Goal: Task Accomplishment & Management: Manage account settings

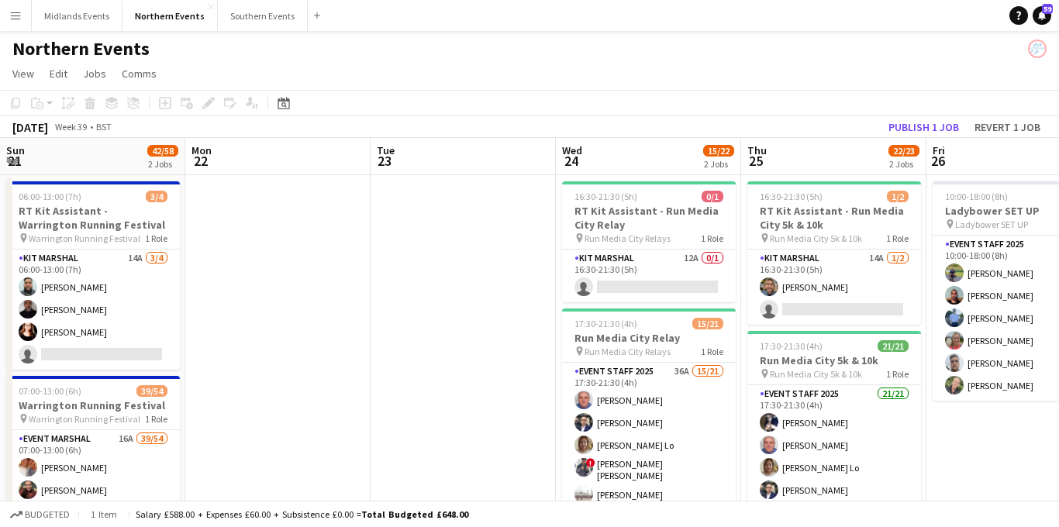
scroll to position [0, 488]
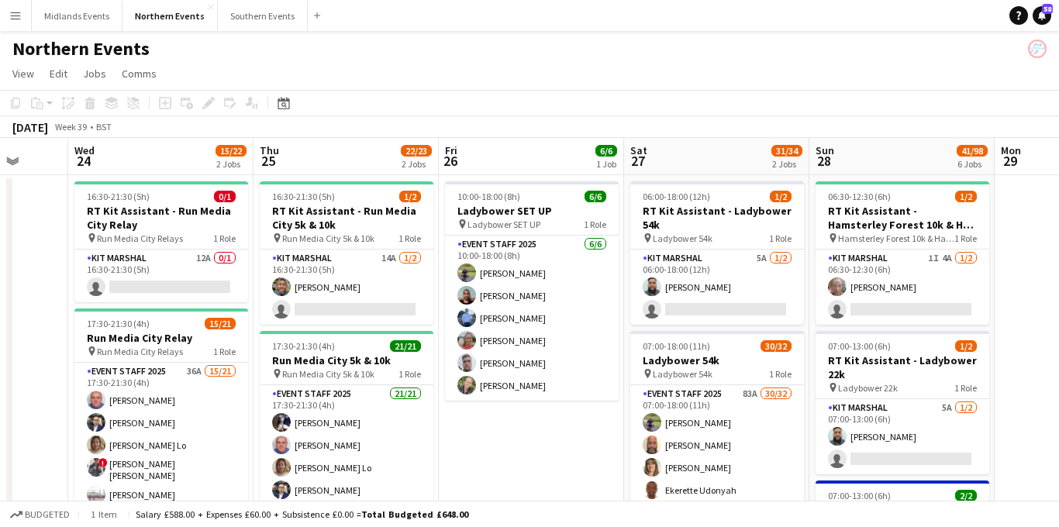
click at [12, 18] on app-icon "Menu" at bounding box center [15, 15] width 12 height 12
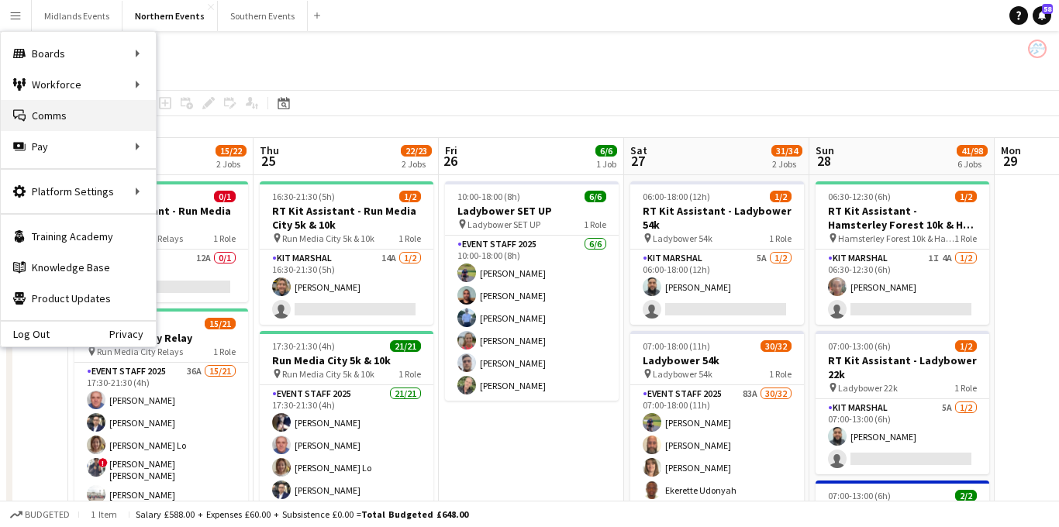
click at [44, 112] on link "Comms Comms" at bounding box center [78, 115] width 155 height 31
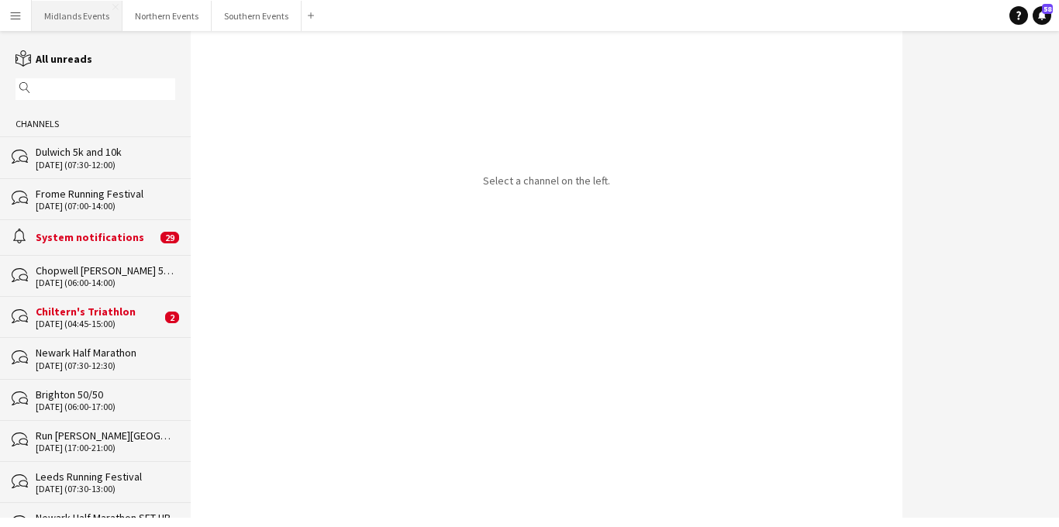
click at [92, 21] on button "Midlands Events Close" at bounding box center [77, 16] width 91 height 30
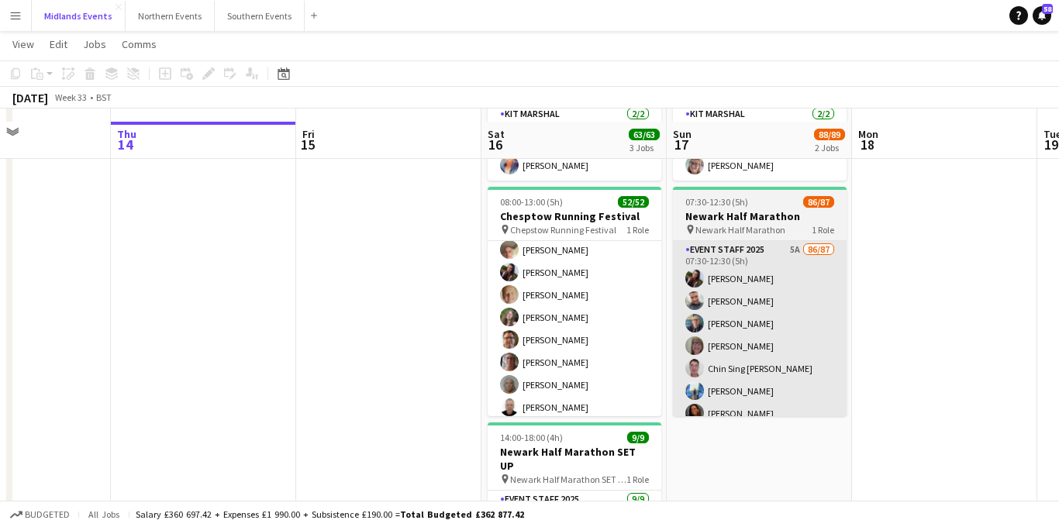
scroll to position [156, 0]
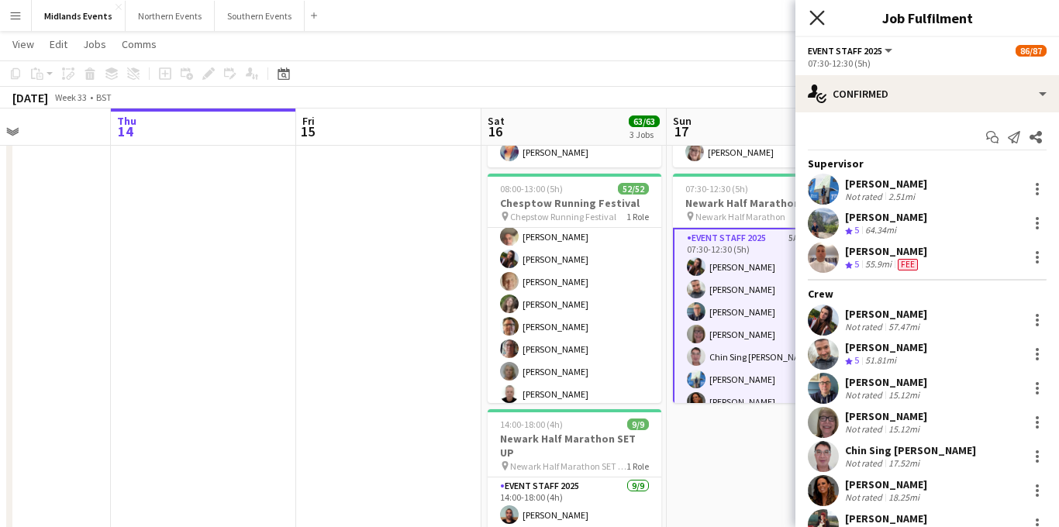
click at [817, 15] on icon "Close pop-in" at bounding box center [816, 17] width 15 height 15
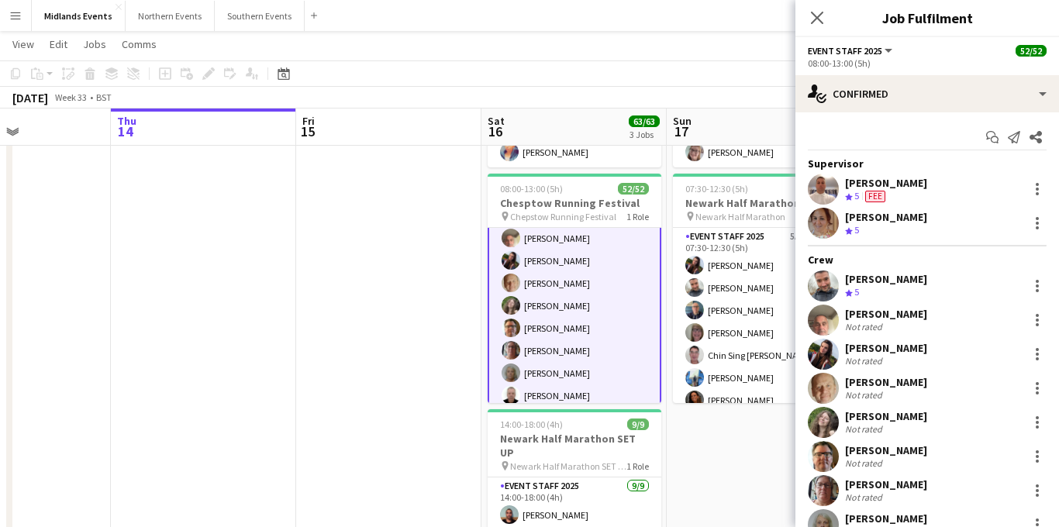
scroll to position [53, 0]
click at [817, 17] on icon at bounding box center [816, 17] width 15 height 15
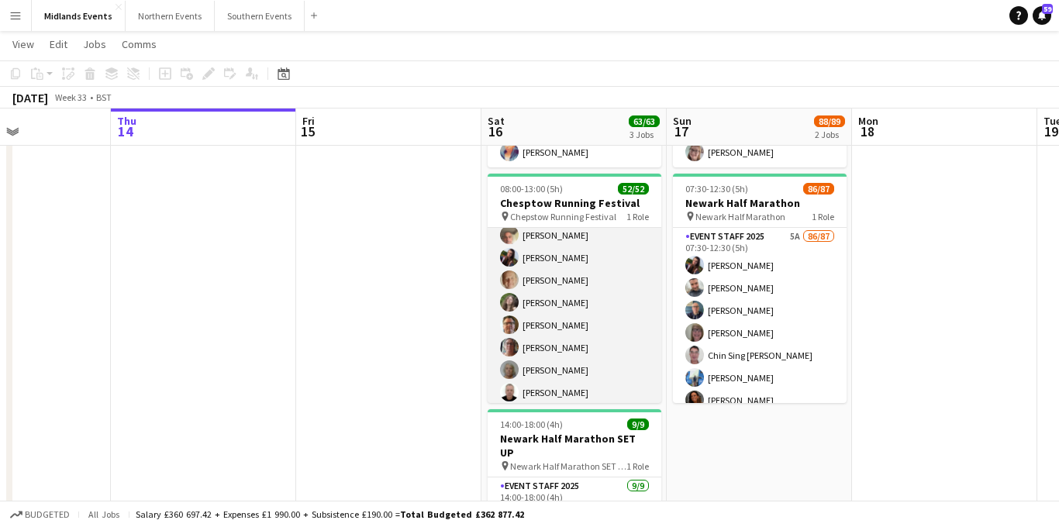
scroll to position [51, 0]
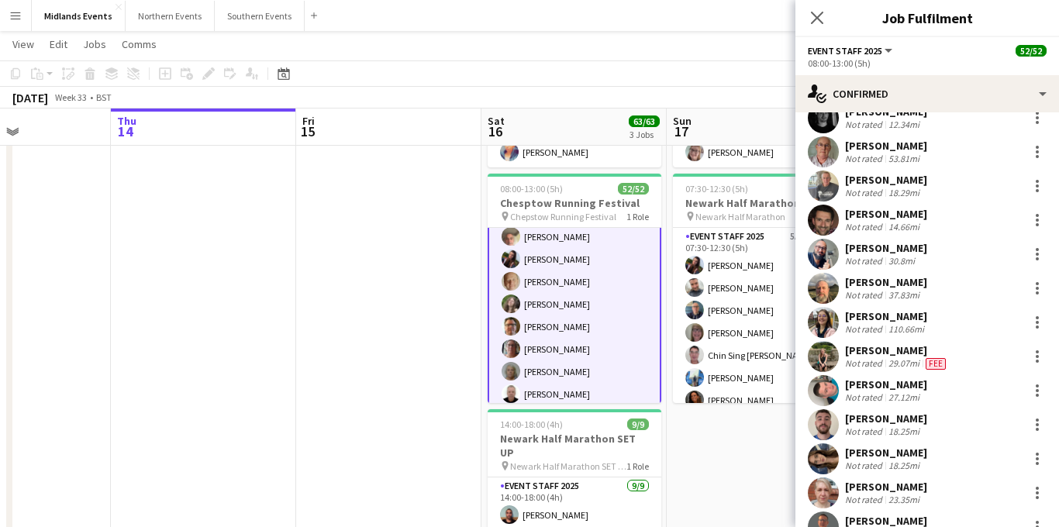
scroll to position [1063, 0]
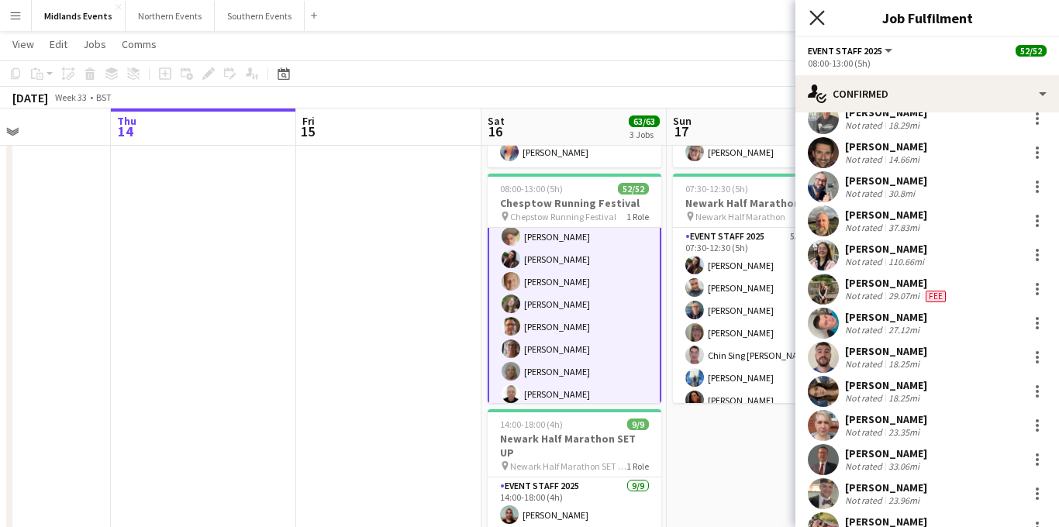
click at [820, 22] on icon "Close pop-in" at bounding box center [816, 17] width 15 height 15
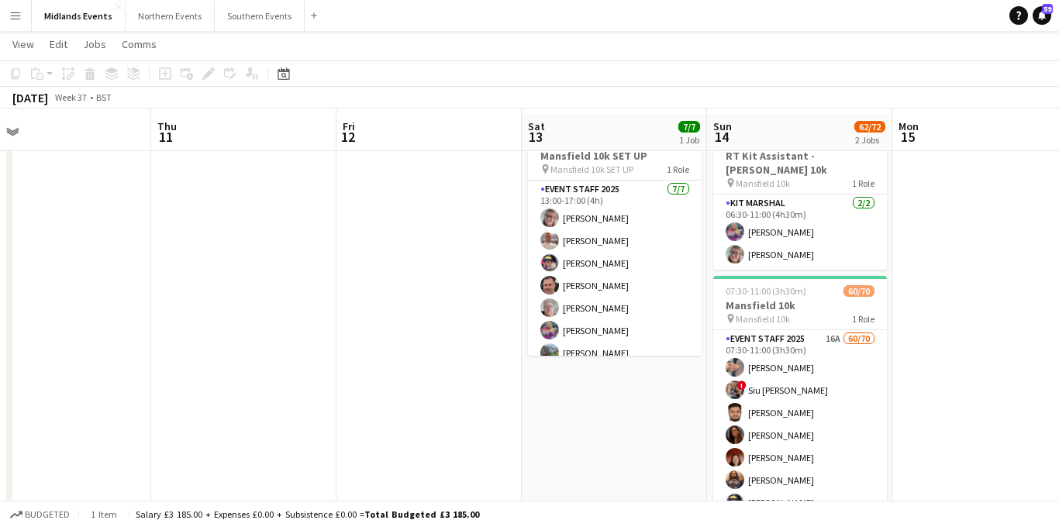
scroll to position [51, 0]
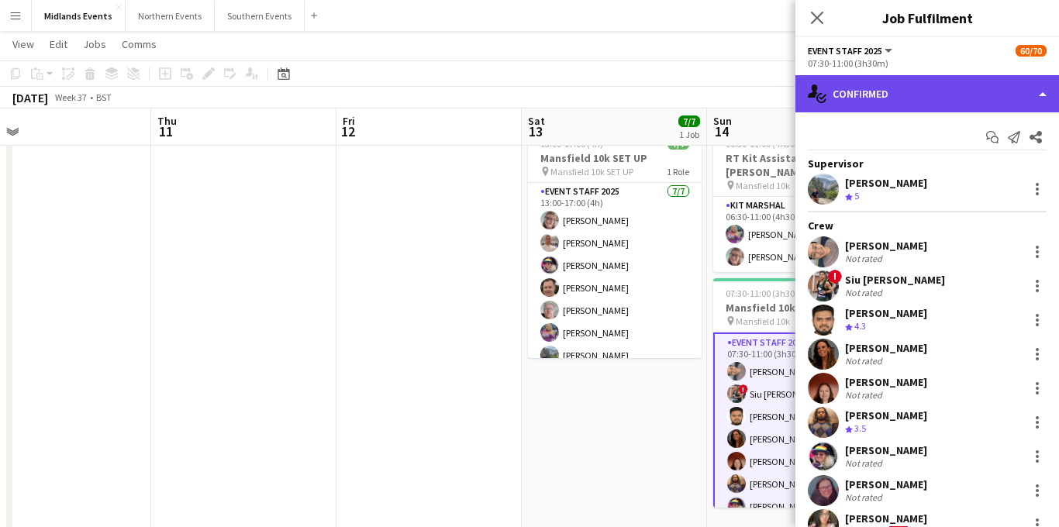
click at [928, 88] on div "single-neutral-actions-check-2 Confirmed" at bounding box center [927, 93] width 264 height 37
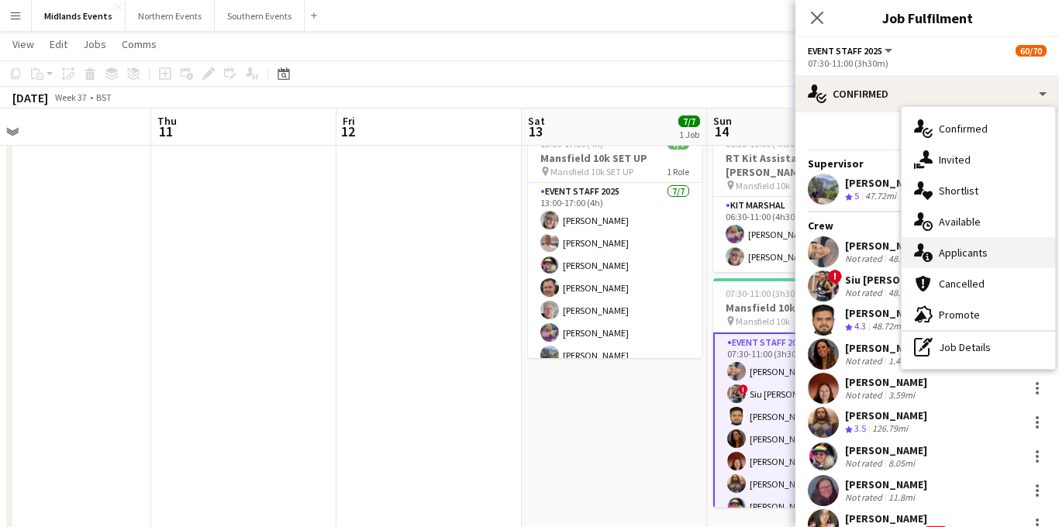
click at [963, 253] on div "single-neutral-actions-information Applicants" at bounding box center [977, 252] width 153 height 31
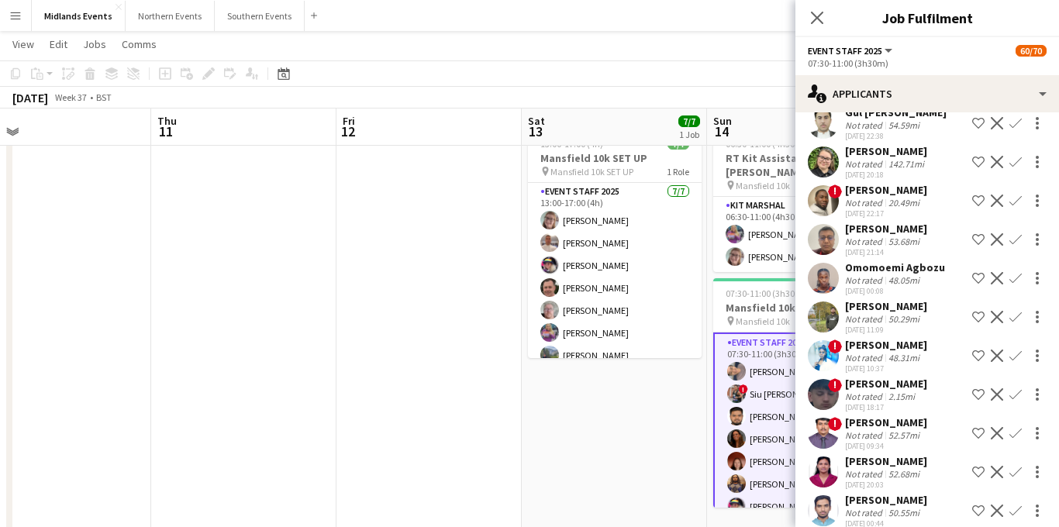
scroll to position [0, 0]
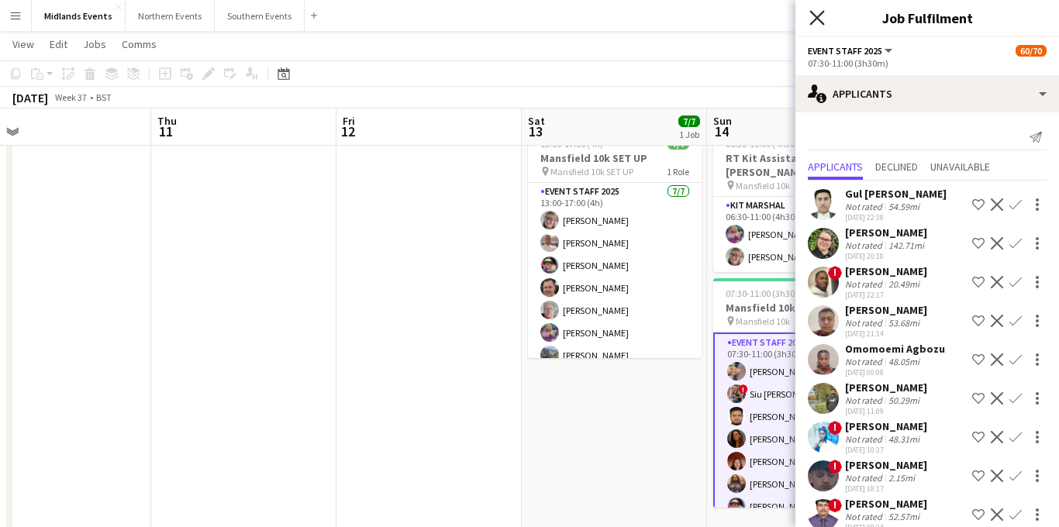
click at [811, 13] on icon "Close pop-in" at bounding box center [816, 17] width 15 height 15
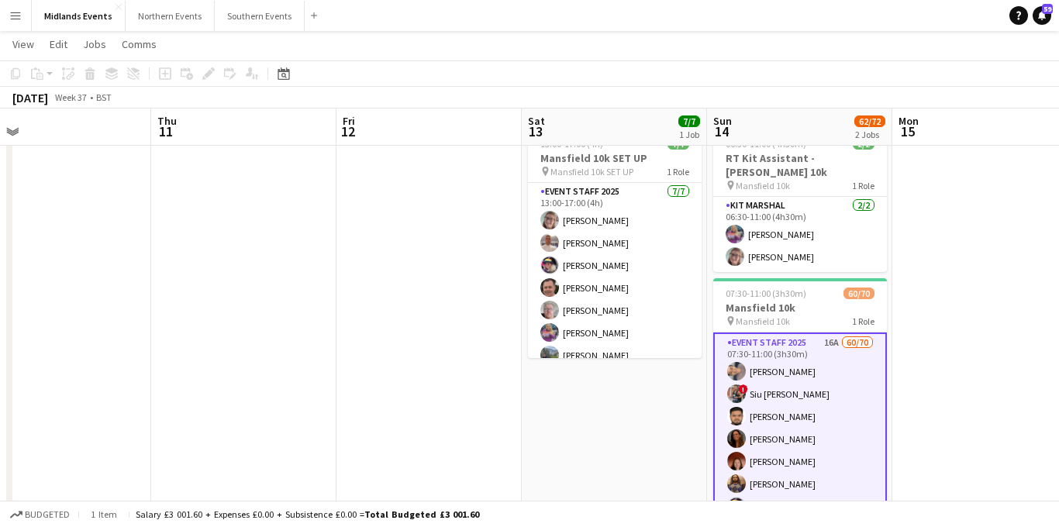
click at [20, 19] on app-icon "Menu" at bounding box center [15, 15] width 12 height 12
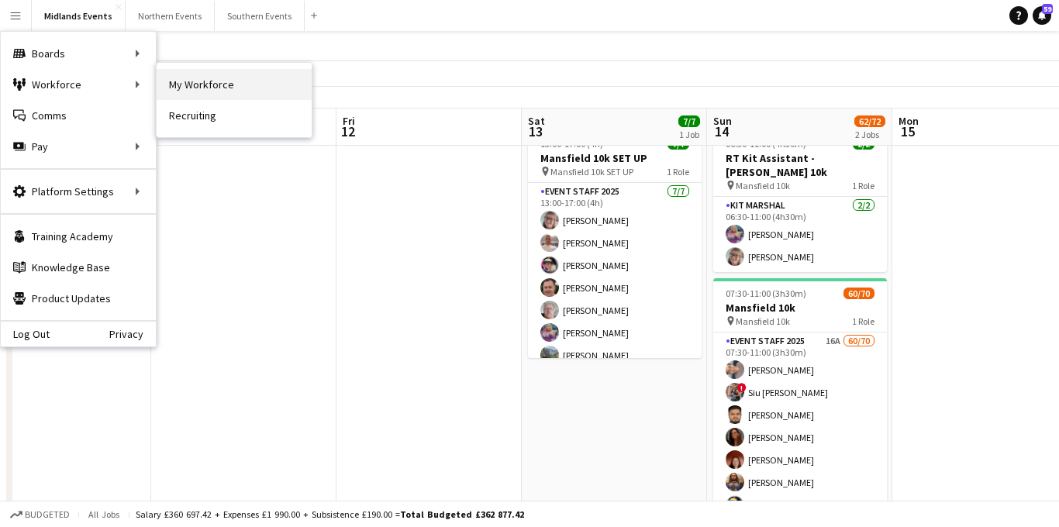
click at [206, 86] on link "My Workforce" at bounding box center [234, 84] width 155 height 31
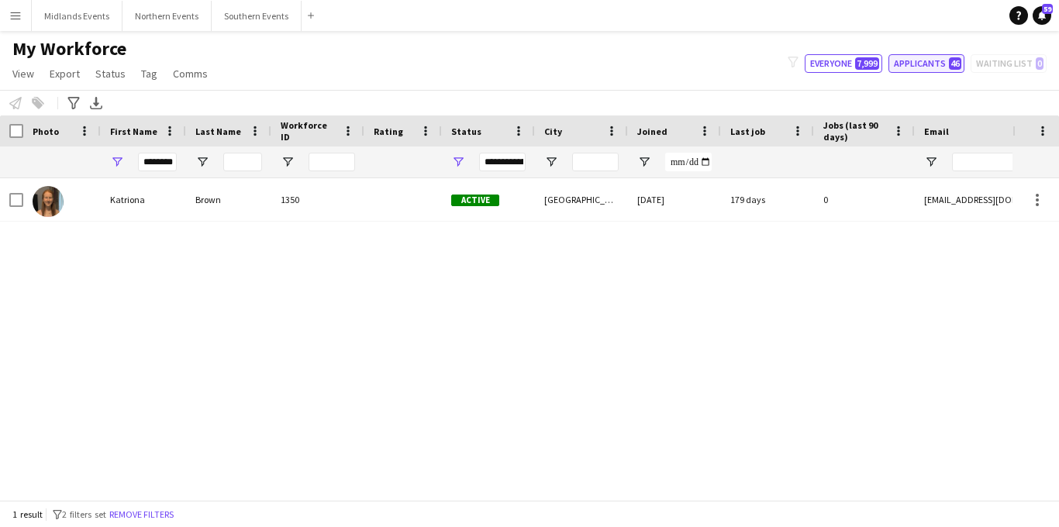
click at [932, 65] on button "Applicants 46" at bounding box center [926, 63] width 76 height 19
type input "**********"
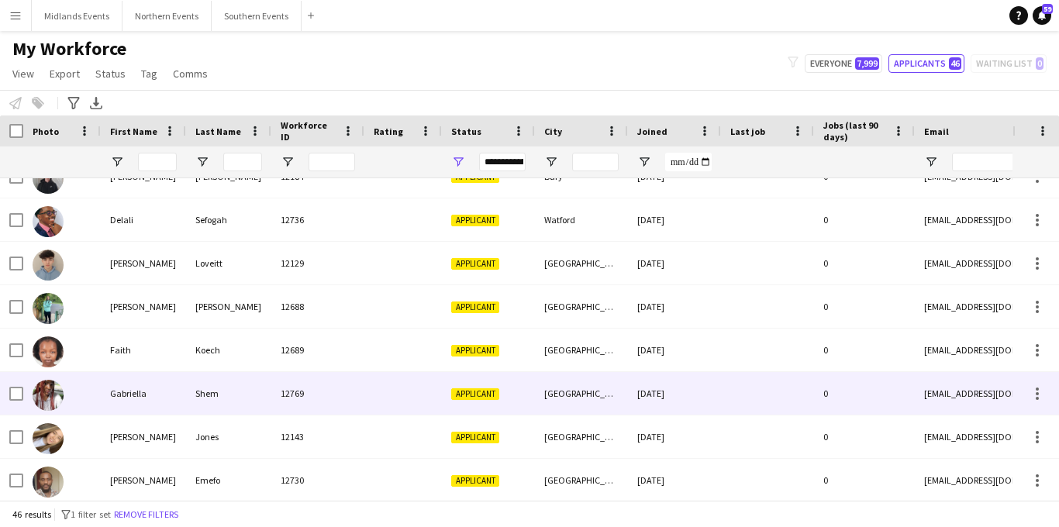
scroll to position [331, 0]
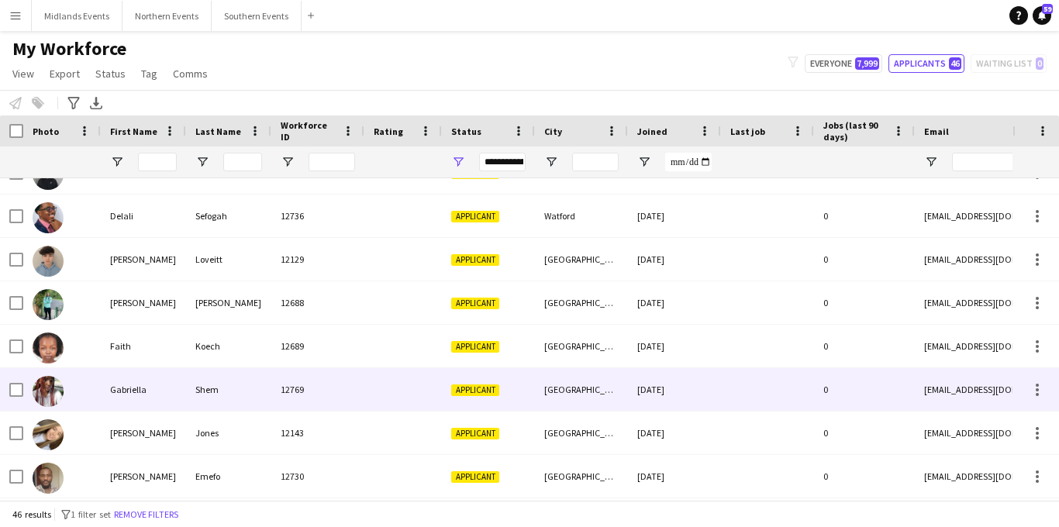
click at [381, 391] on div at bounding box center [403, 389] width 78 height 43
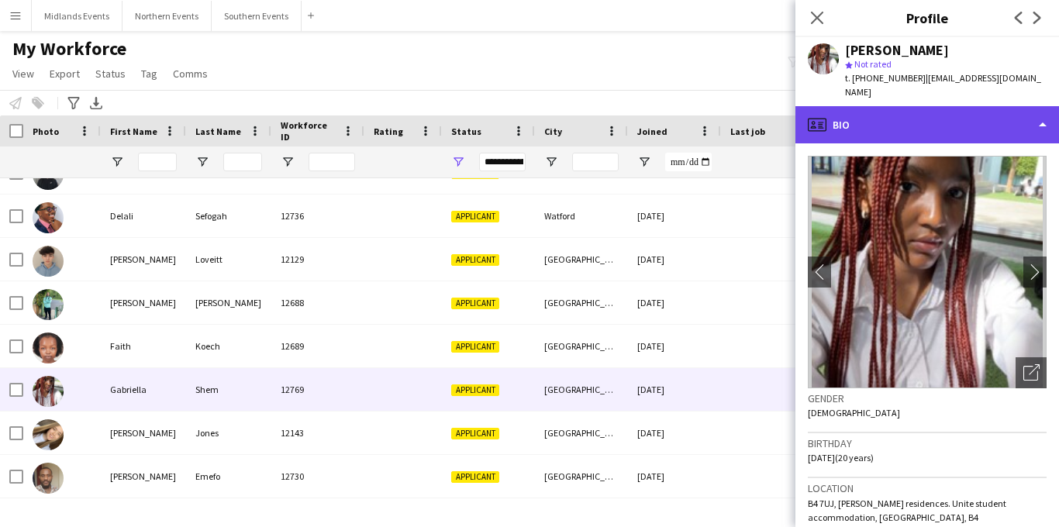
click at [903, 113] on div "profile Bio" at bounding box center [927, 124] width 264 height 37
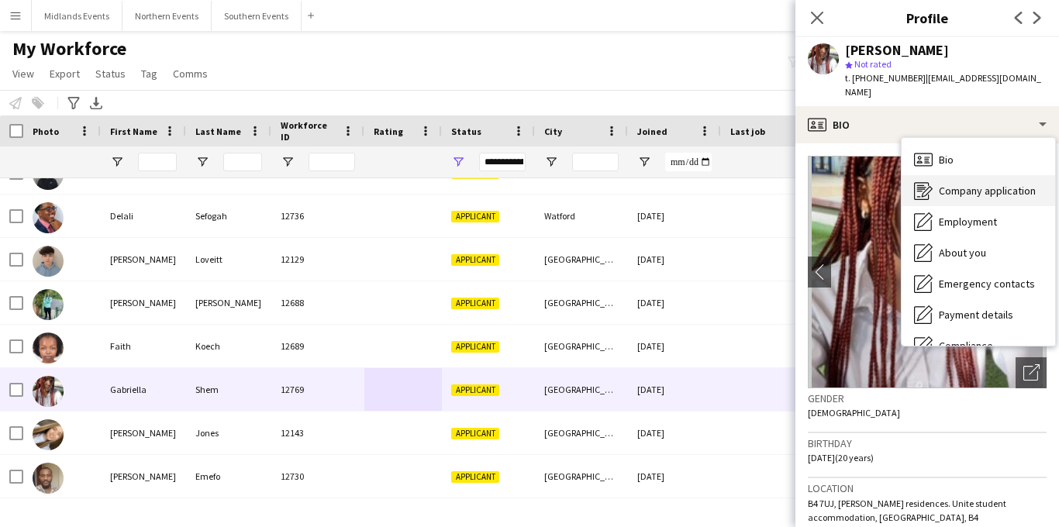
click at [994, 184] on span "Company application" at bounding box center [987, 191] width 97 height 14
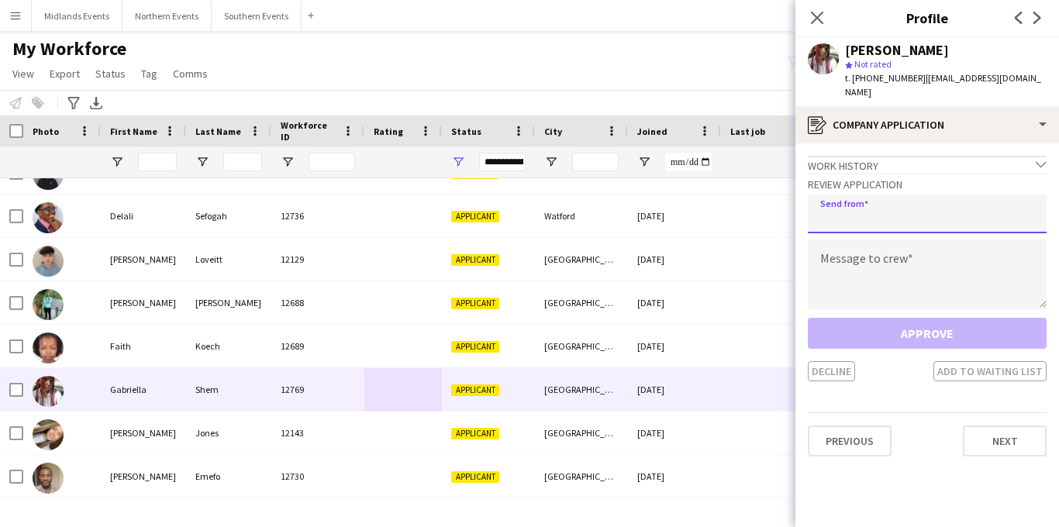
click at [922, 215] on input "email" at bounding box center [927, 214] width 239 height 39
type input "**********"
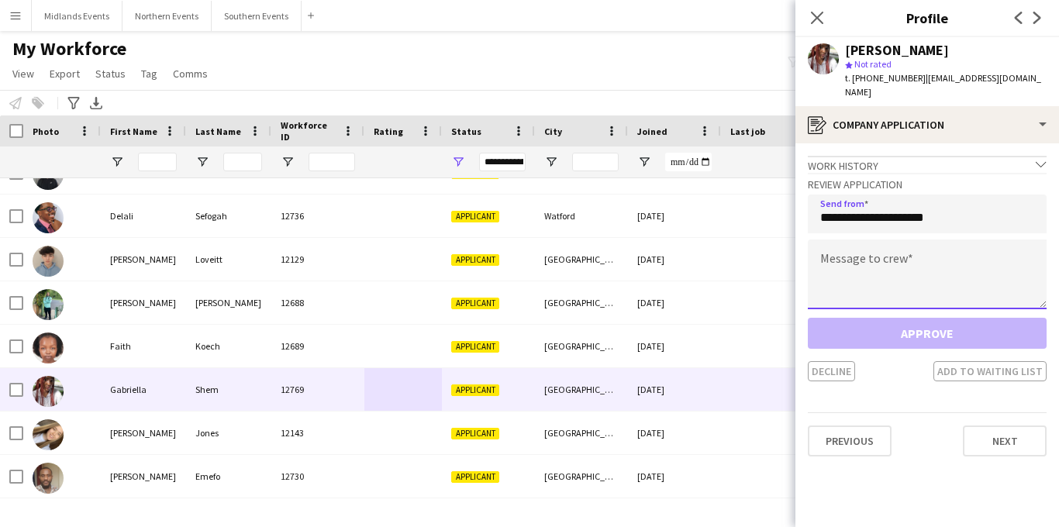
click at [882, 274] on textarea at bounding box center [927, 275] width 239 height 70
paste textarea "**********"
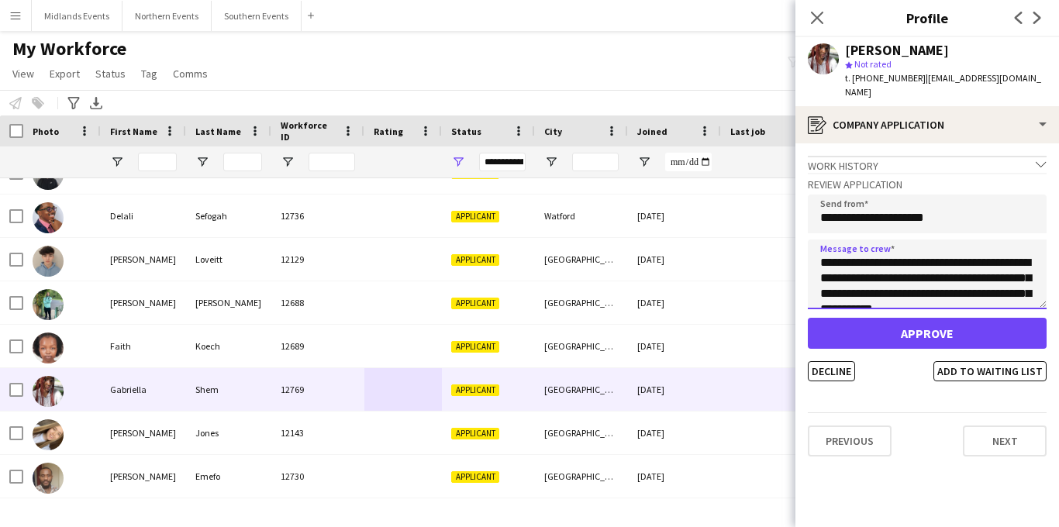
scroll to position [288, 0]
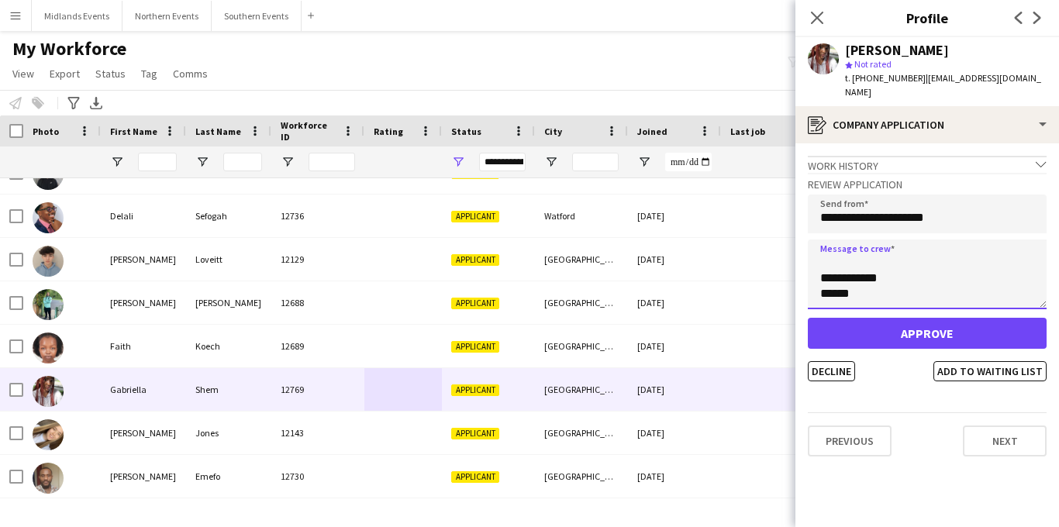
type textarea "**********"
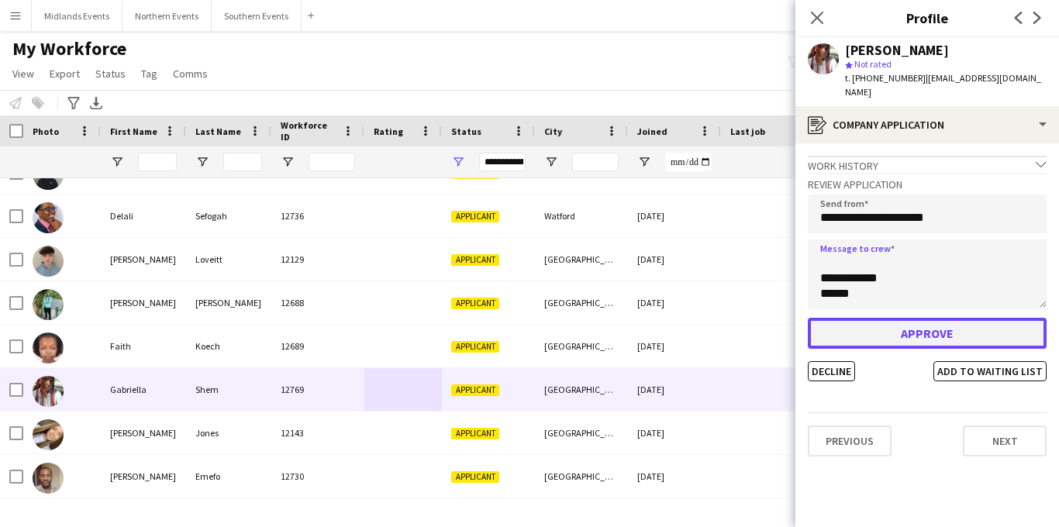
click at [874, 318] on button "Approve" at bounding box center [927, 333] width 239 height 31
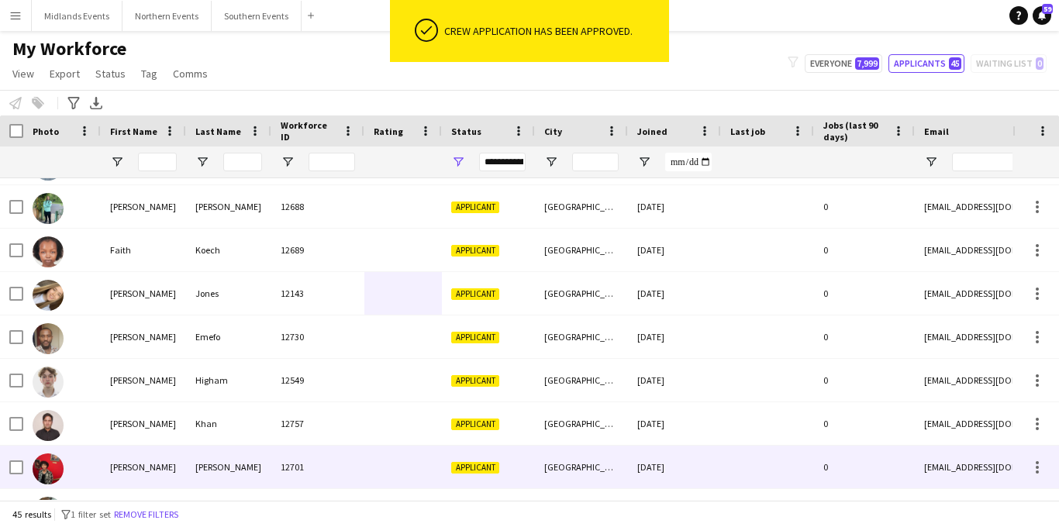
scroll to position [0, 0]
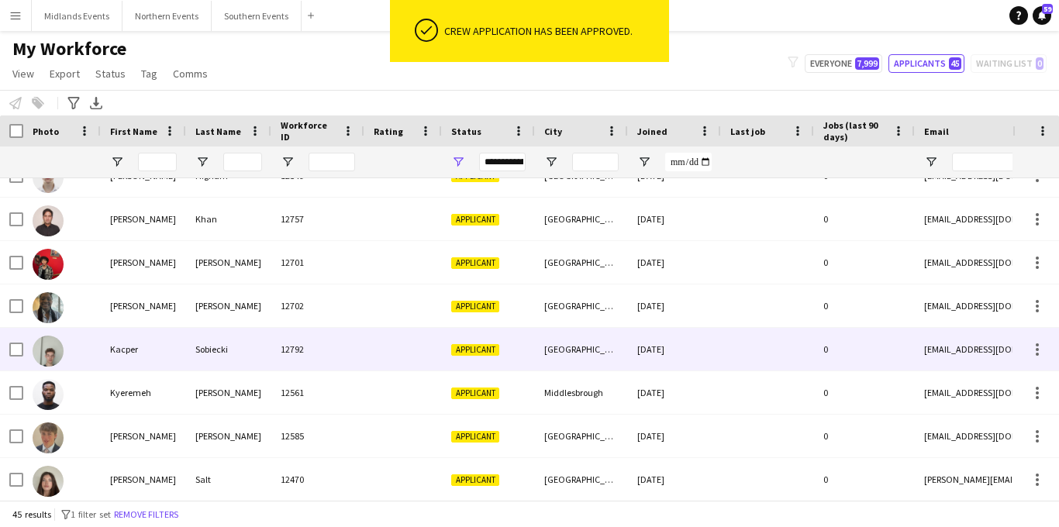
click at [572, 348] on div "[GEOGRAPHIC_DATA]" at bounding box center [581, 349] width 93 height 43
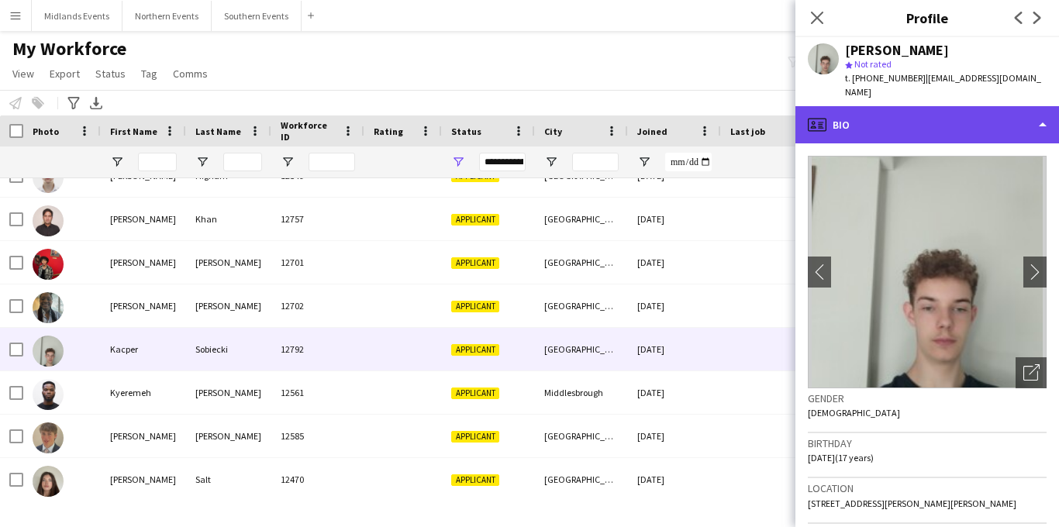
click at [943, 116] on div "profile Bio" at bounding box center [927, 124] width 264 height 37
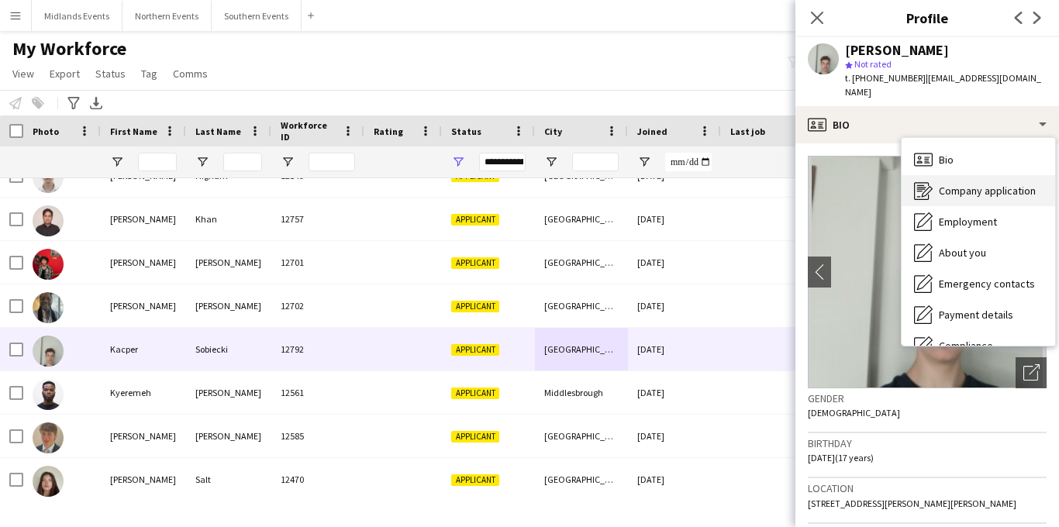
click at [956, 184] on span "Company application" at bounding box center [987, 191] width 97 height 14
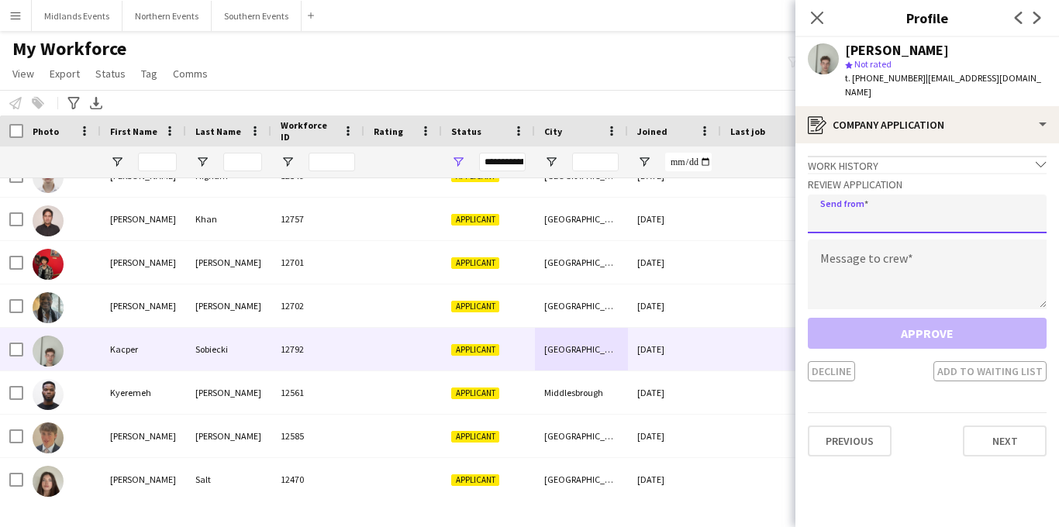
click at [887, 197] on input "email" at bounding box center [927, 214] width 239 height 39
type input "**********"
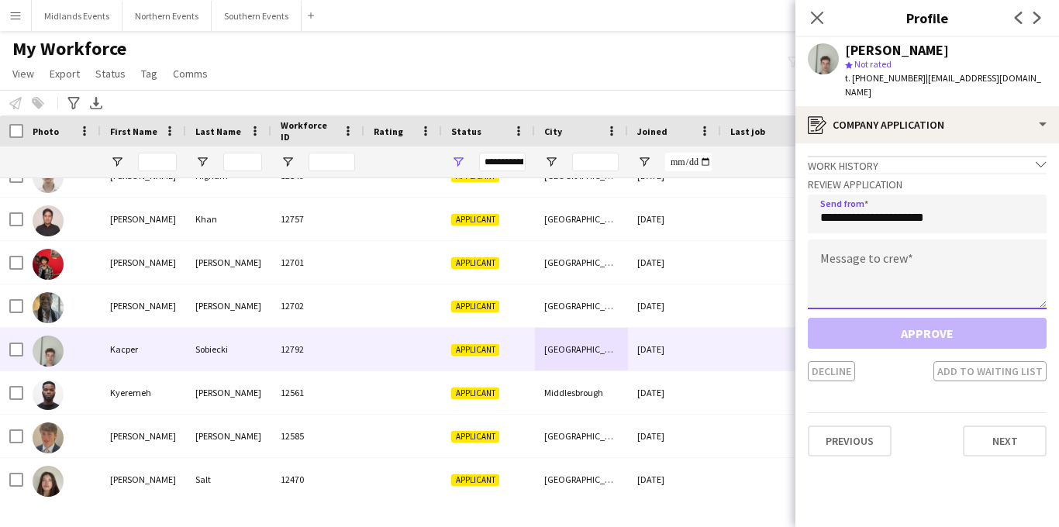
click at [857, 276] on textarea at bounding box center [927, 275] width 239 height 70
paste textarea "**********"
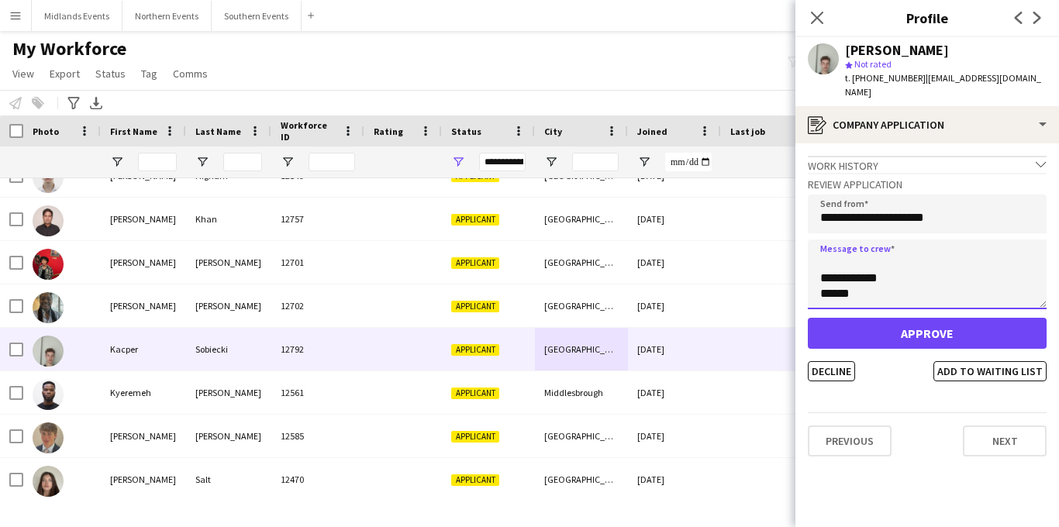
type textarea "**********"
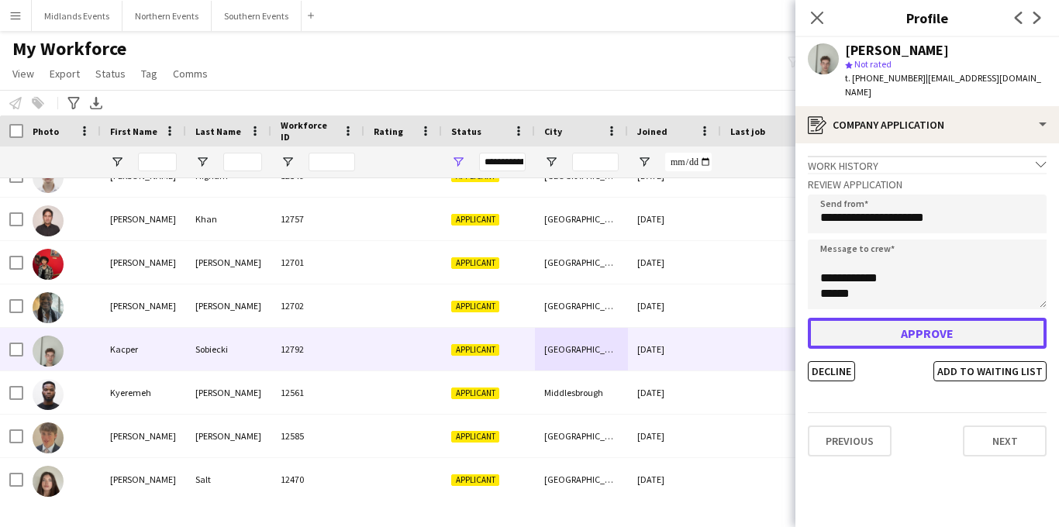
click at [850, 318] on button "Approve" at bounding box center [927, 333] width 239 height 31
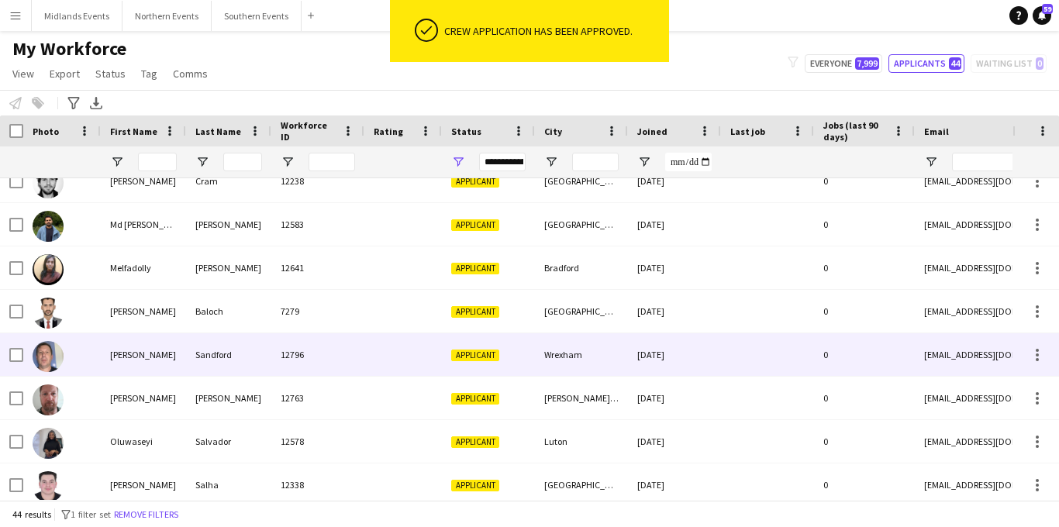
click at [573, 359] on div "Wrexham" at bounding box center [581, 354] width 93 height 43
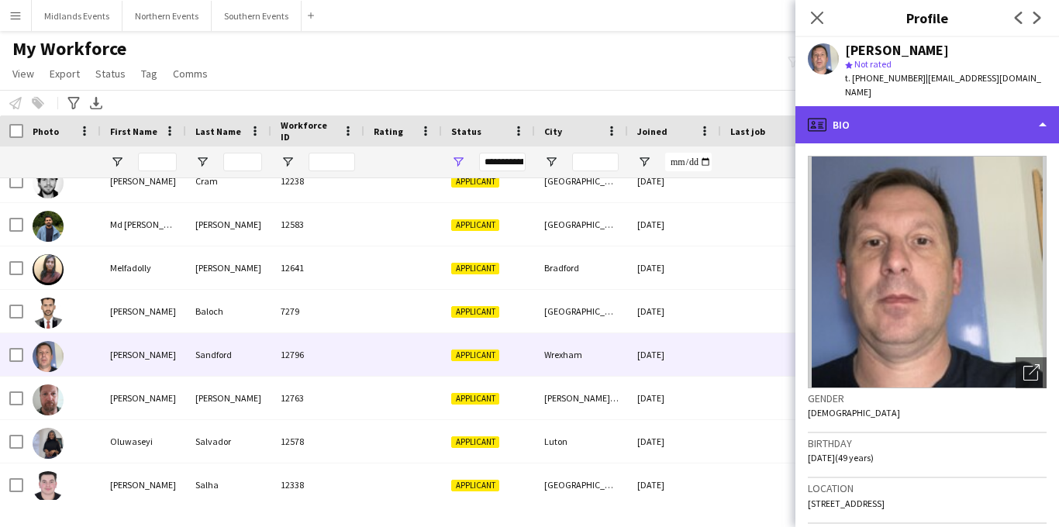
click at [948, 112] on div "profile Bio" at bounding box center [927, 124] width 264 height 37
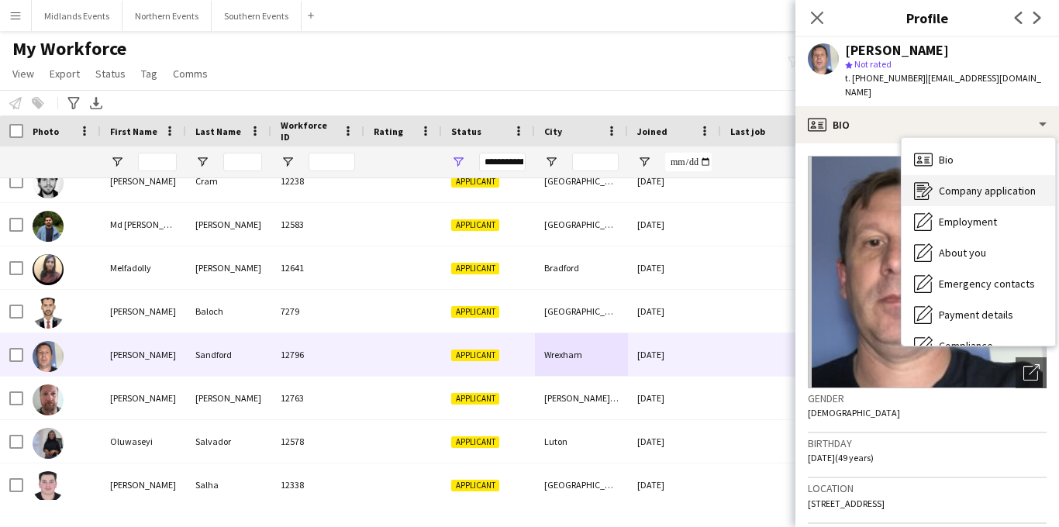
click at [960, 175] on div "Company application Company application" at bounding box center [977, 190] width 153 height 31
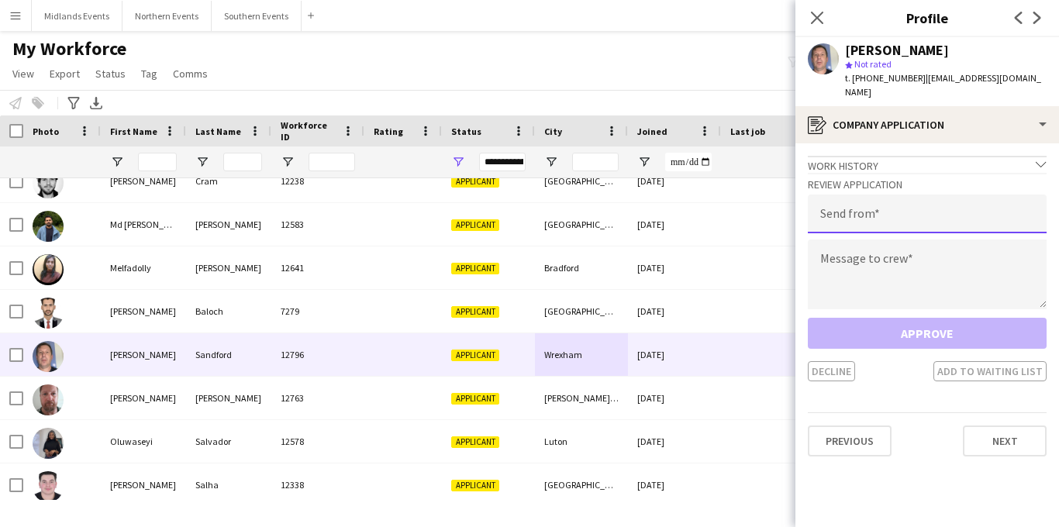
click at [923, 195] on input "email" at bounding box center [927, 214] width 239 height 39
type input "**********"
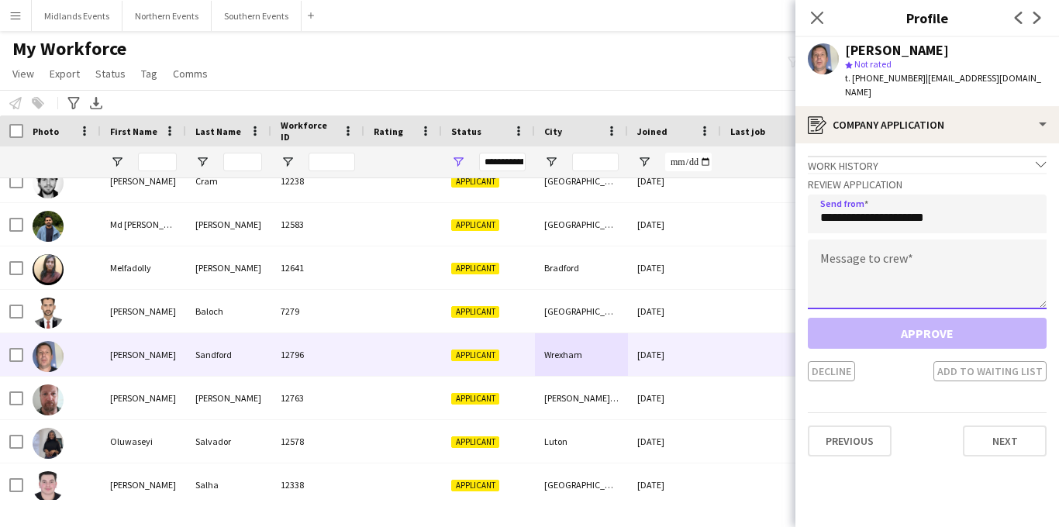
click at [892, 240] on textarea at bounding box center [927, 275] width 239 height 70
paste textarea "**********"
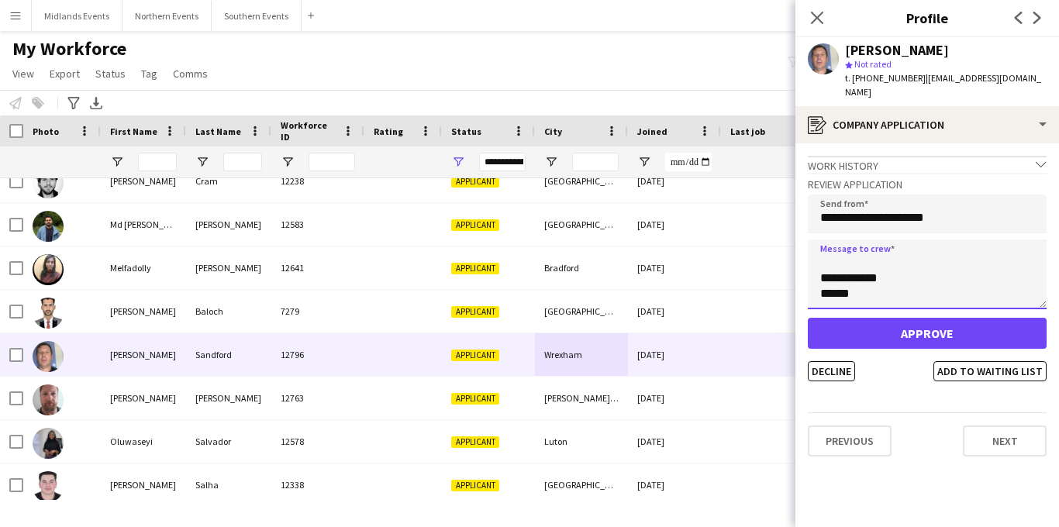
type textarea "**********"
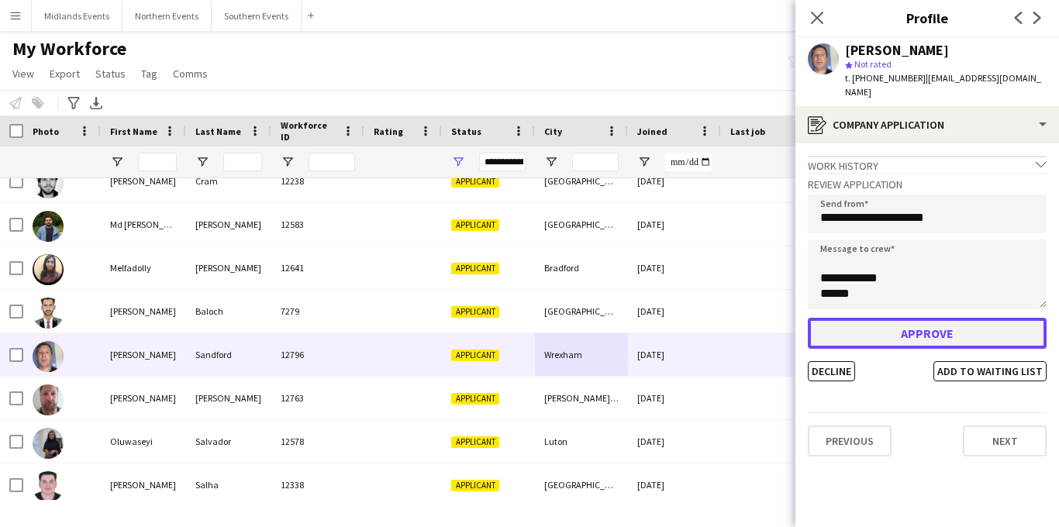
click at [868, 319] on button "Approve" at bounding box center [927, 333] width 239 height 31
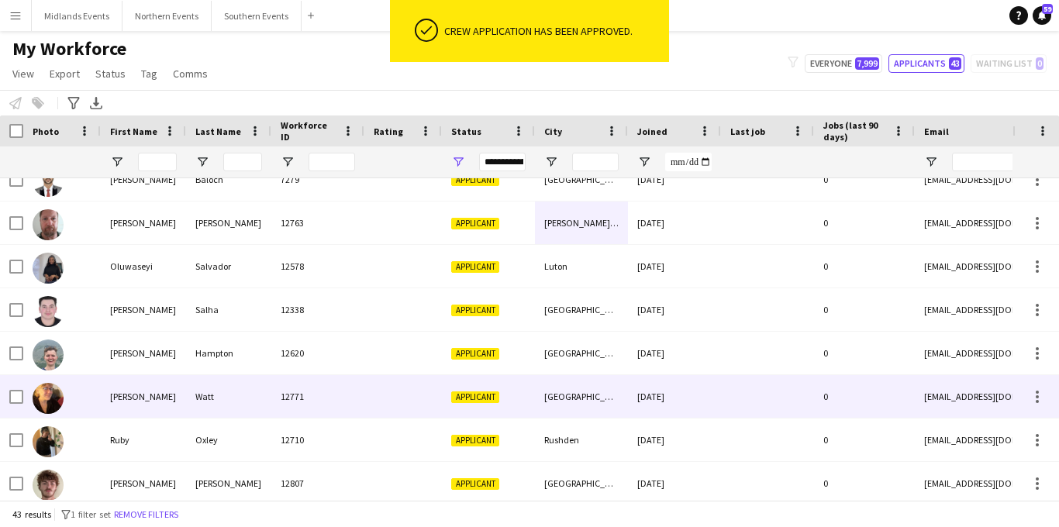
click at [557, 402] on div "[GEOGRAPHIC_DATA]" at bounding box center [581, 396] width 93 height 43
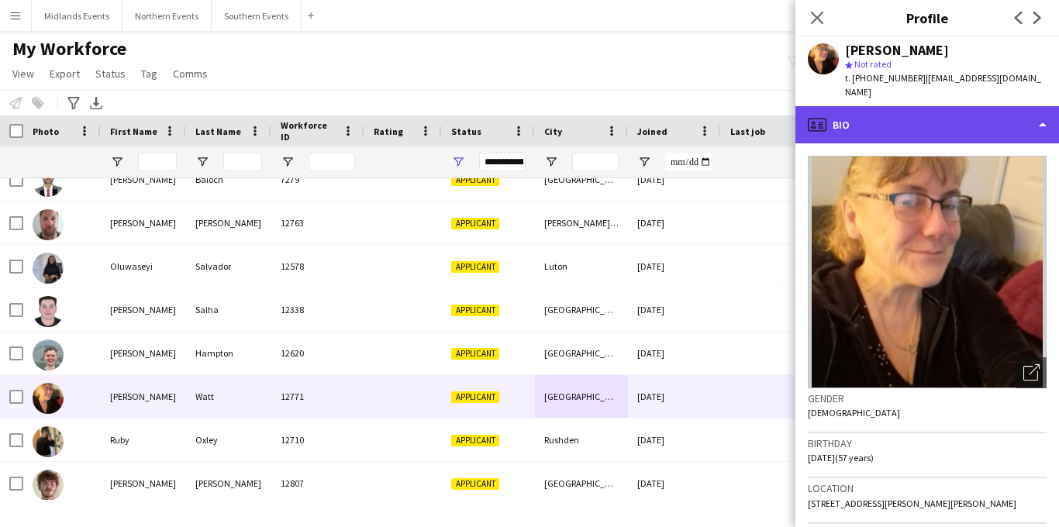
click at [943, 108] on div "profile Bio" at bounding box center [927, 124] width 264 height 37
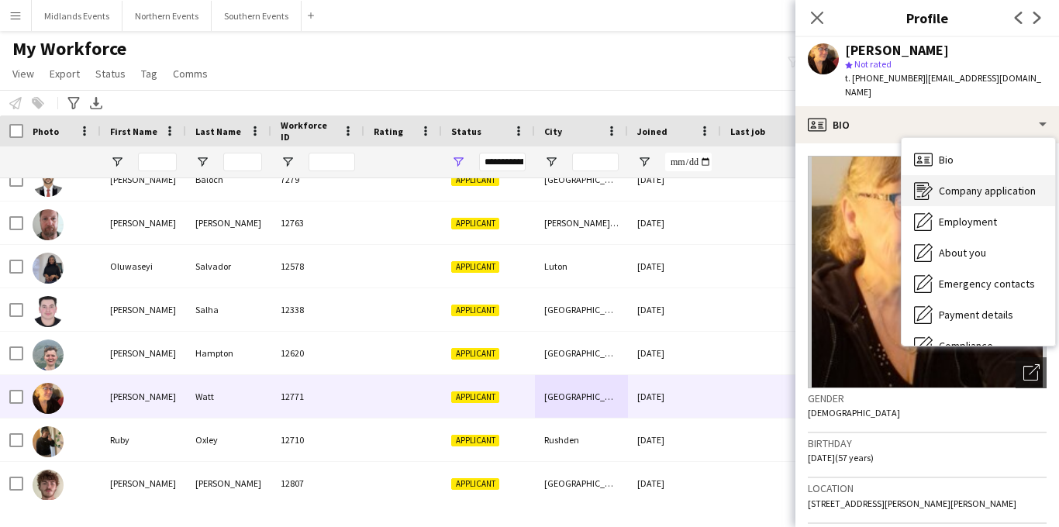
click at [943, 184] on span "Company application" at bounding box center [987, 191] width 97 height 14
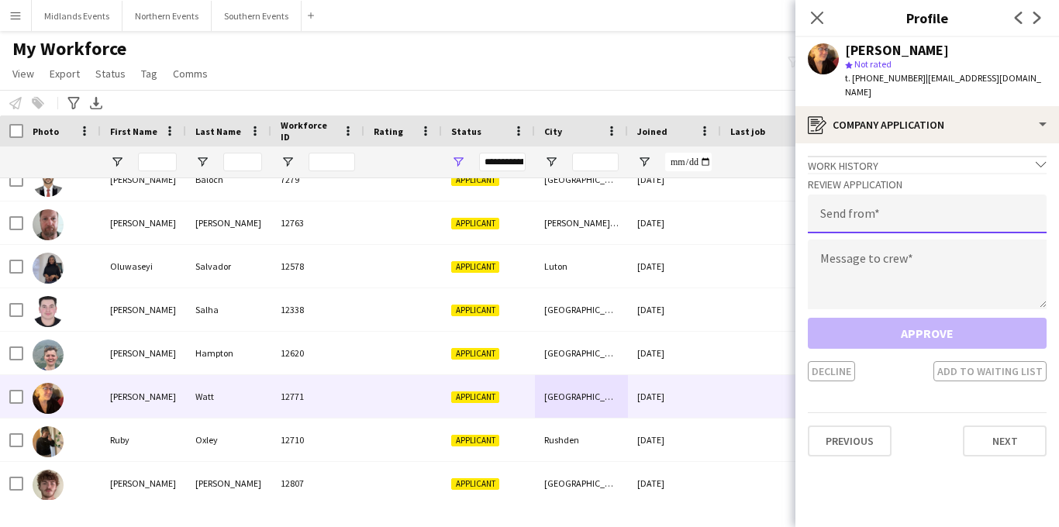
click at [917, 197] on input "email" at bounding box center [927, 214] width 239 height 39
type input "**********"
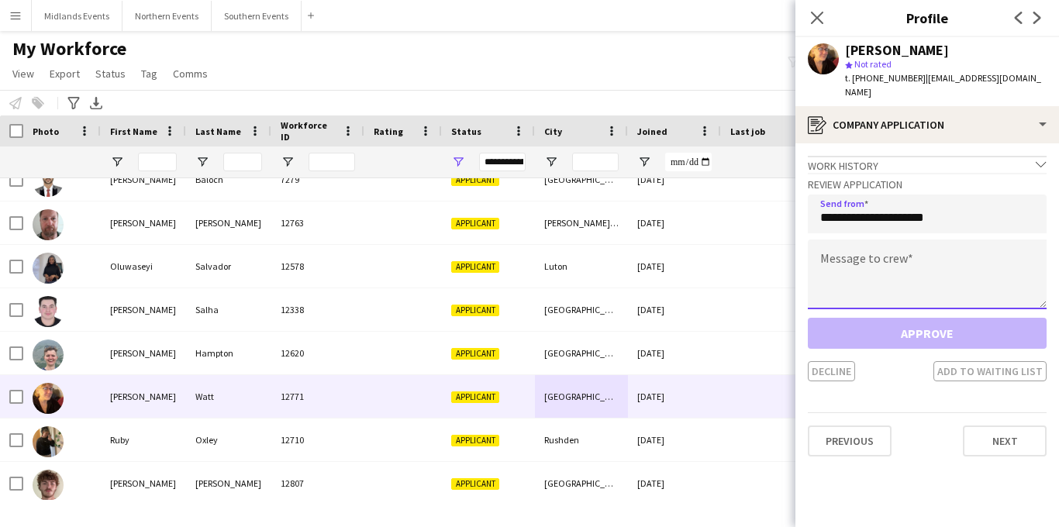
click at [890, 240] on textarea at bounding box center [927, 275] width 239 height 70
paste textarea "**********"
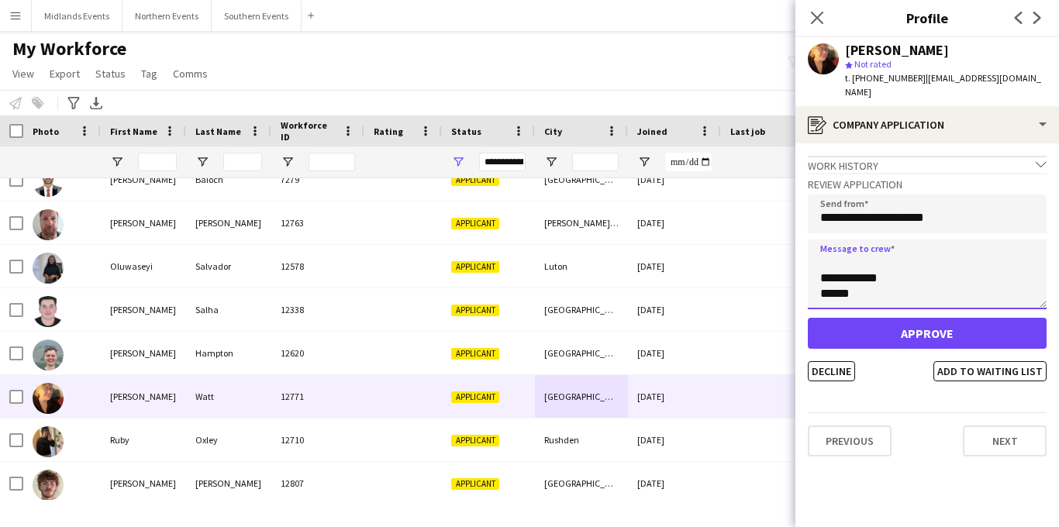
type textarea "**********"
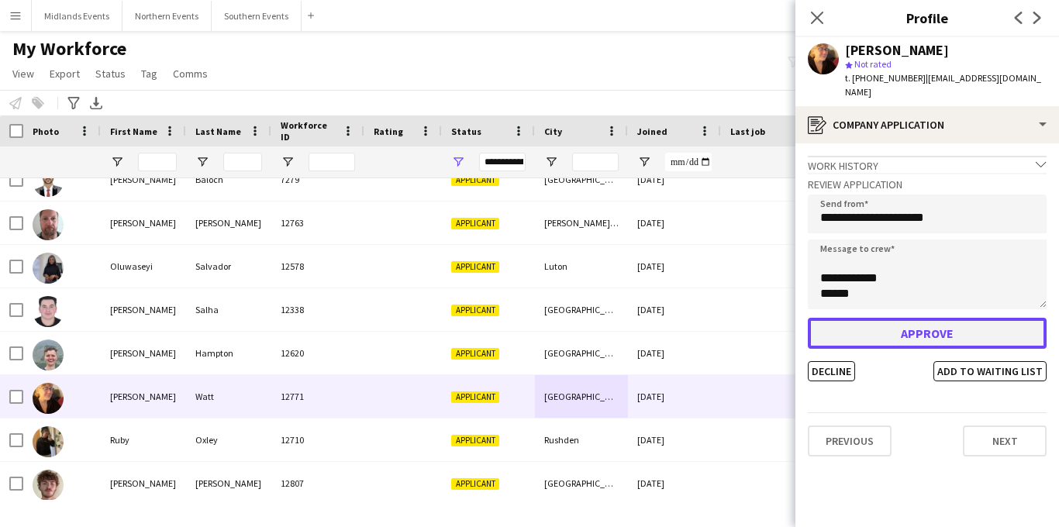
click at [853, 318] on button "Approve" at bounding box center [927, 333] width 239 height 31
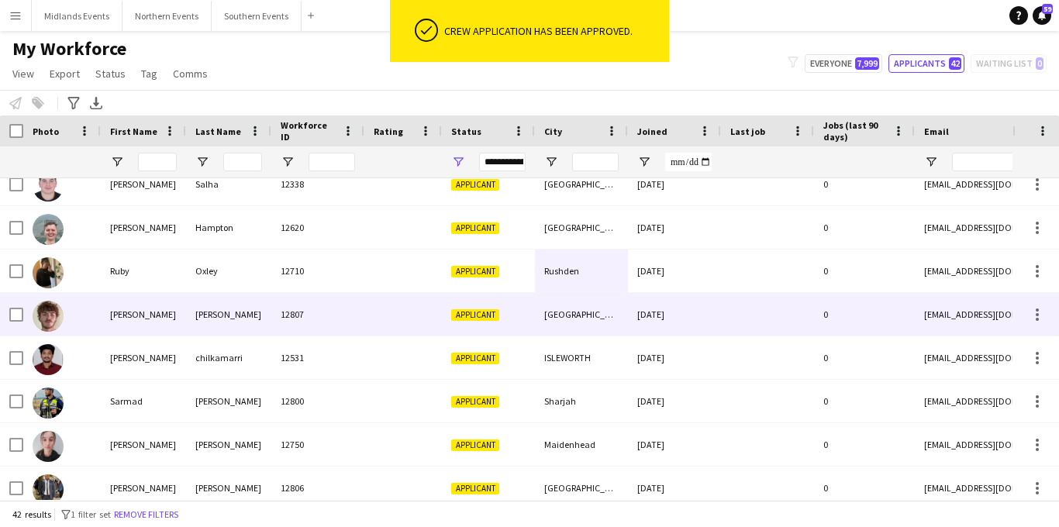
click at [574, 324] on div "[GEOGRAPHIC_DATA]" at bounding box center [581, 314] width 93 height 43
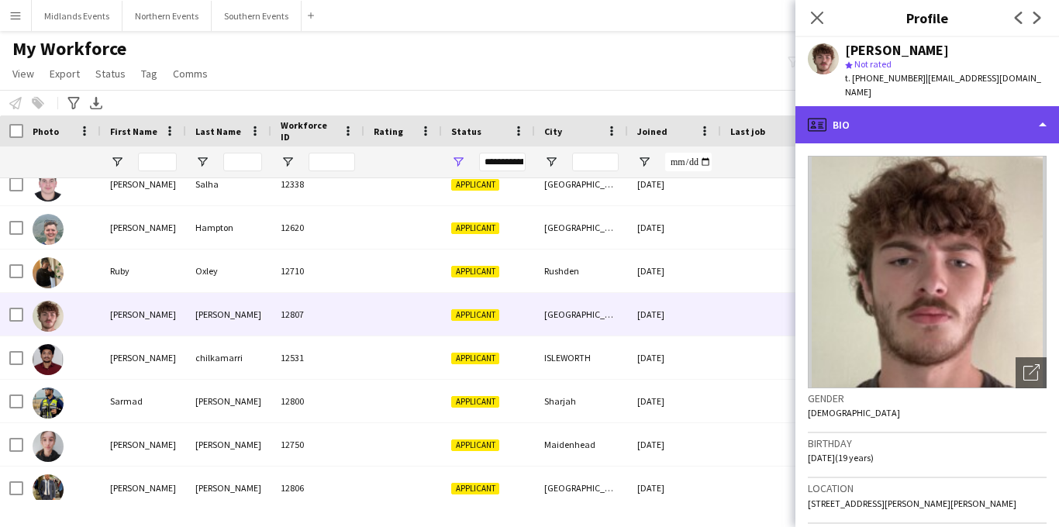
click at [929, 119] on div "profile Bio" at bounding box center [927, 124] width 264 height 37
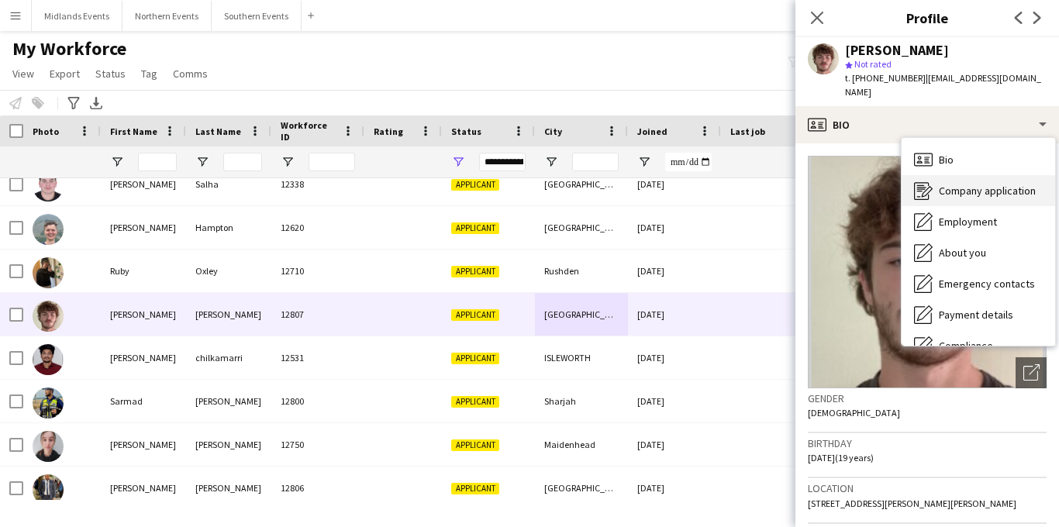
click at [947, 183] on div "Company application Company application" at bounding box center [977, 190] width 153 height 31
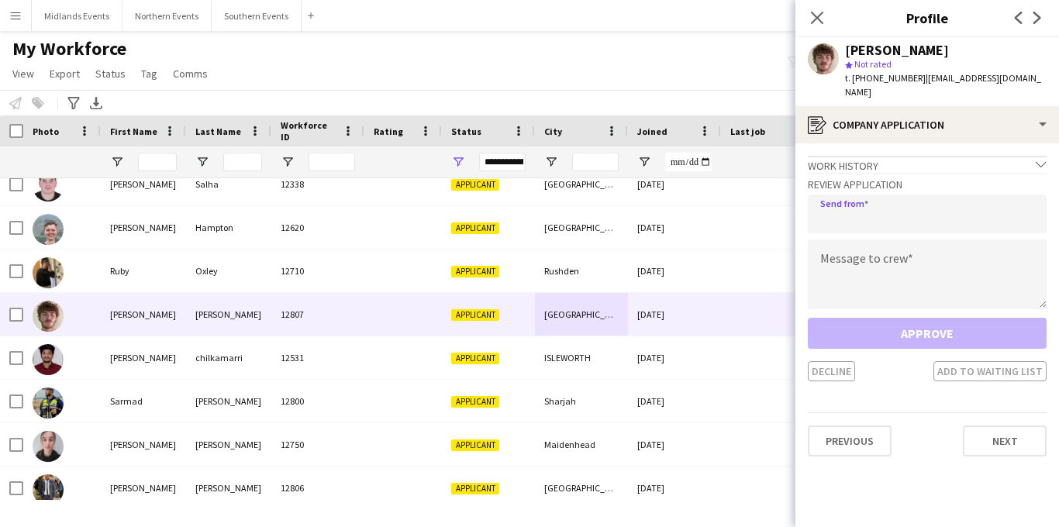
click at [919, 197] on input "email" at bounding box center [927, 214] width 239 height 39
type input "**********"
click at [829, 319] on div "Approve Decline Add to waiting list" at bounding box center [927, 350] width 239 height 64
click at [832, 265] on textarea at bounding box center [927, 275] width 239 height 70
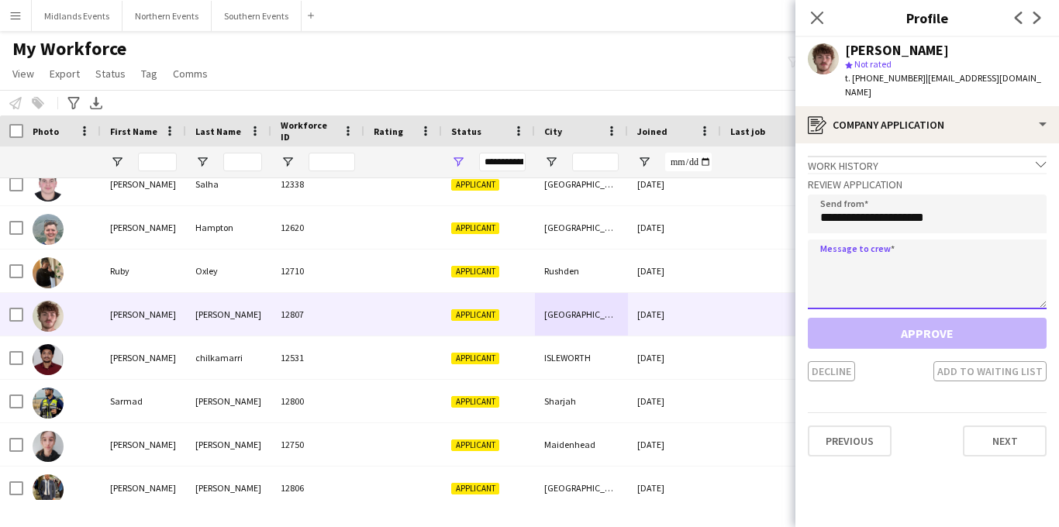
paste textarea "**********"
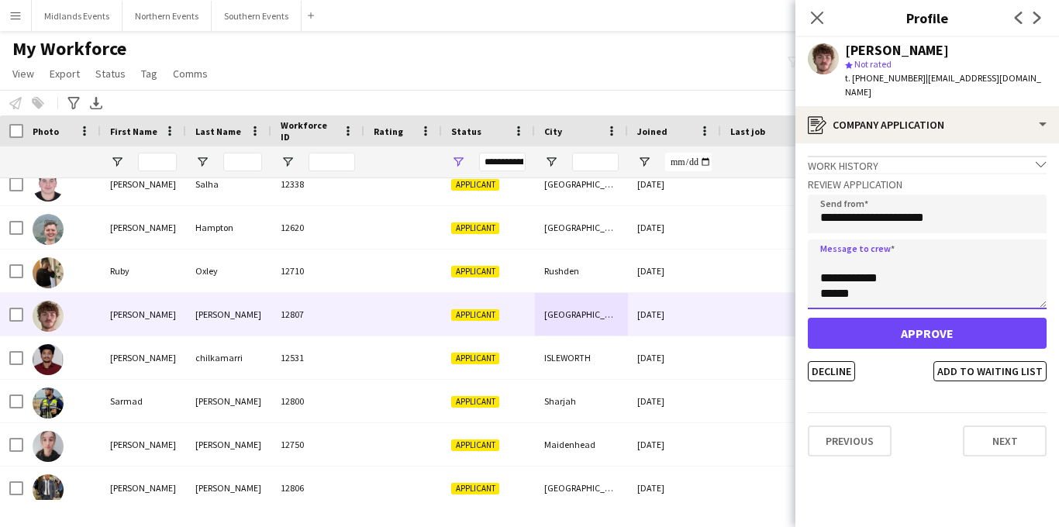
type textarea "**********"
click at [846, 302] on div "**********" at bounding box center [927, 277] width 239 height 209
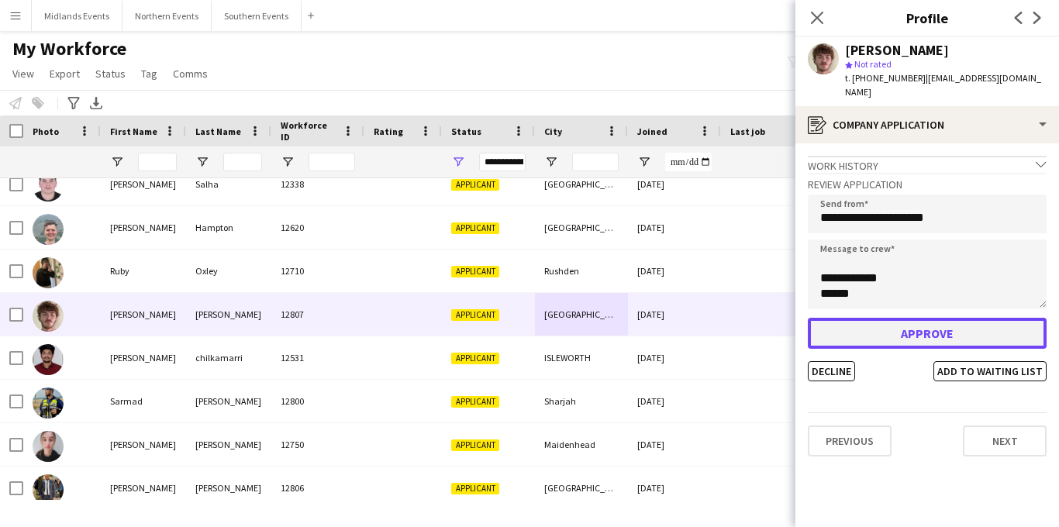
click at [844, 318] on button "Approve" at bounding box center [927, 333] width 239 height 31
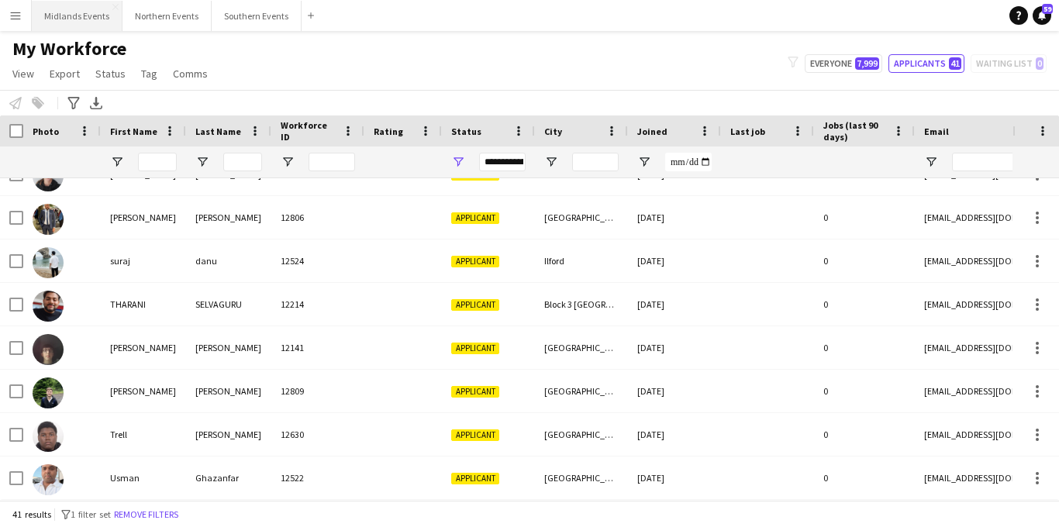
click at [83, 17] on button "Midlands Events Close" at bounding box center [77, 16] width 91 height 30
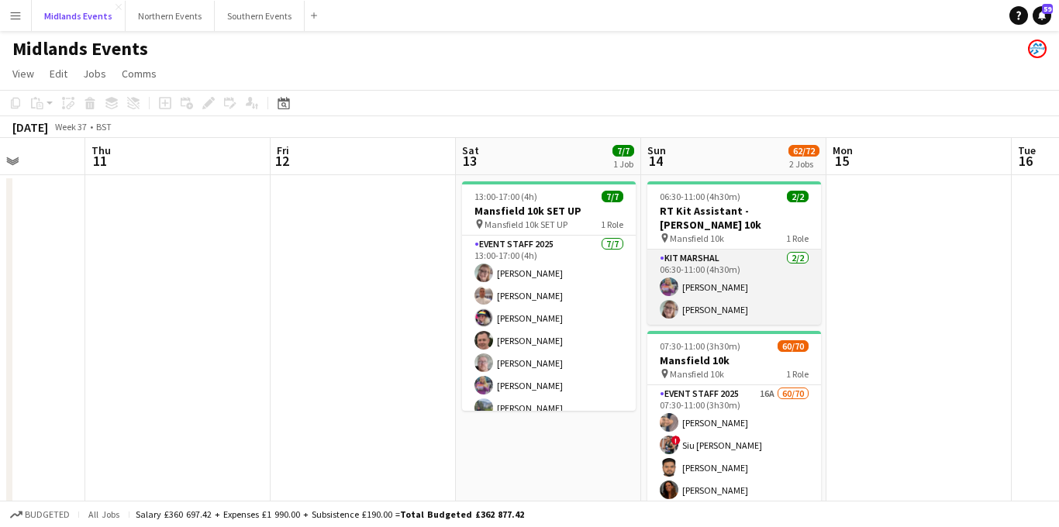
scroll to position [0, 426]
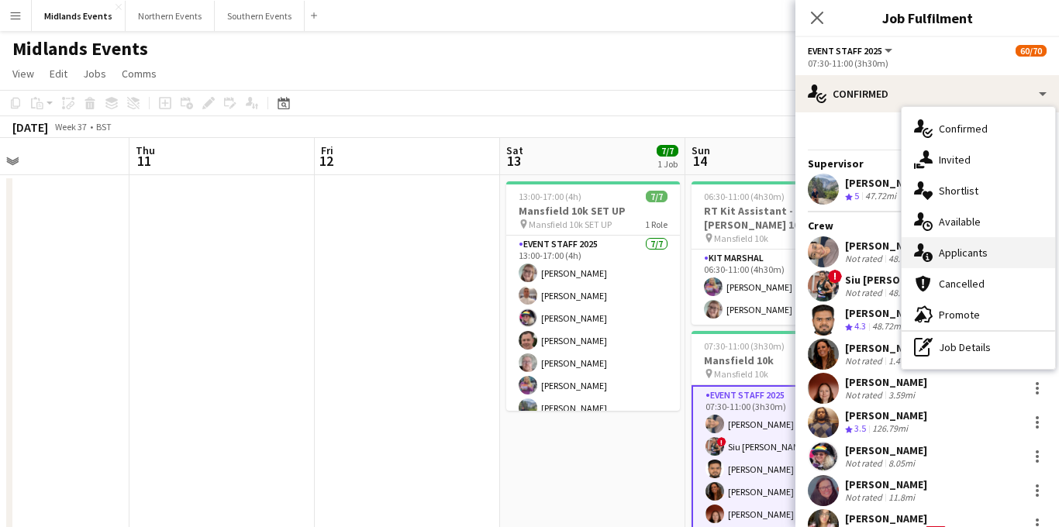
click at [957, 253] on div "single-neutral-actions-information Applicants" at bounding box center [977, 252] width 153 height 31
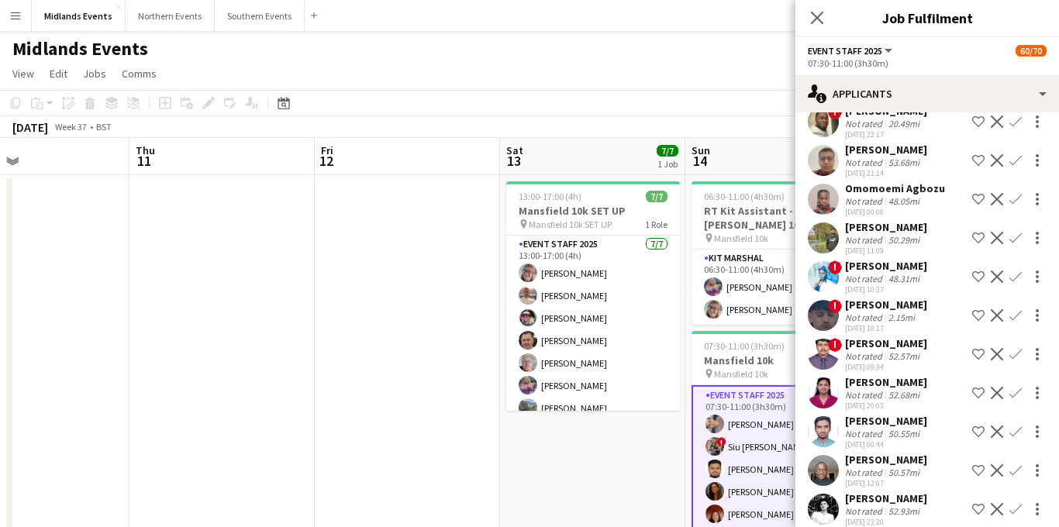
scroll to position [215, 0]
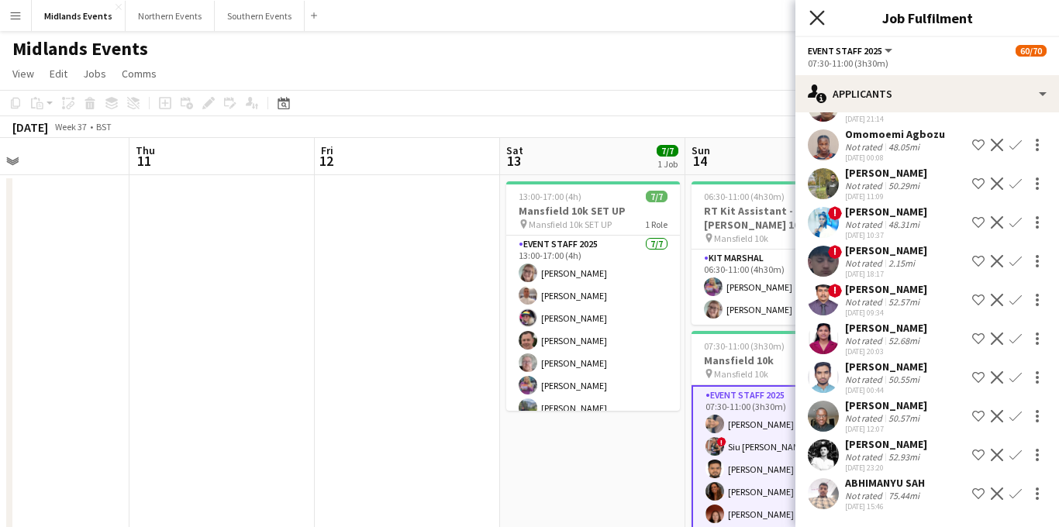
click at [819, 17] on icon "Close pop-in" at bounding box center [816, 17] width 15 height 15
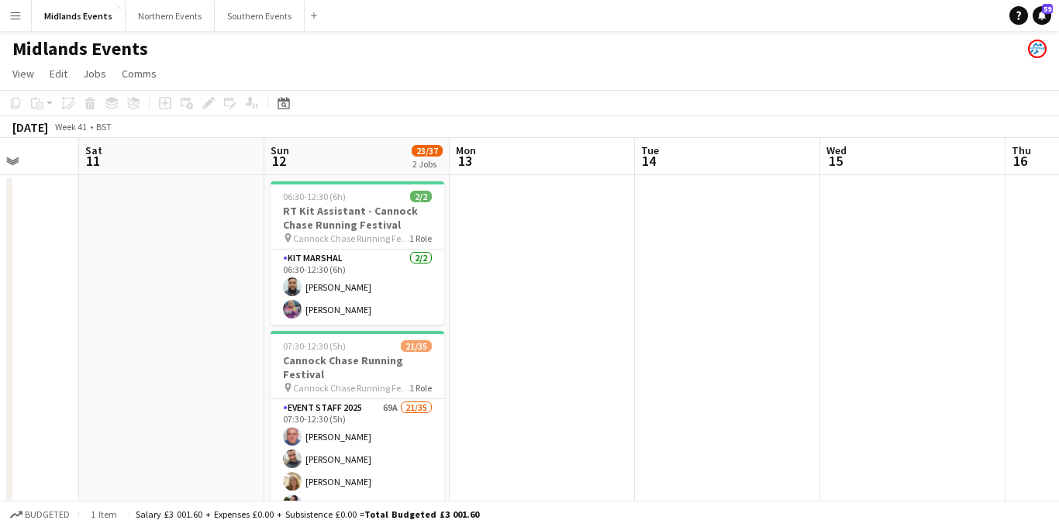
scroll to position [0, 547]
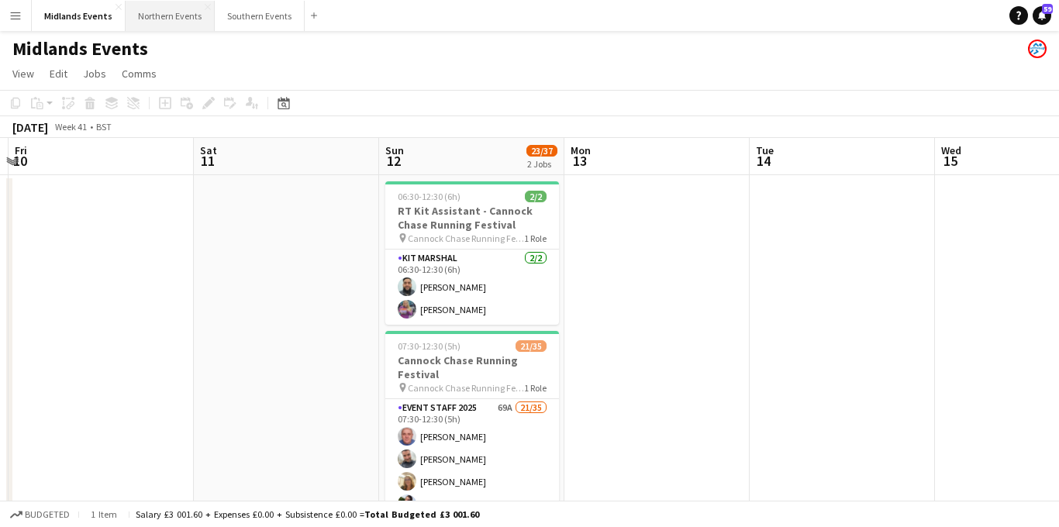
click at [178, 15] on button "Northern Events Close" at bounding box center [170, 16] width 89 height 30
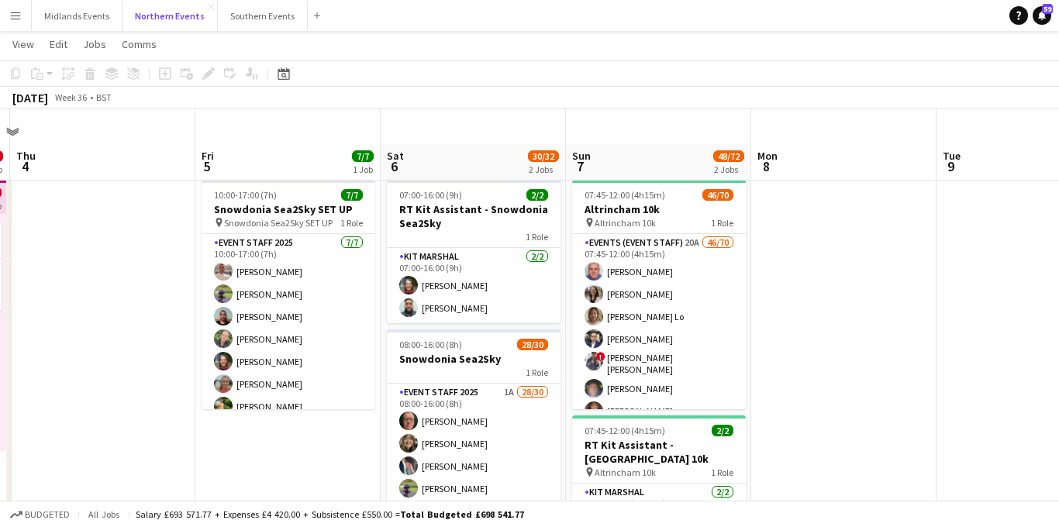
scroll to position [139, 0]
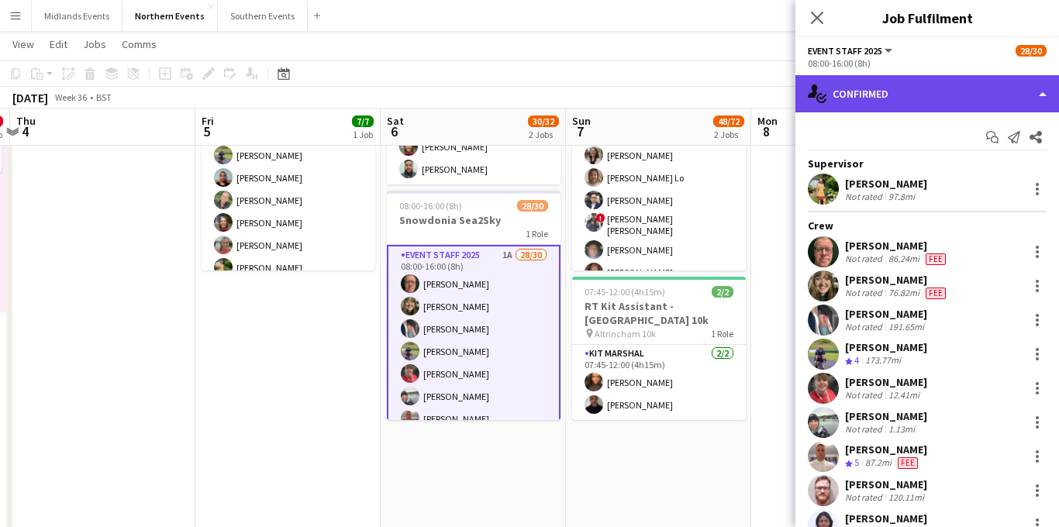
click at [947, 85] on div "single-neutral-actions-check-2 Confirmed" at bounding box center [927, 93] width 264 height 37
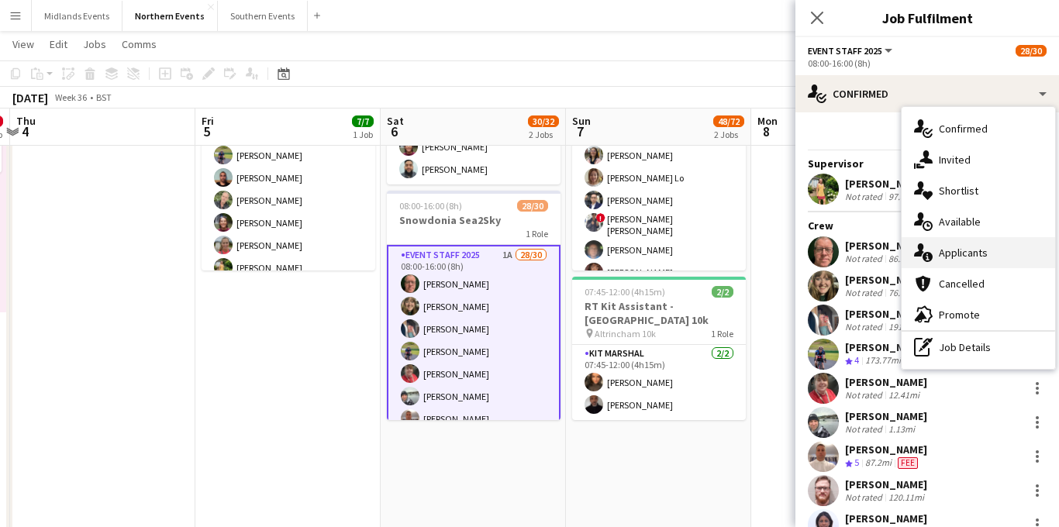
click at [960, 247] on div "single-neutral-actions-information Applicants" at bounding box center [977, 252] width 153 height 31
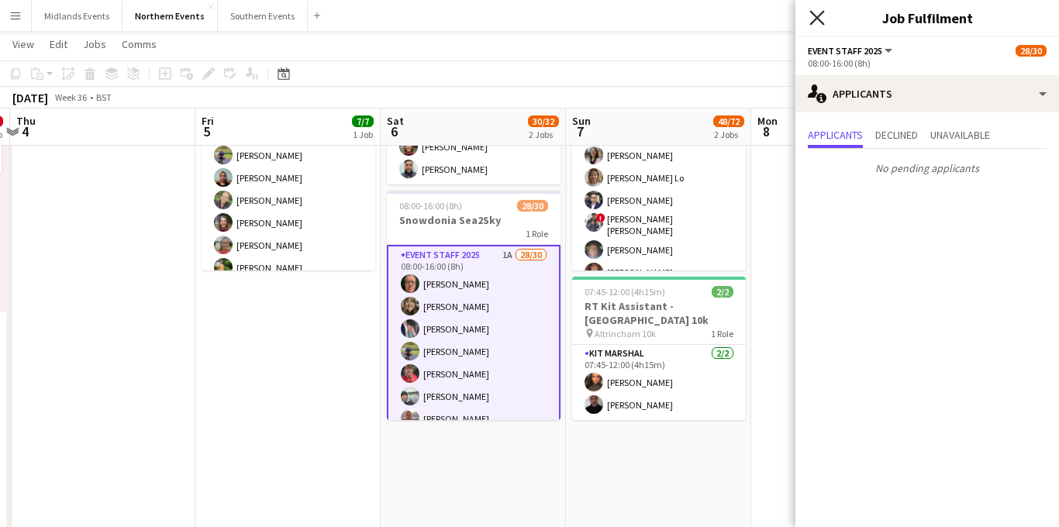
click at [812, 21] on icon at bounding box center [816, 17] width 15 height 15
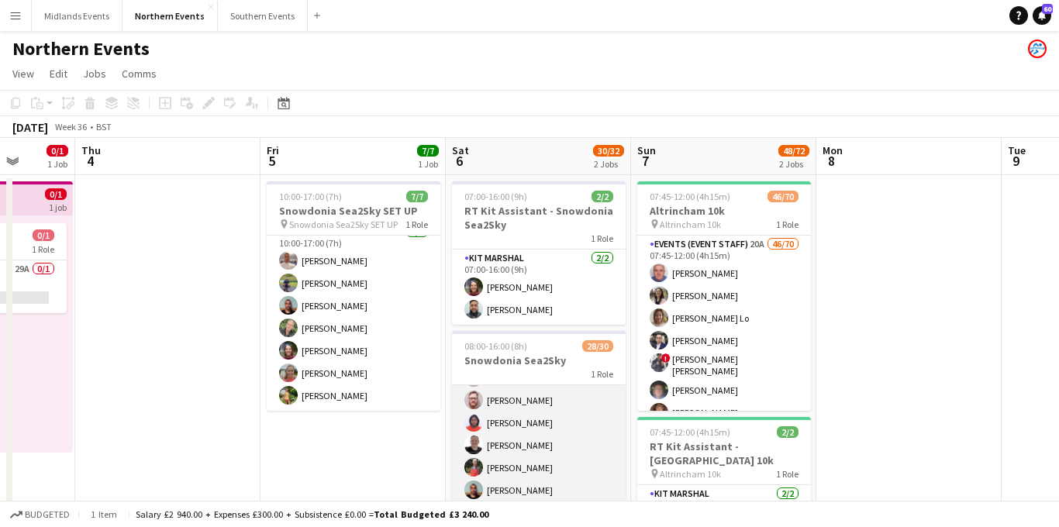
scroll to position [196, 0]
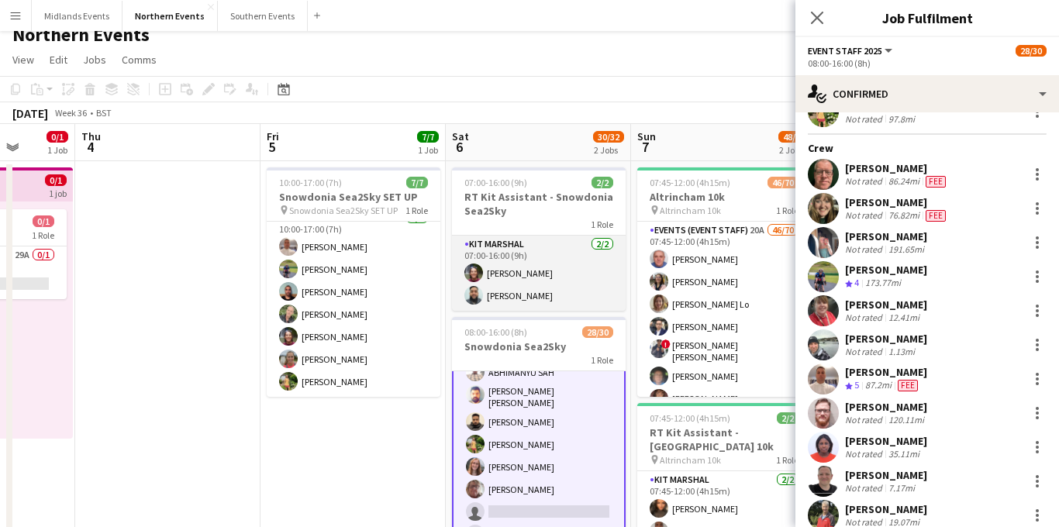
scroll to position [12, 0]
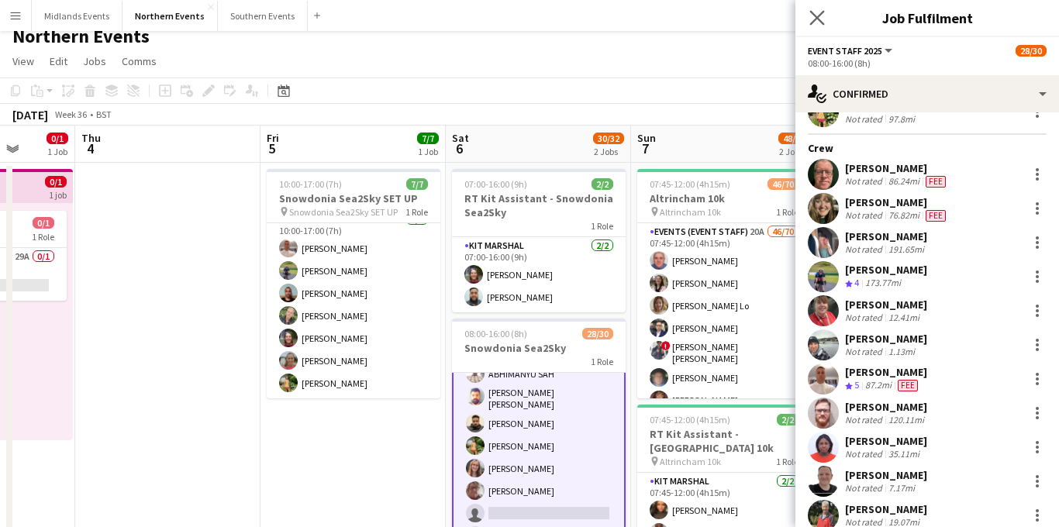
click at [823, 17] on icon "Close pop-in" at bounding box center [816, 17] width 15 height 15
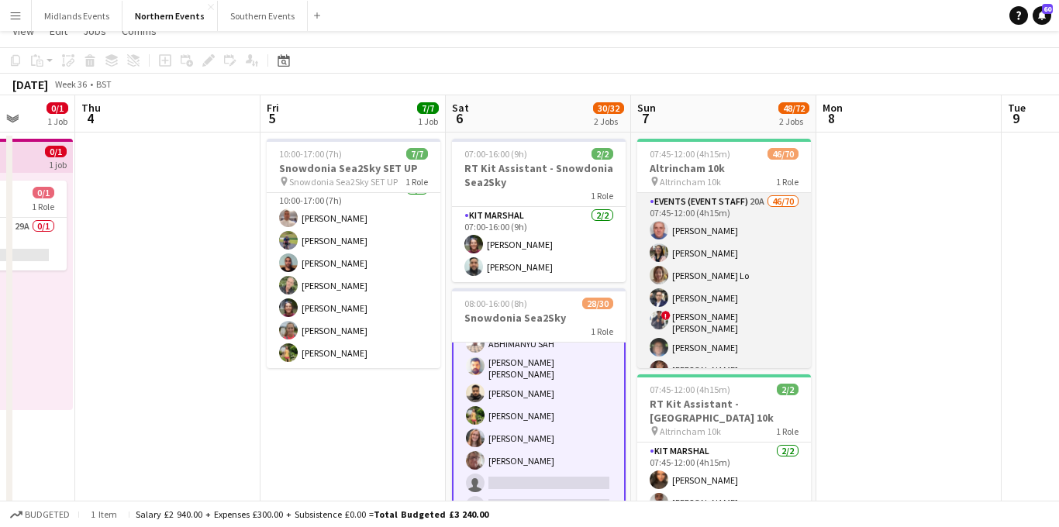
scroll to position [16, 0]
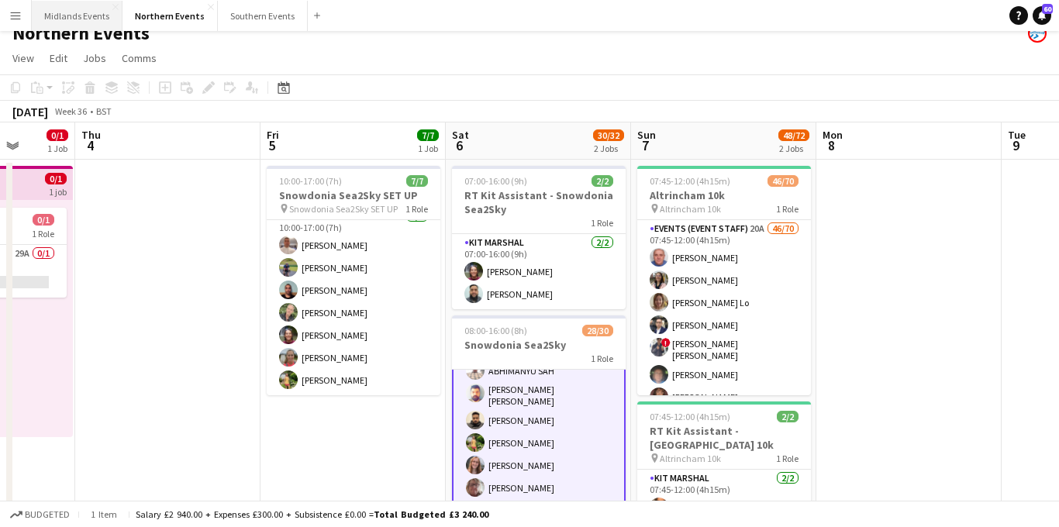
click at [81, 16] on button "Midlands Events Close" at bounding box center [77, 16] width 91 height 30
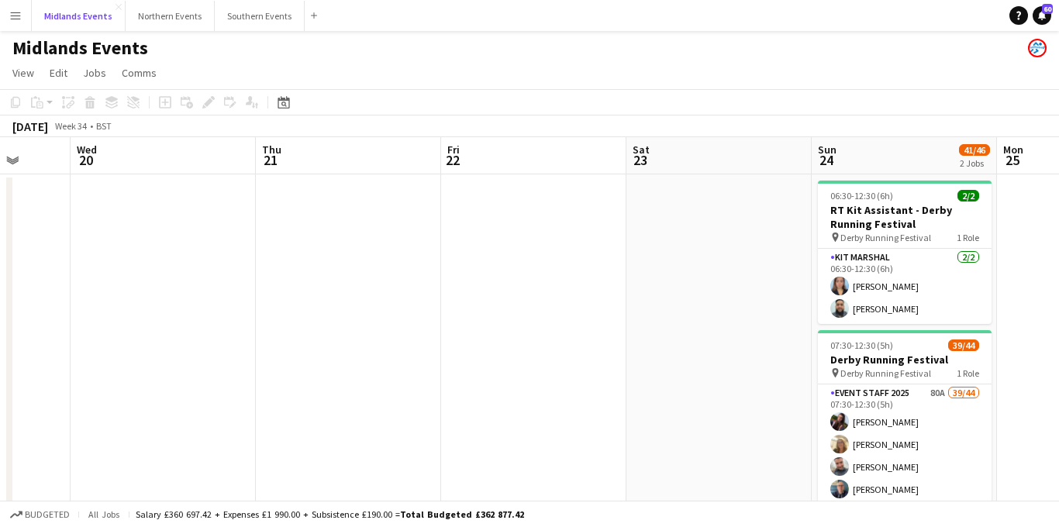
scroll to position [0, 350]
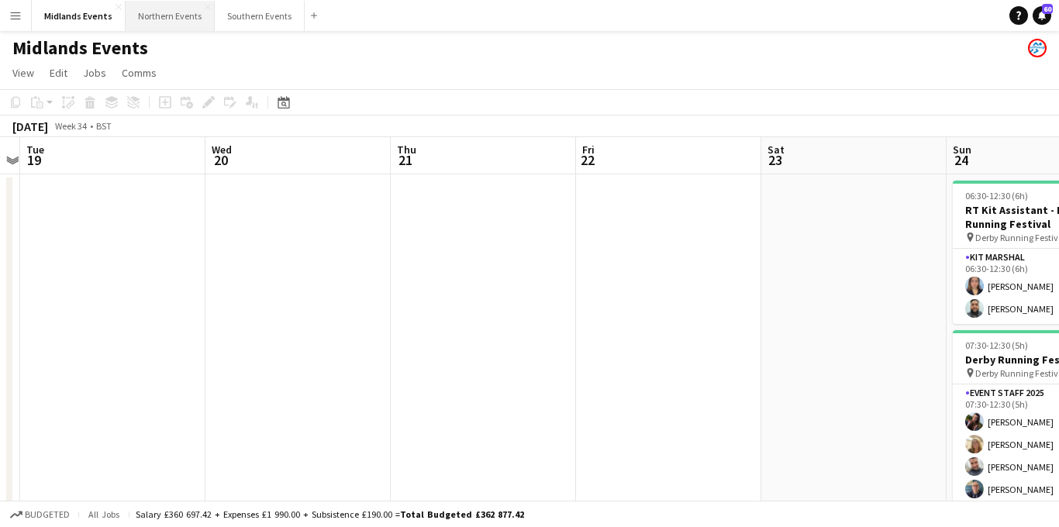
click at [163, 16] on button "Northern Events Close" at bounding box center [170, 16] width 89 height 30
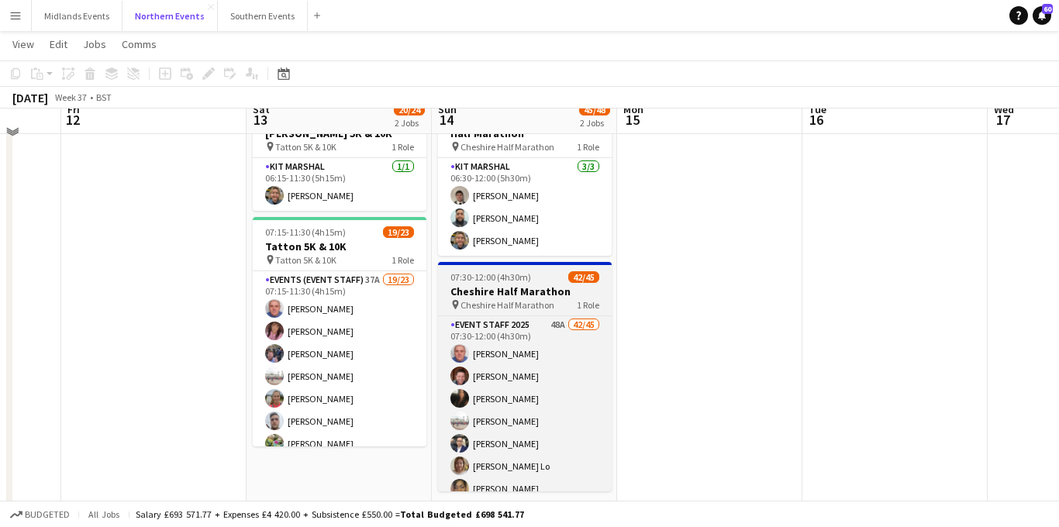
scroll to position [78, 0]
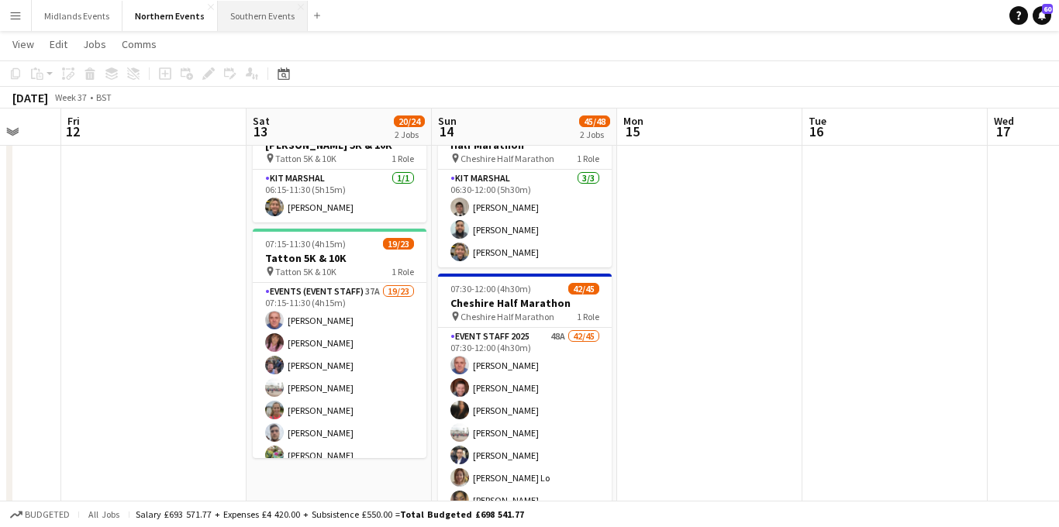
click at [236, 20] on button "Southern Events Close" at bounding box center [263, 16] width 90 height 30
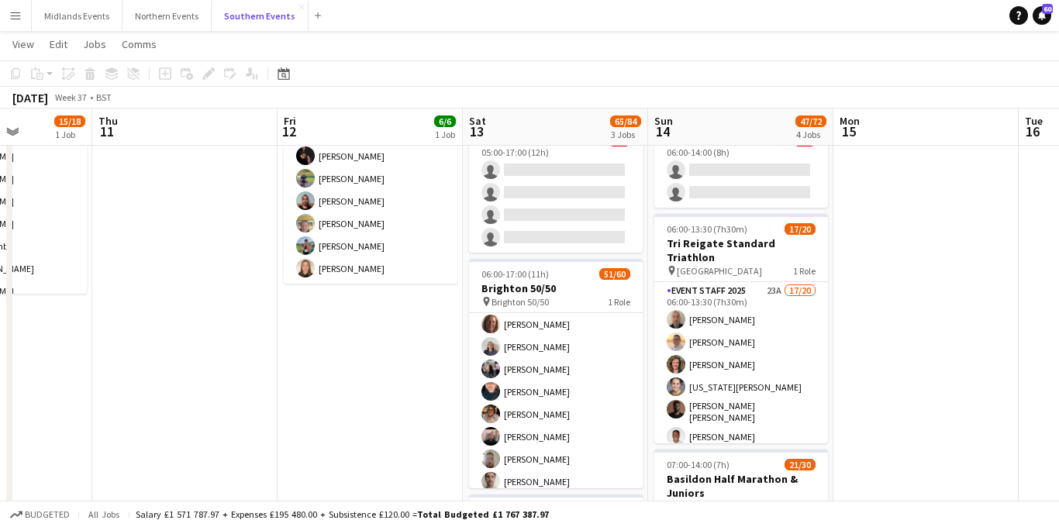
scroll to position [240, 0]
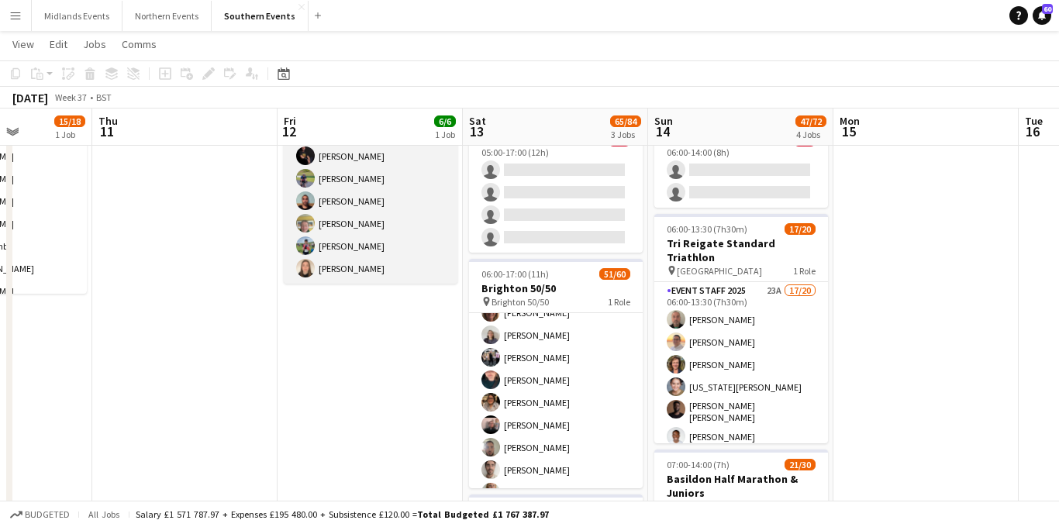
click at [415, 261] on app-card-role "Event Staff 2025 [DATE] 13:00-17:00 (4h) [PERSON_NAME] [PERSON_NAME] [PERSON_NA…" at bounding box center [371, 201] width 174 height 165
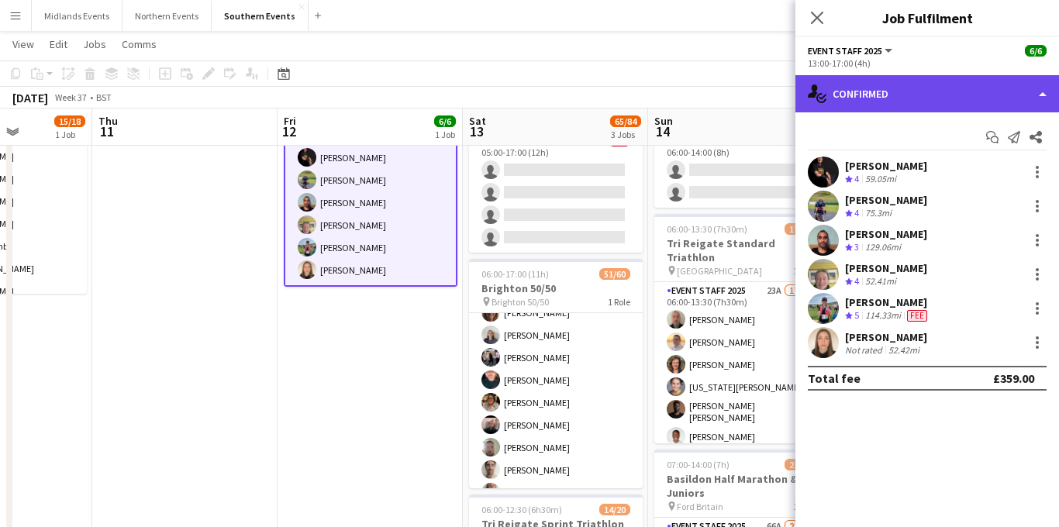
click at [926, 110] on div "single-neutral-actions-check-2 Confirmed" at bounding box center [927, 93] width 264 height 37
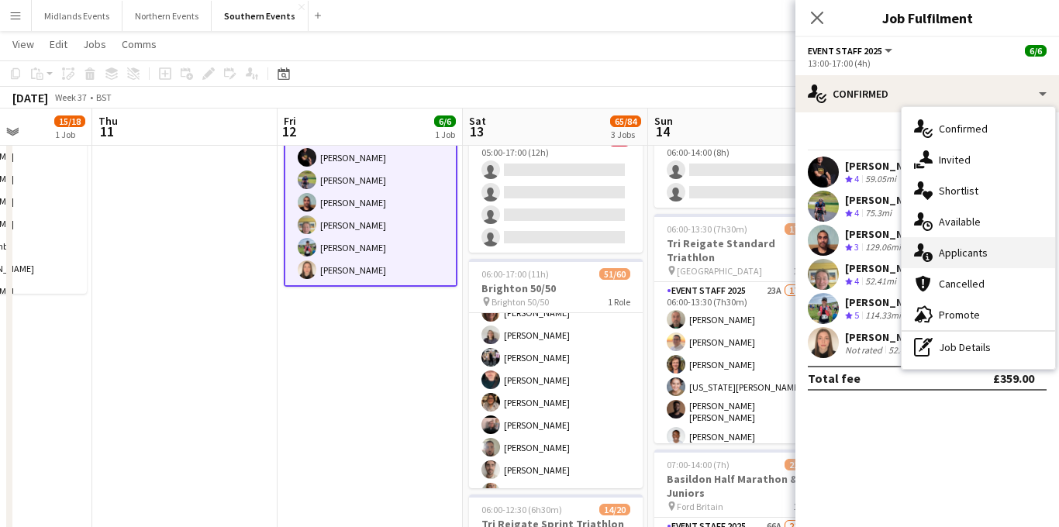
click at [955, 246] on div "single-neutral-actions-information Applicants" at bounding box center [977, 252] width 153 height 31
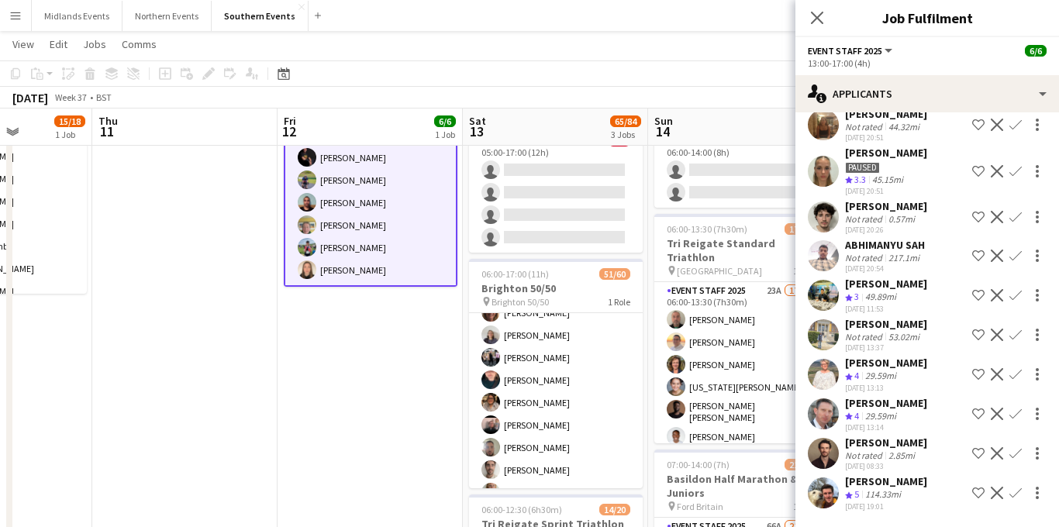
scroll to position [2044, 0]
click at [815, 17] on icon "Close pop-in" at bounding box center [816, 17] width 15 height 15
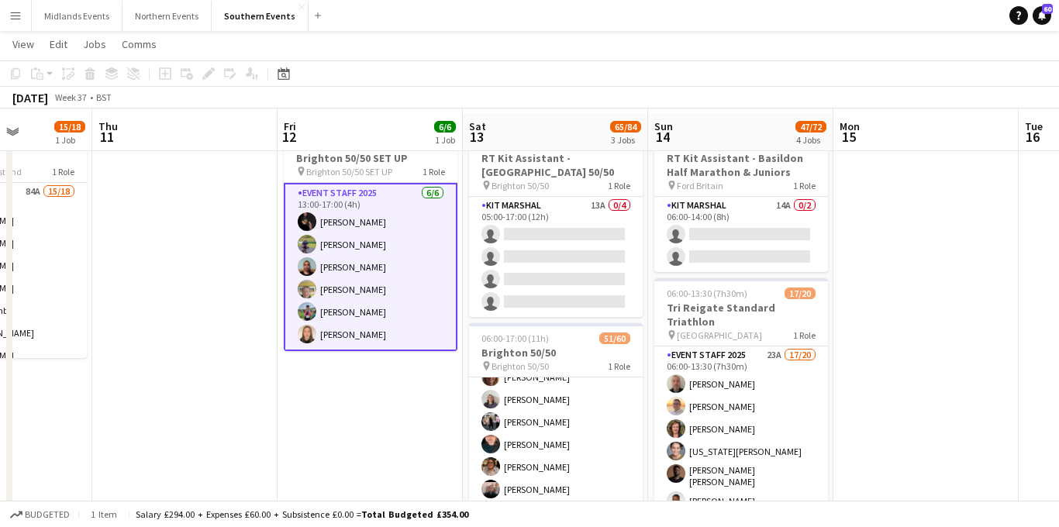
scroll to position [43, 0]
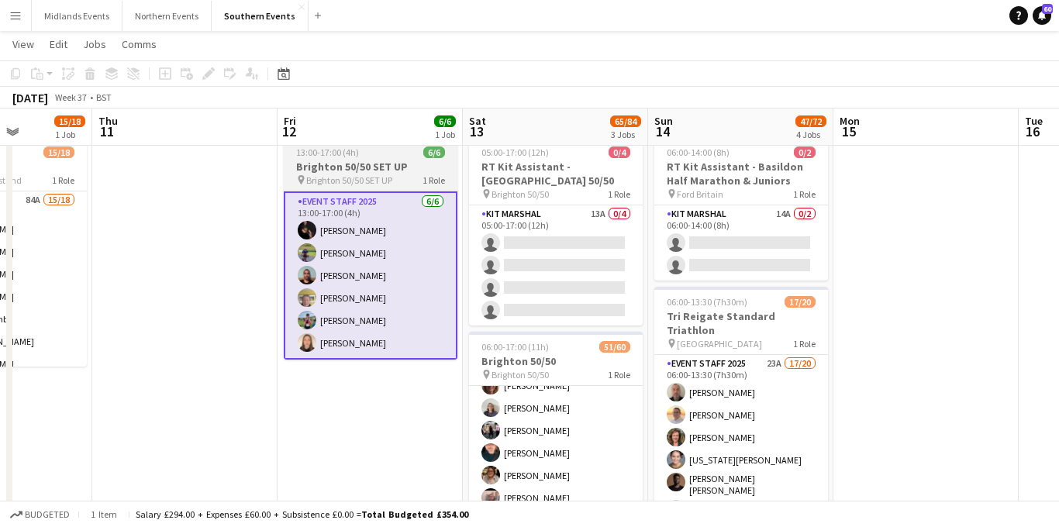
click at [377, 191] on div "Event Staff 2025 [DATE] 13:00-17:00 (4h) [PERSON_NAME] [PERSON_NAME] [PERSON_NA…" at bounding box center [371, 275] width 174 height 169
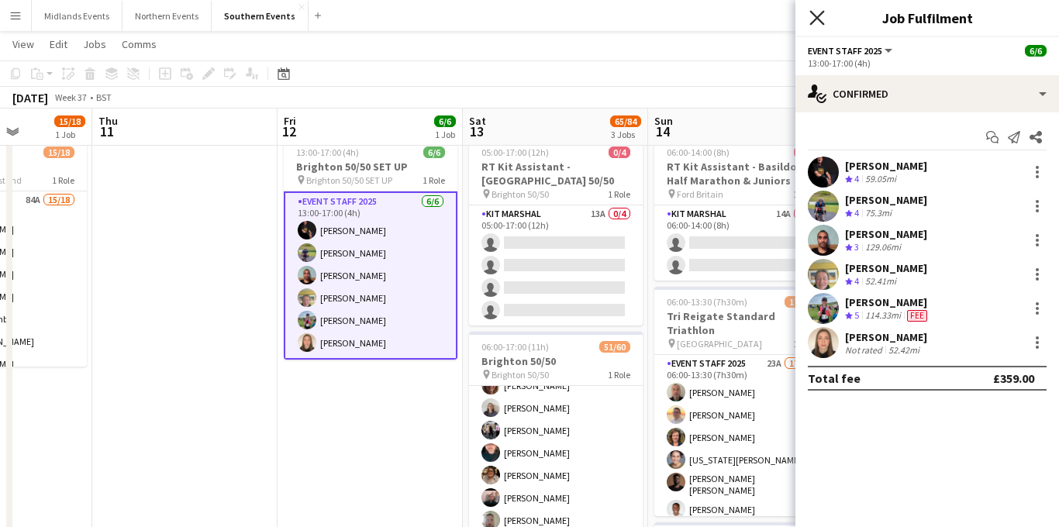
click at [811, 18] on icon "Close pop-in" at bounding box center [816, 17] width 15 height 15
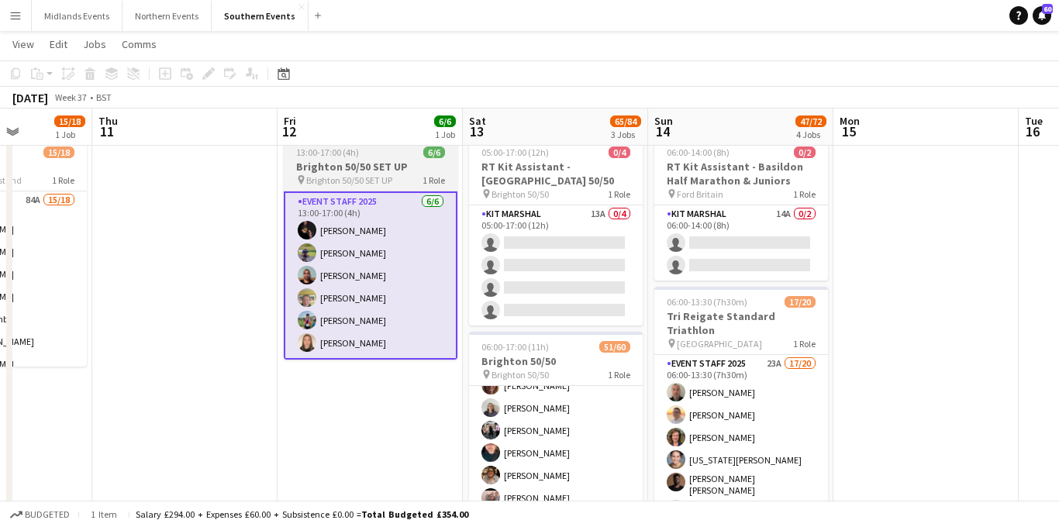
click at [378, 174] on span "Brighton 50/50 SET UP" at bounding box center [349, 180] width 86 height 12
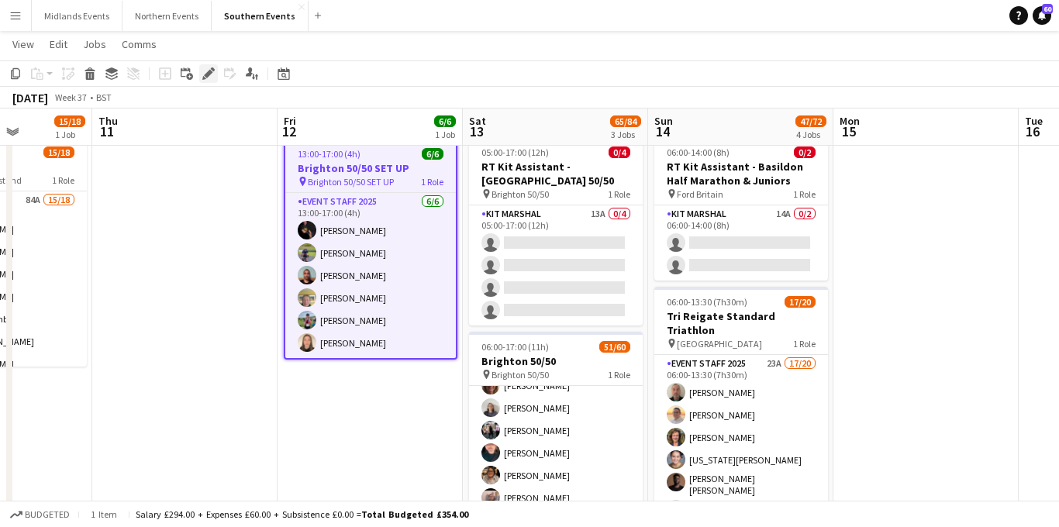
click at [207, 74] on icon at bounding box center [208, 74] width 9 height 9
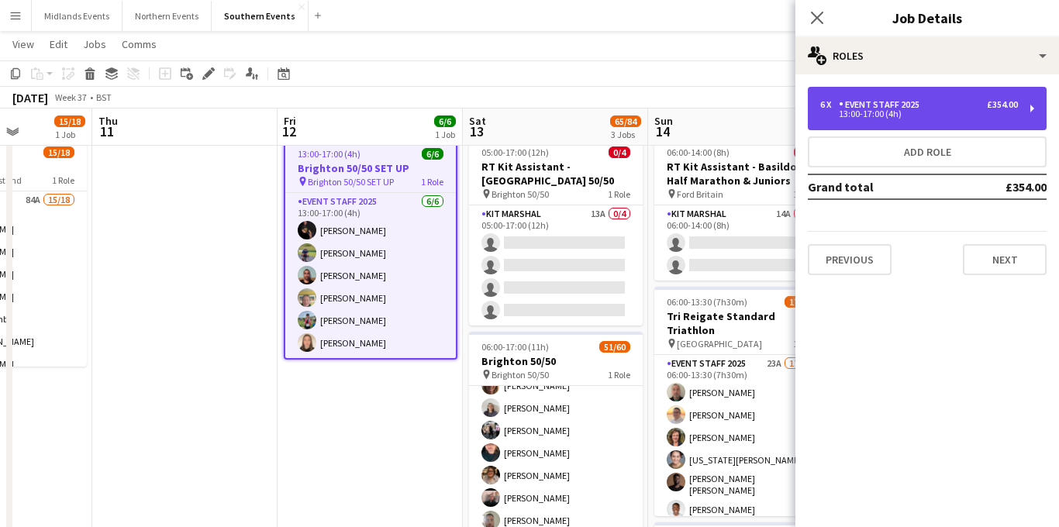
click at [930, 115] on div "13:00-17:00 (4h)" at bounding box center [919, 114] width 198 height 8
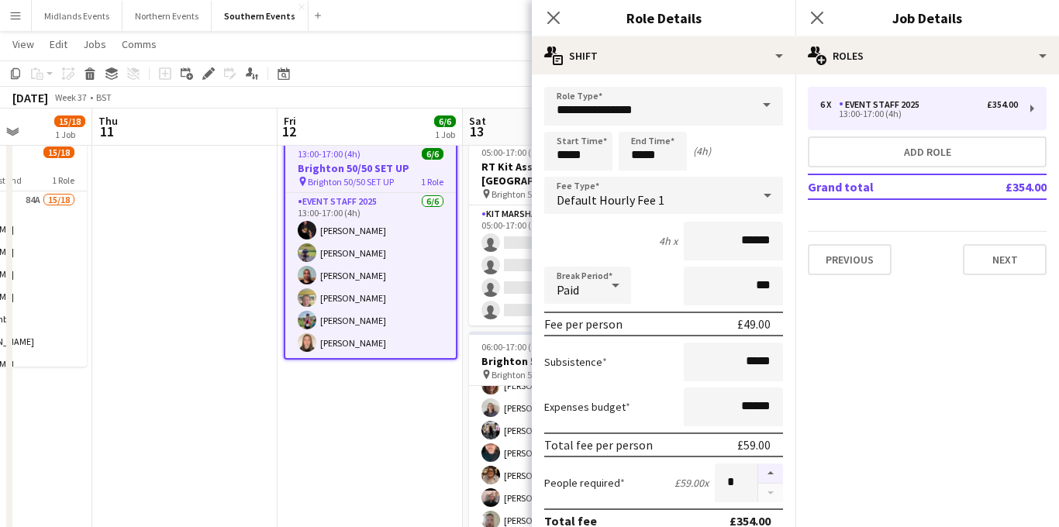
click at [770, 471] on button "button" at bounding box center [770, 474] width 25 height 20
type input "*"
click at [818, 14] on icon "Close pop-in" at bounding box center [816, 17] width 15 height 15
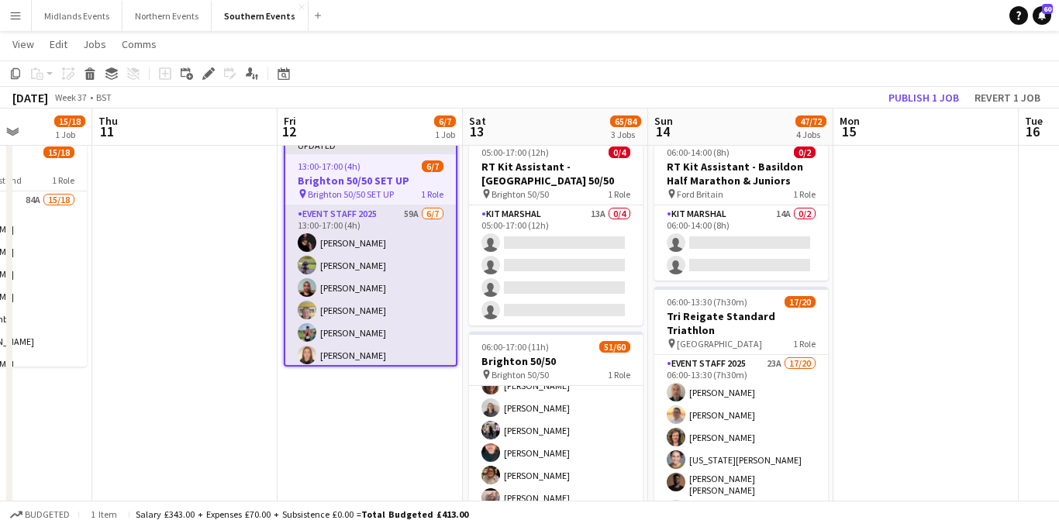
scroll to position [19, 0]
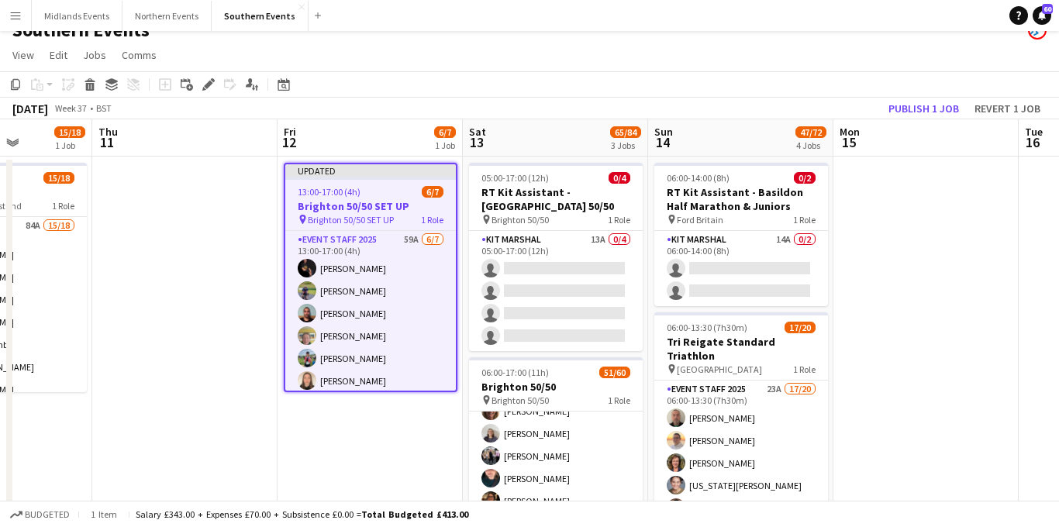
click at [384, 225] on span "Brighton 50/50 SET UP" at bounding box center [351, 220] width 86 height 12
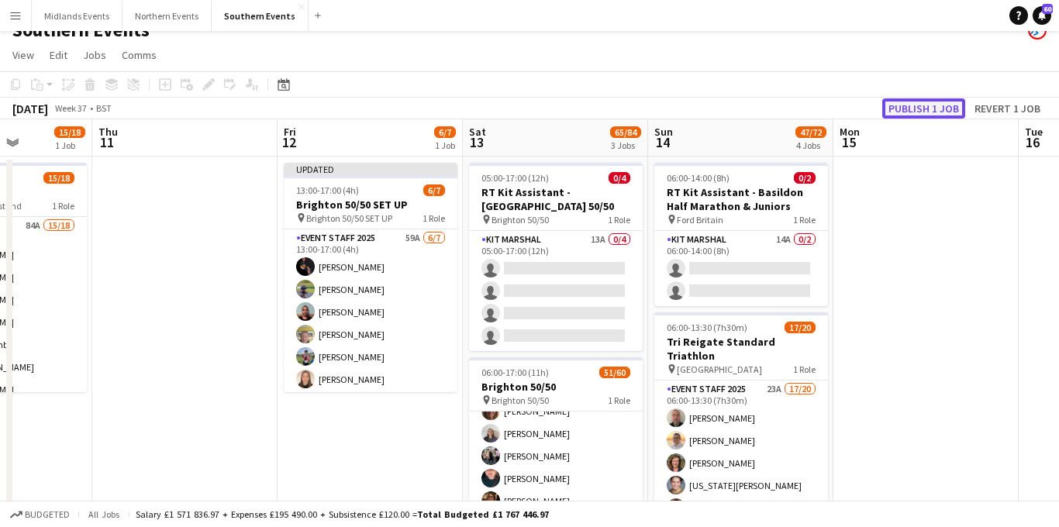
click at [915, 114] on button "Publish 1 job" at bounding box center [923, 108] width 83 height 20
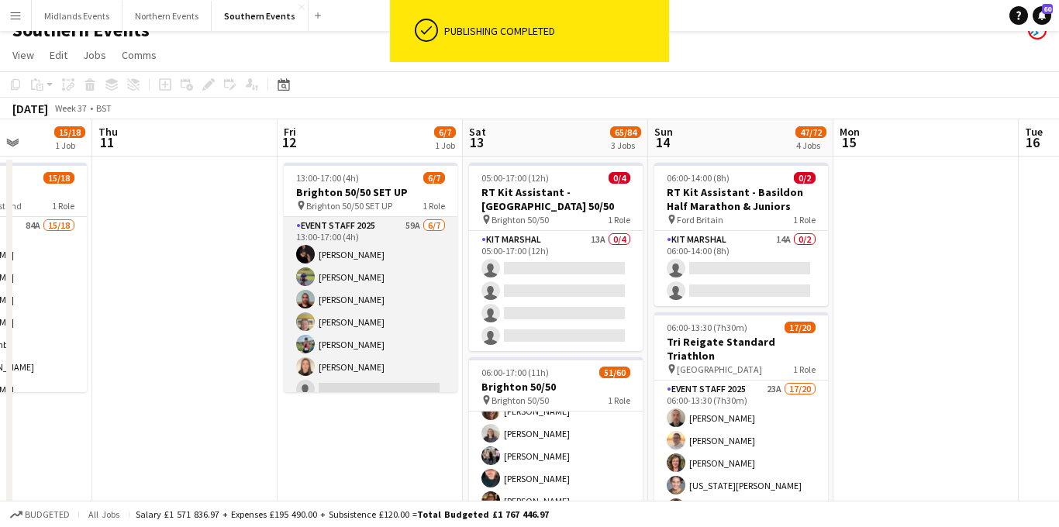
click at [400, 318] on app-card-role "Event Staff 2025 59A [DATE] 13:00-17:00 (4h) [PERSON_NAME] [PERSON_NAME] [PERSO…" at bounding box center [371, 311] width 174 height 188
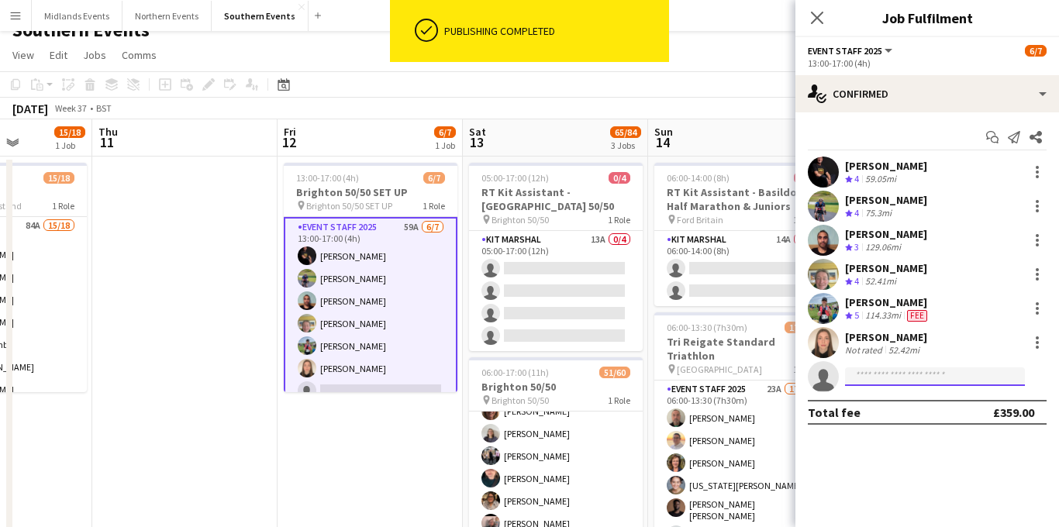
click at [870, 384] on input at bounding box center [935, 376] width 180 height 19
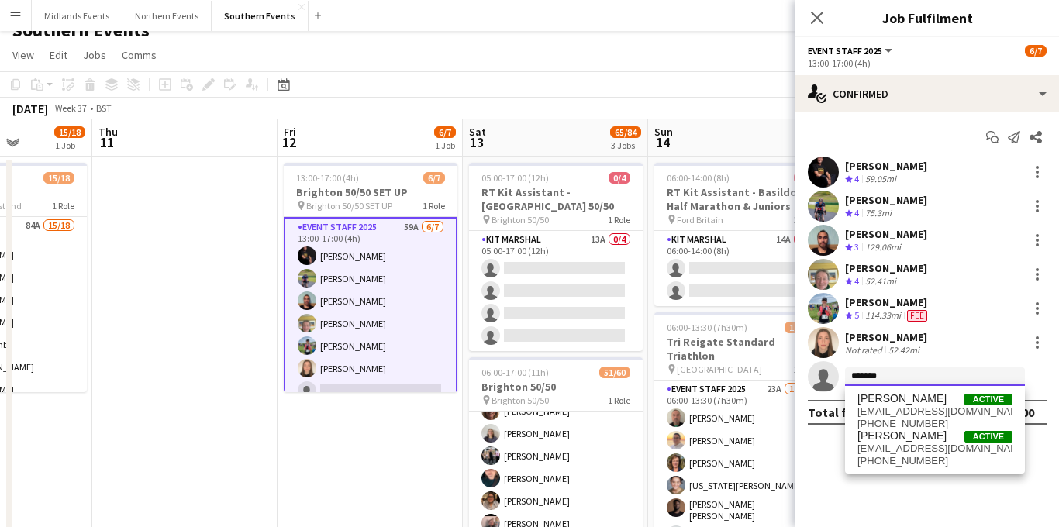
type input "*******"
click at [837, 455] on mat-expansion-panel "check Confirmed Start chat Send notification Share [PERSON_NAME] Crew rating 4 …" at bounding box center [927, 319] width 264 height 415
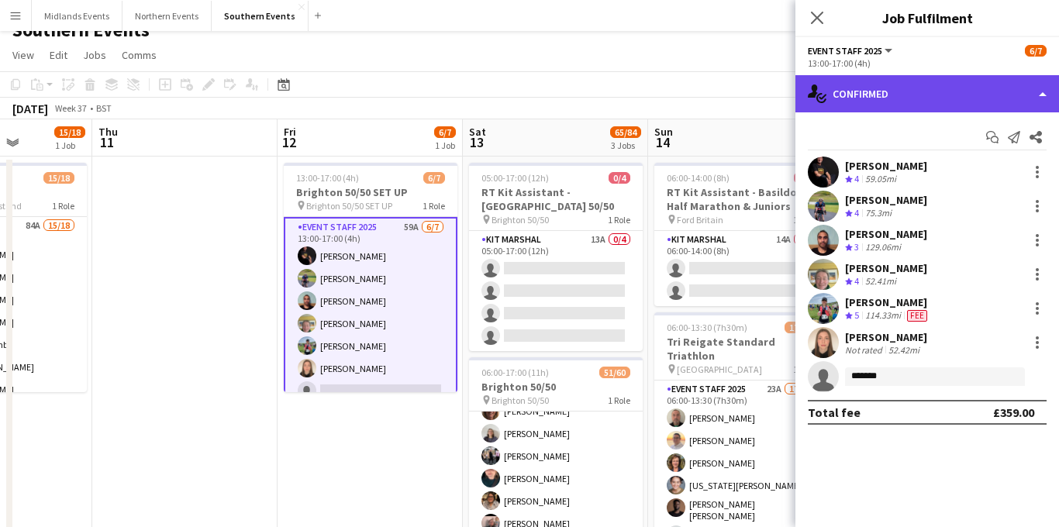
click at [932, 95] on div "single-neutral-actions-check-2 Confirmed" at bounding box center [927, 93] width 264 height 37
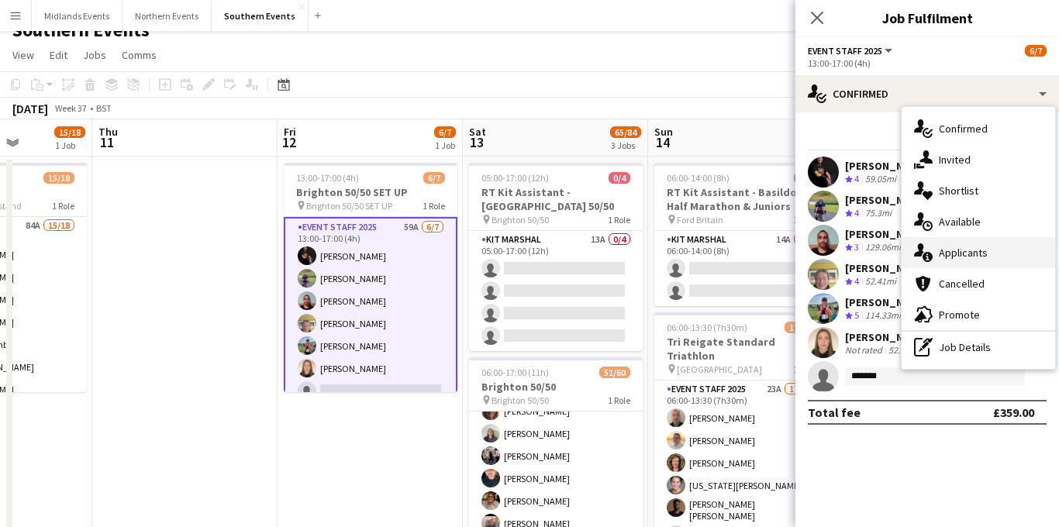
click at [955, 243] on div "single-neutral-actions-information Applicants" at bounding box center [977, 252] width 153 height 31
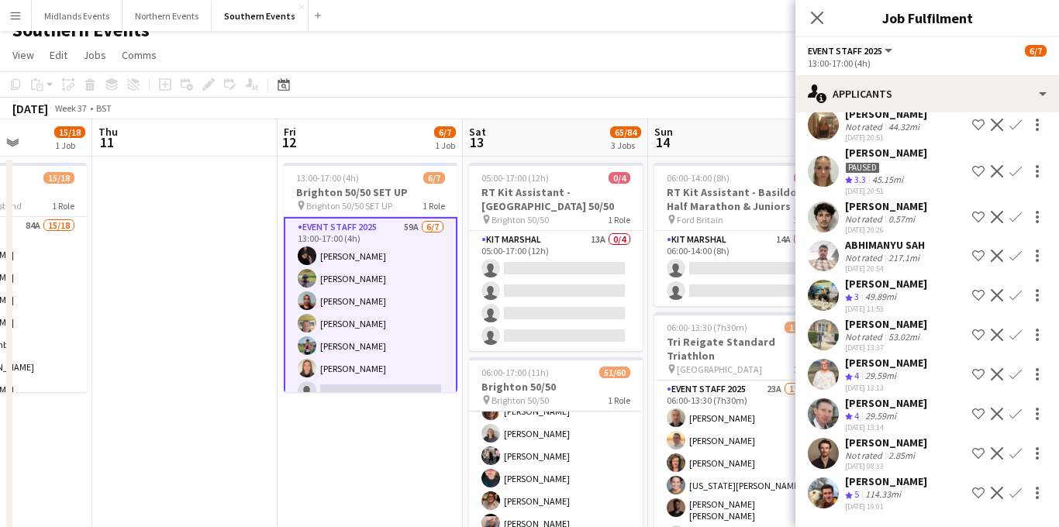
scroll to position [2046, 0]
click at [1013, 491] on app-icon "Confirm" at bounding box center [1015, 493] width 12 height 12
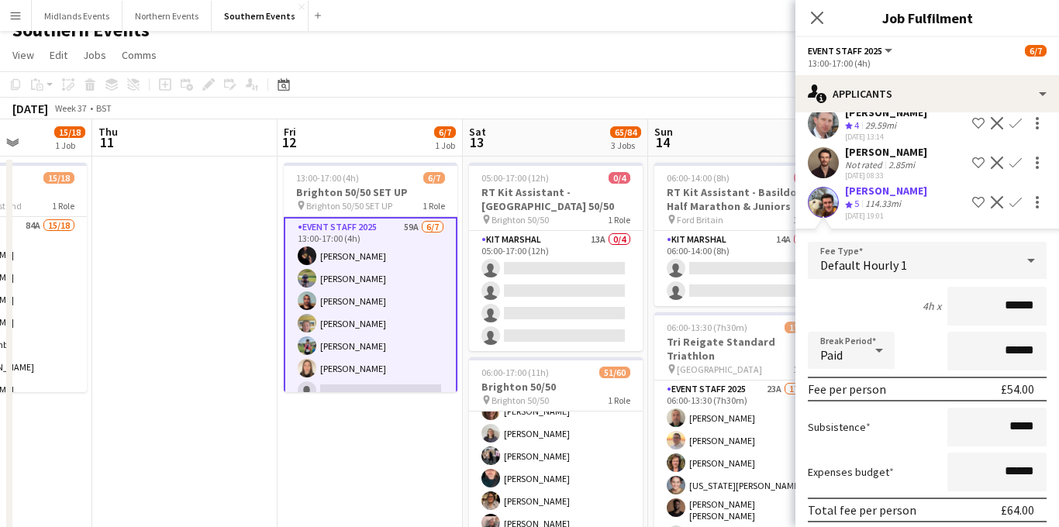
scroll to position [2398, 0]
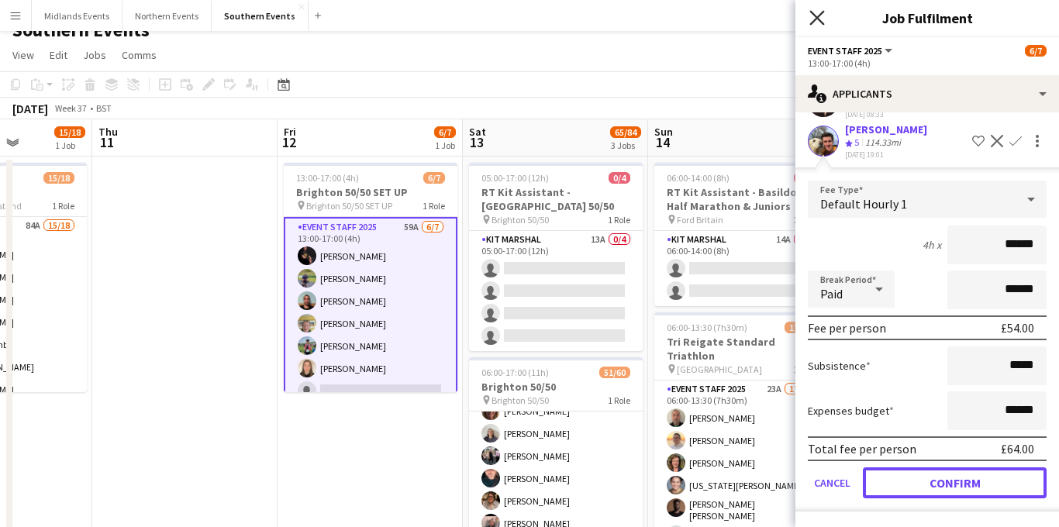
click at [924, 481] on button "Confirm" at bounding box center [955, 482] width 184 height 31
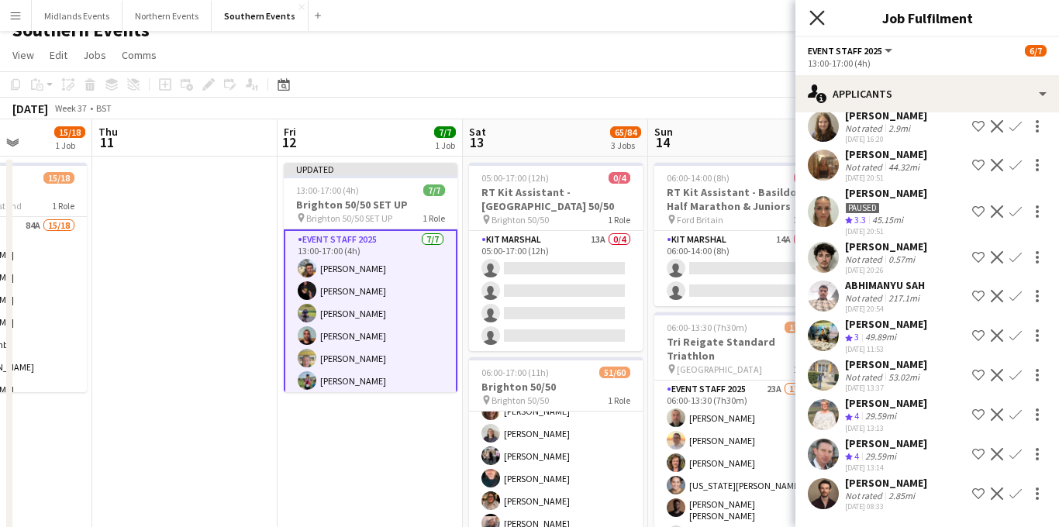
scroll to position [2006, 0]
click at [818, 12] on icon "Close pop-in" at bounding box center [816, 17] width 15 height 15
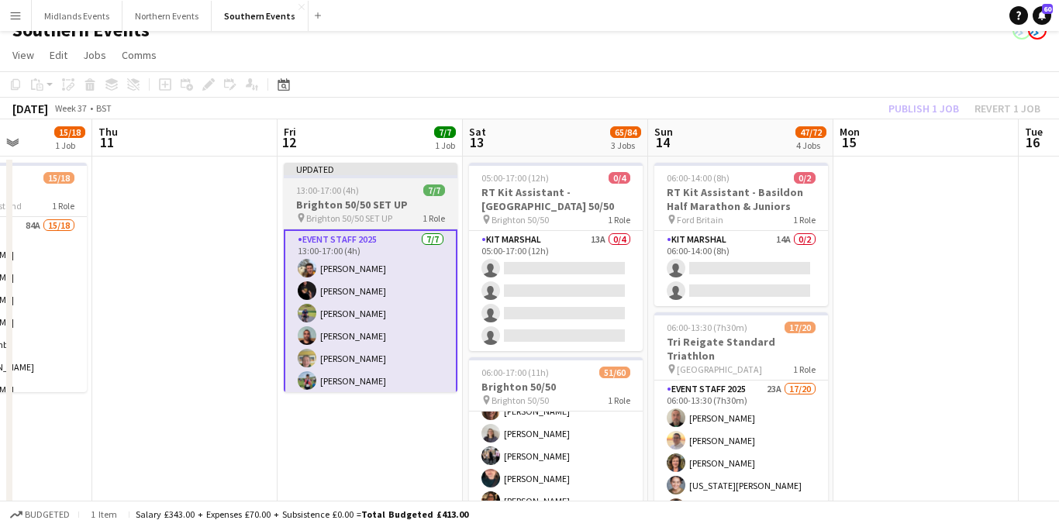
click at [364, 202] on h3 "Brighton 50/50 SET UP" at bounding box center [371, 205] width 174 height 14
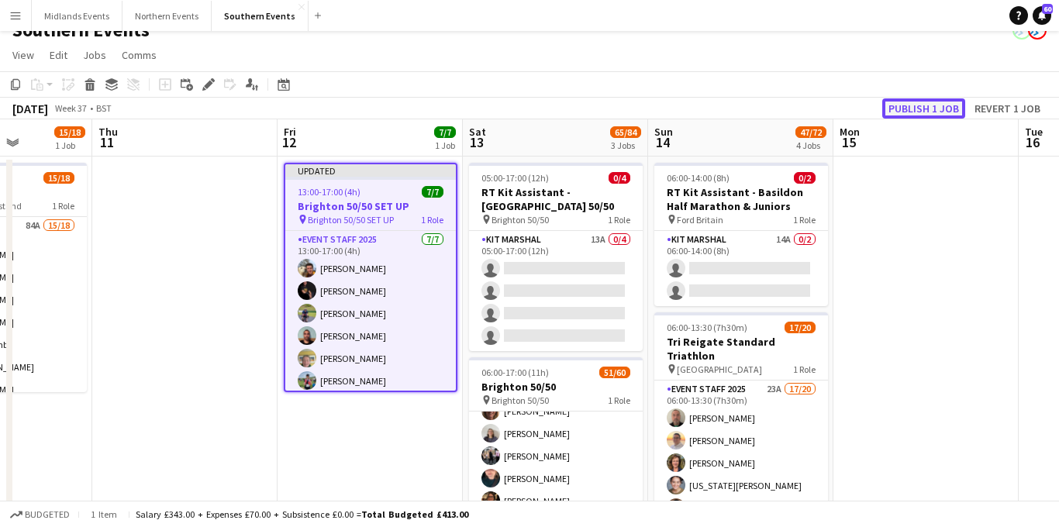
click at [937, 105] on button "Publish 1 job" at bounding box center [923, 108] width 83 height 20
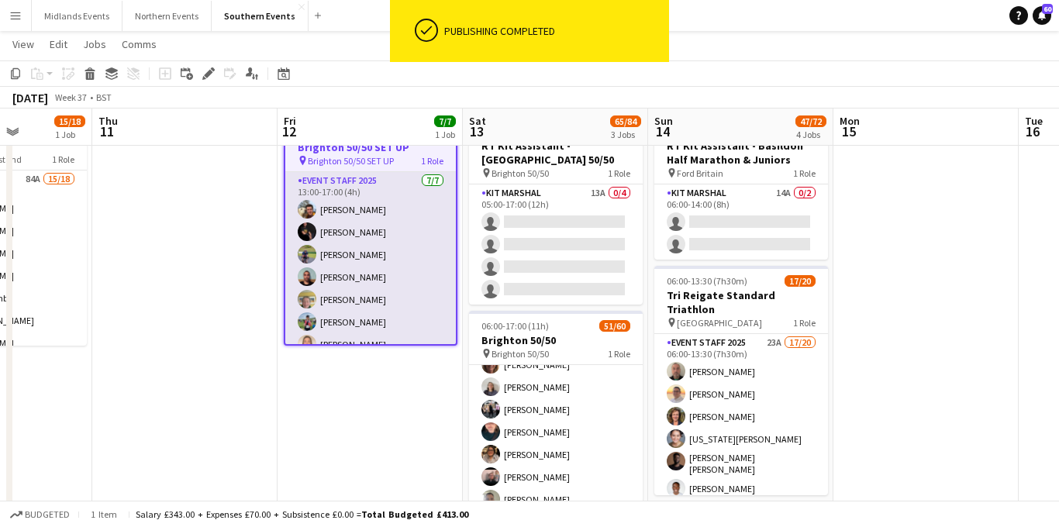
scroll to position [16, 0]
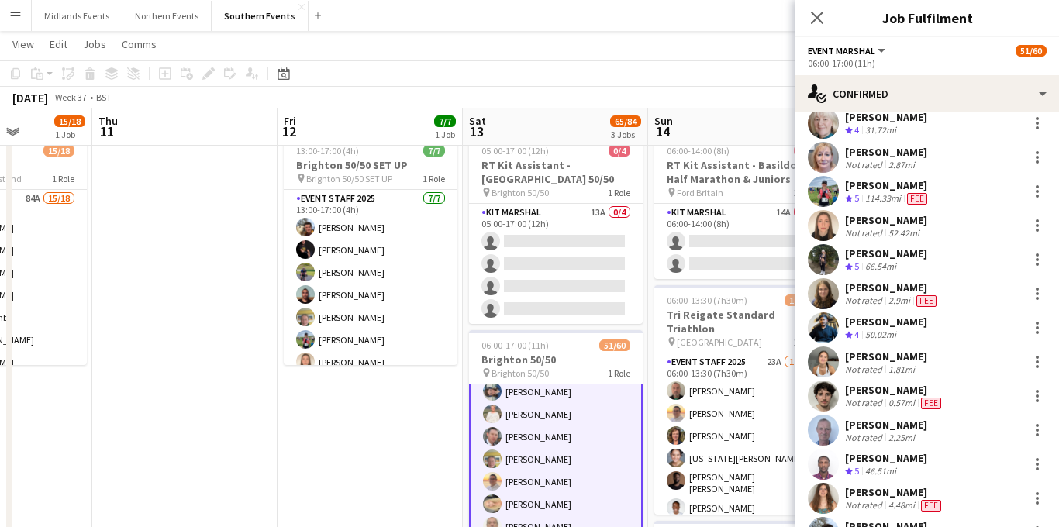
scroll to position [1317, 0]
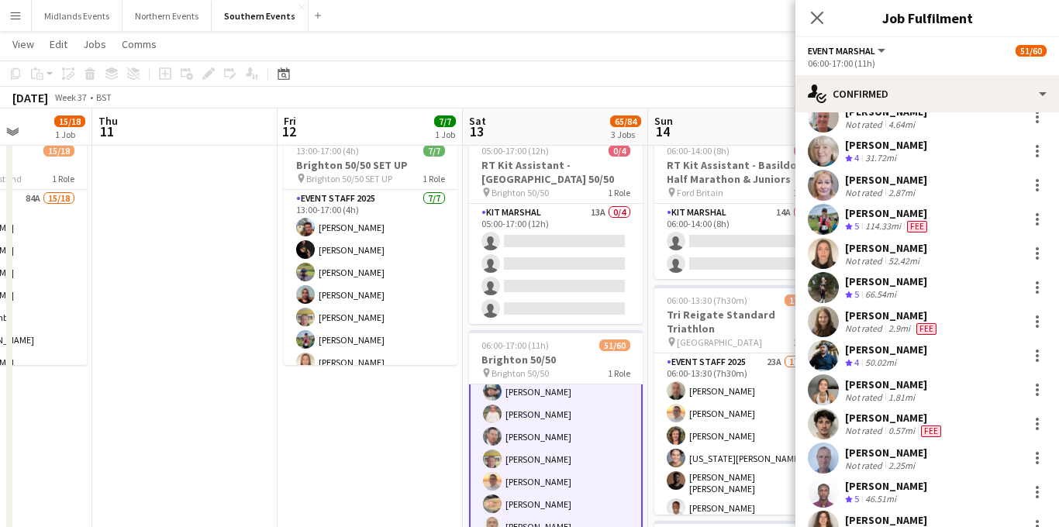
click at [877, 258] on div "Not rated" at bounding box center [865, 261] width 40 height 12
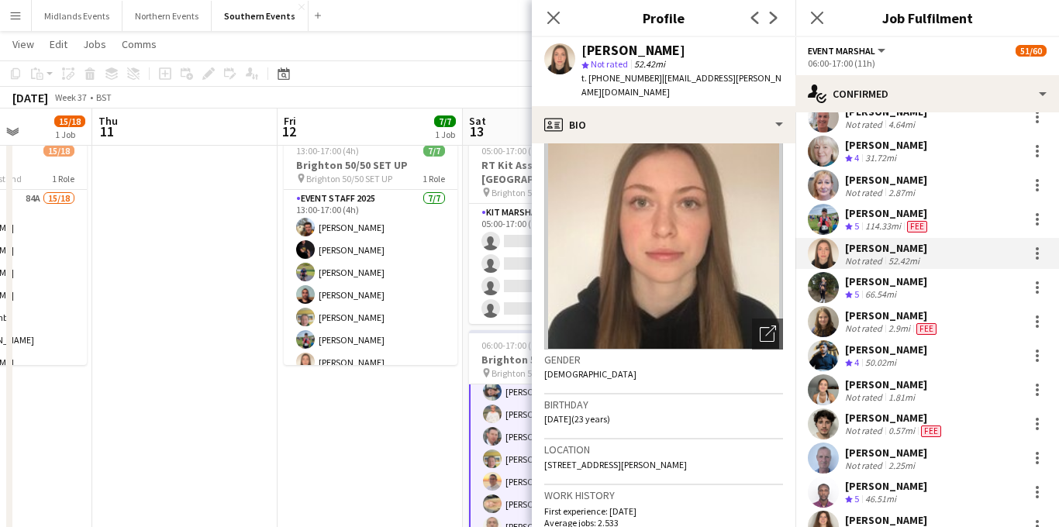
scroll to position [44, 0]
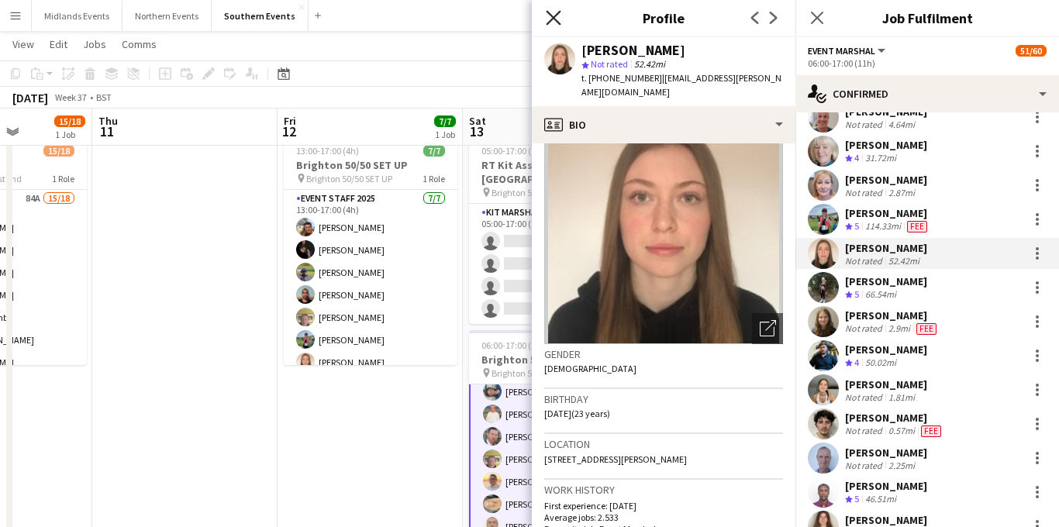
click at [557, 22] on icon "Close pop-in" at bounding box center [553, 17] width 15 height 15
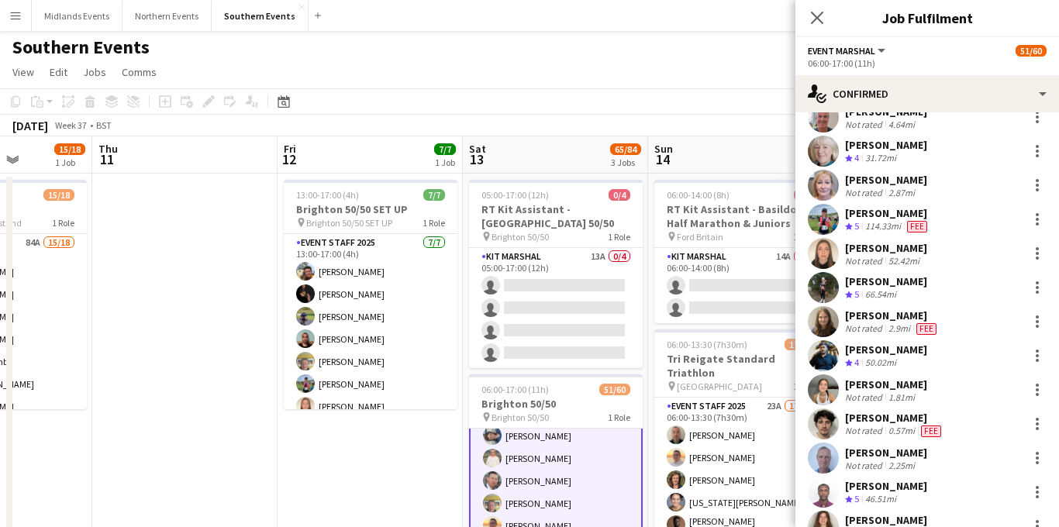
scroll to position [0, 0]
click at [817, 19] on icon at bounding box center [816, 17] width 15 height 15
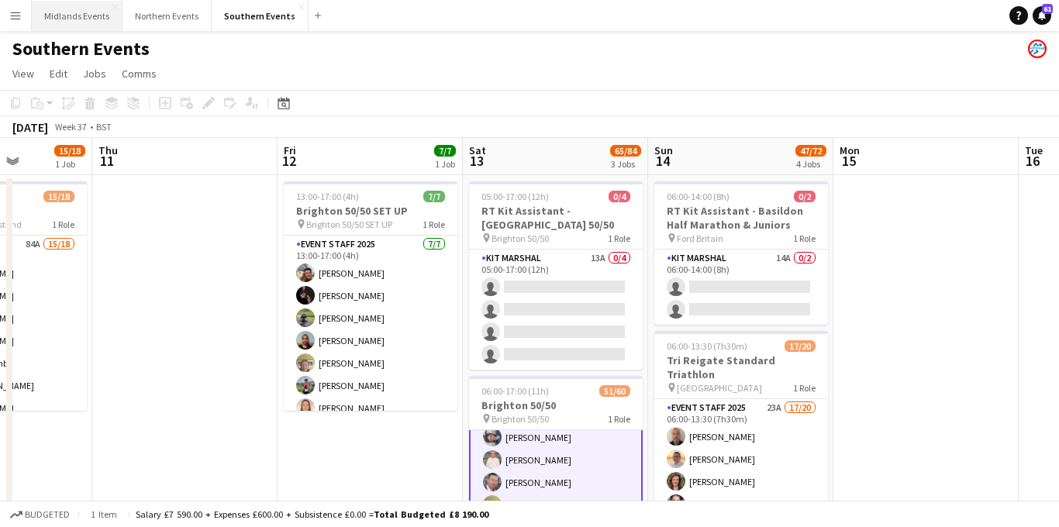
click at [95, 29] on button "Midlands Events Close" at bounding box center [77, 16] width 91 height 30
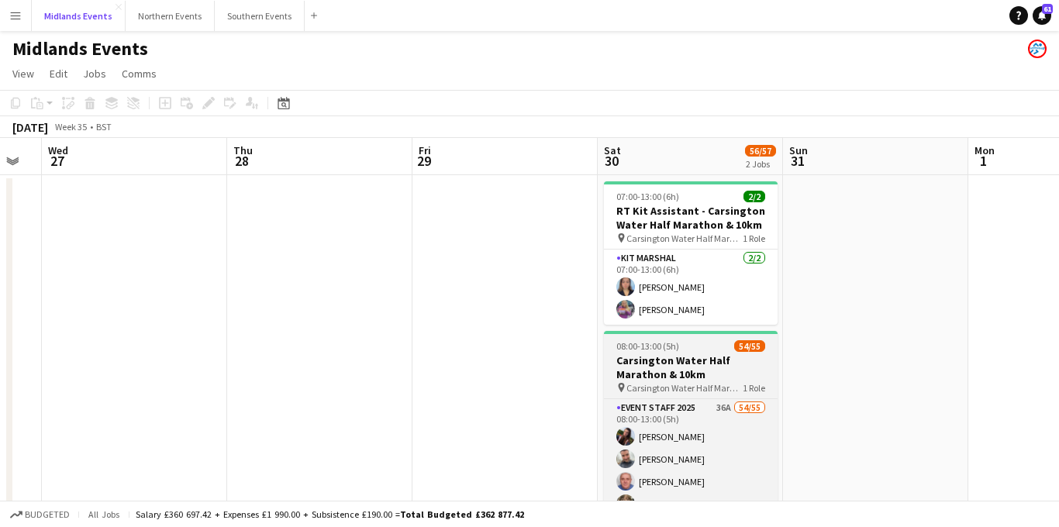
scroll to position [0, 549]
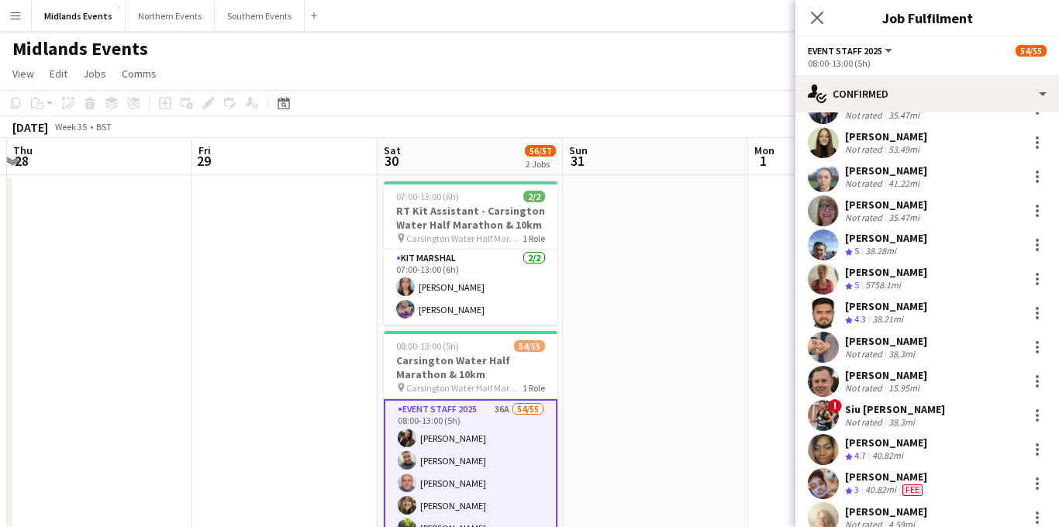
scroll to position [299, 0]
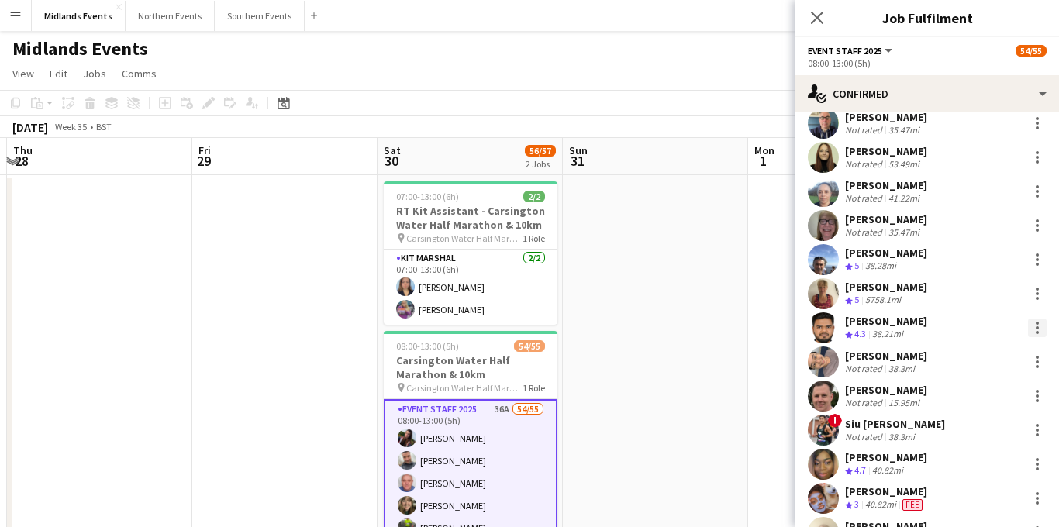
click at [1037, 329] on div at bounding box center [1037, 328] width 19 height 19
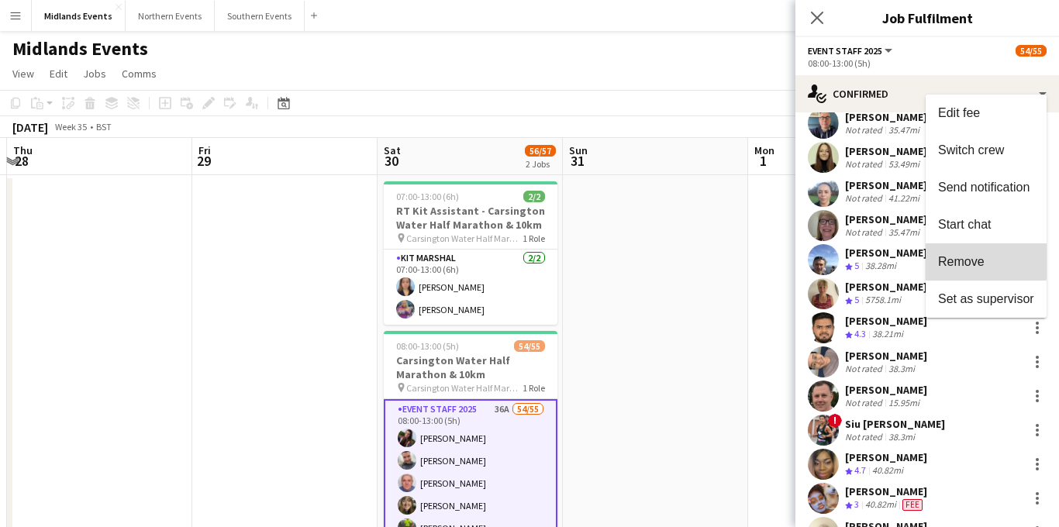
click at [972, 254] on span "Remove" at bounding box center [961, 260] width 47 height 13
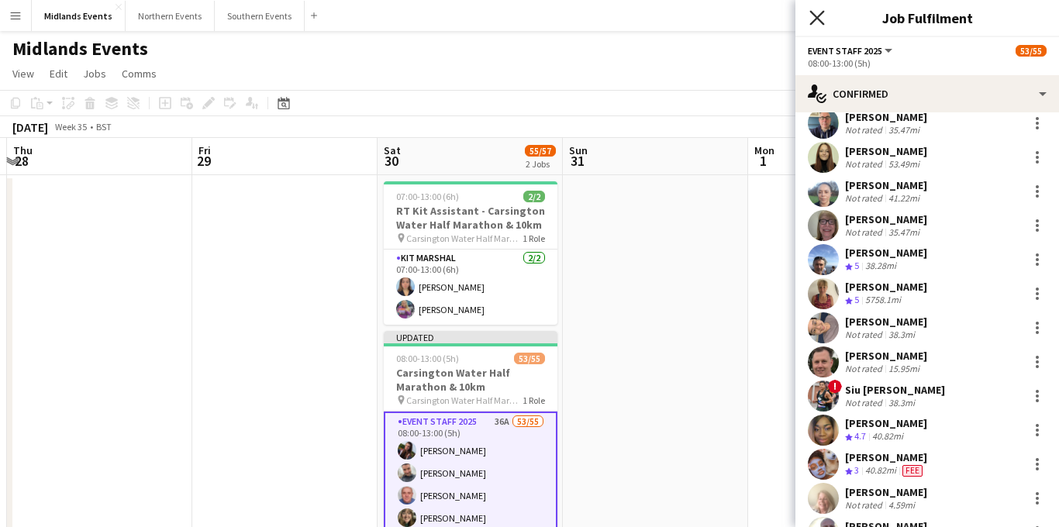
click at [819, 22] on icon "Close pop-in" at bounding box center [816, 17] width 15 height 15
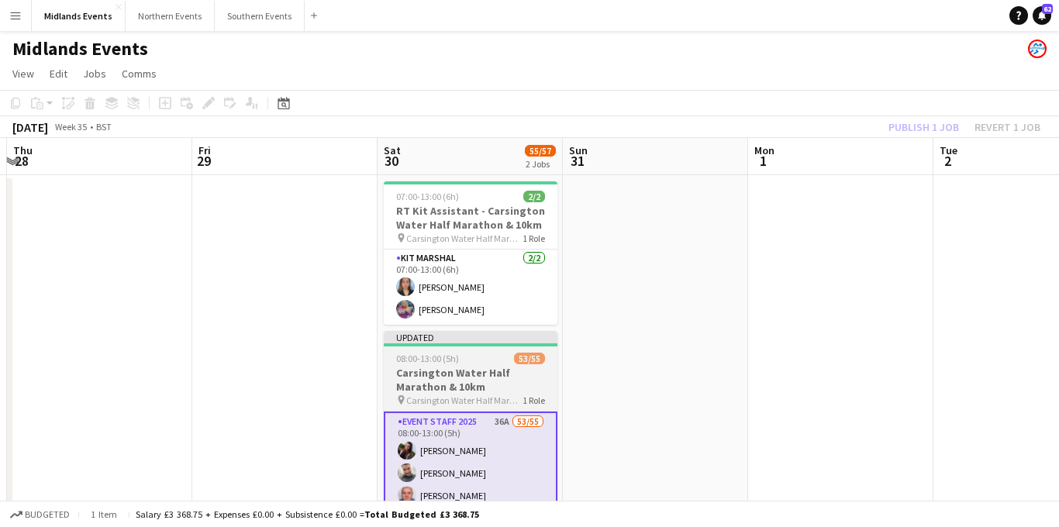
click at [477, 384] on h3 "Carsington Water Half Marathon & 10km" at bounding box center [471, 380] width 174 height 28
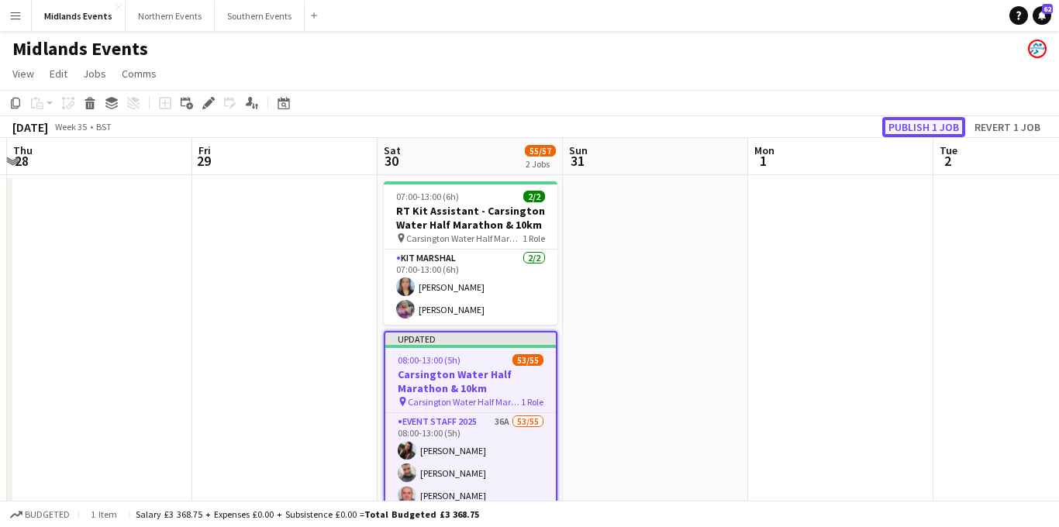
click at [893, 122] on button "Publish 1 job" at bounding box center [923, 127] width 83 height 20
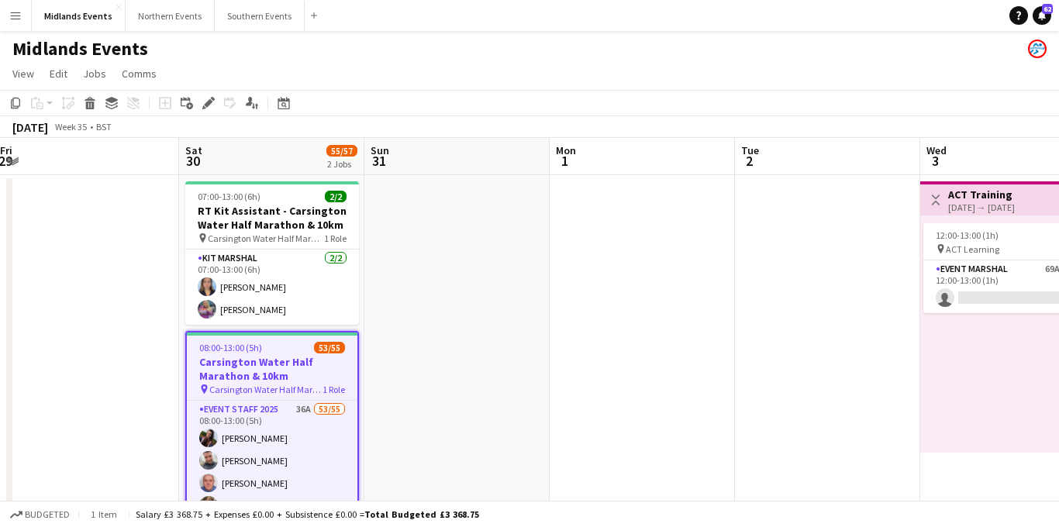
scroll to position [0, 570]
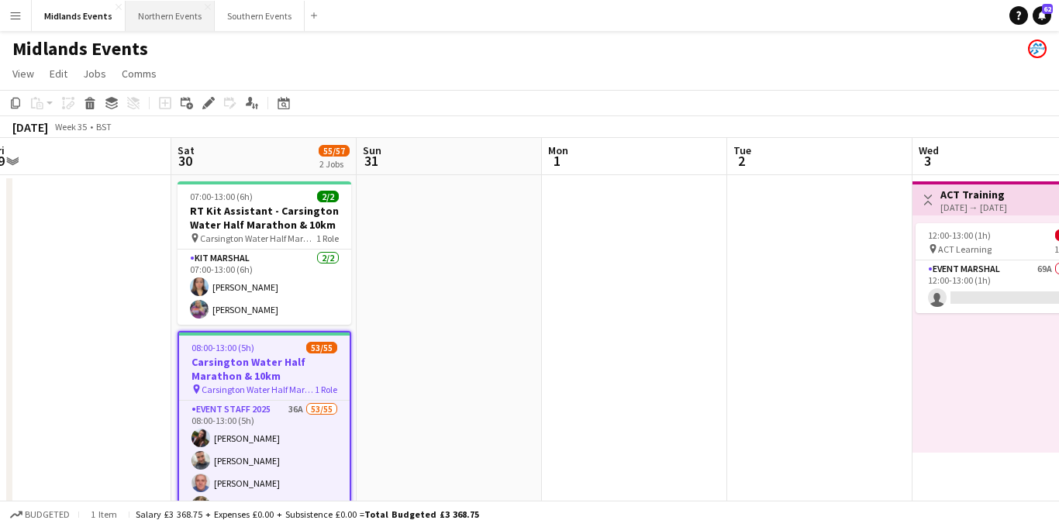
click at [178, 19] on button "Northern Events Close" at bounding box center [170, 16] width 89 height 30
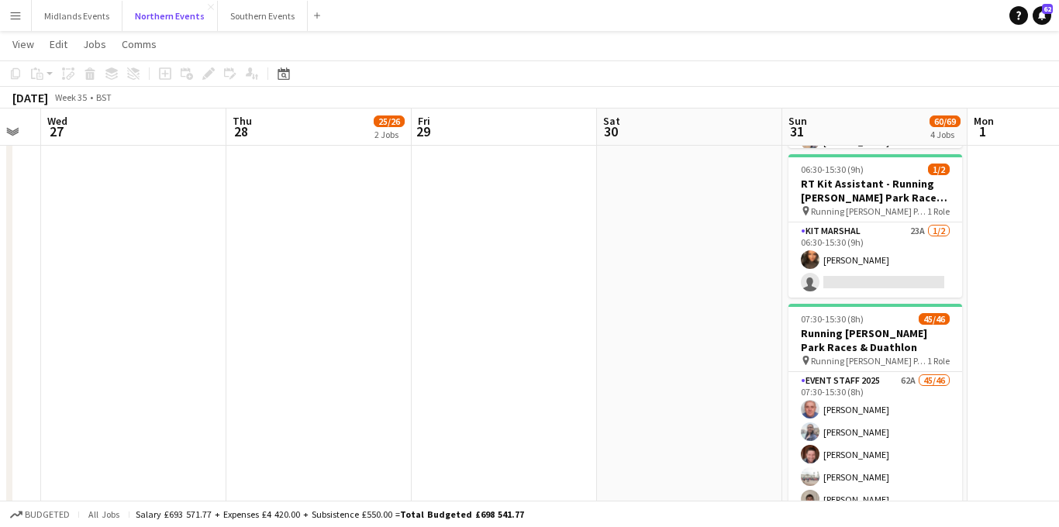
scroll to position [0, 551]
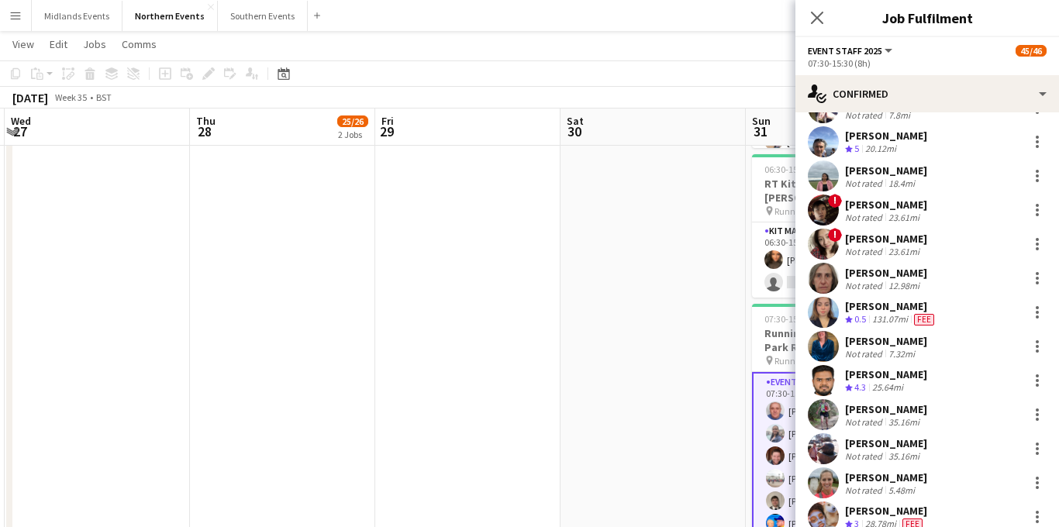
scroll to position [539, 0]
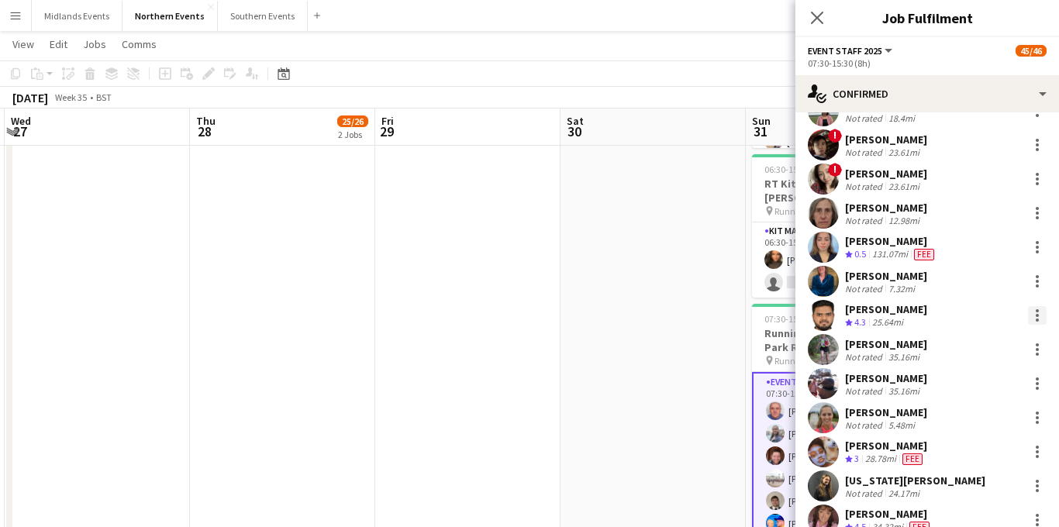
click at [1034, 314] on div at bounding box center [1037, 315] width 19 height 19
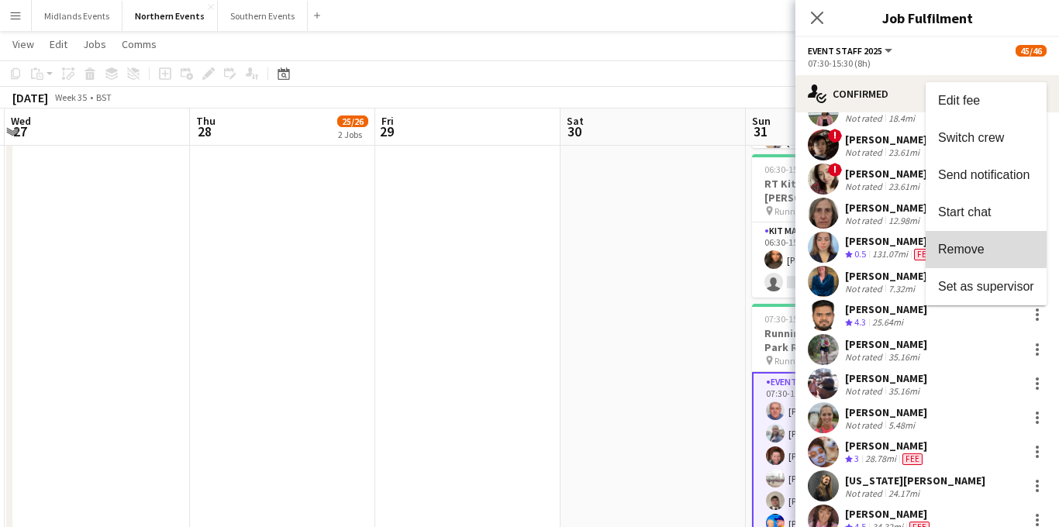
click at [975, 248] on span "Remove" at bounding box center [961, 249] width 47 height 13
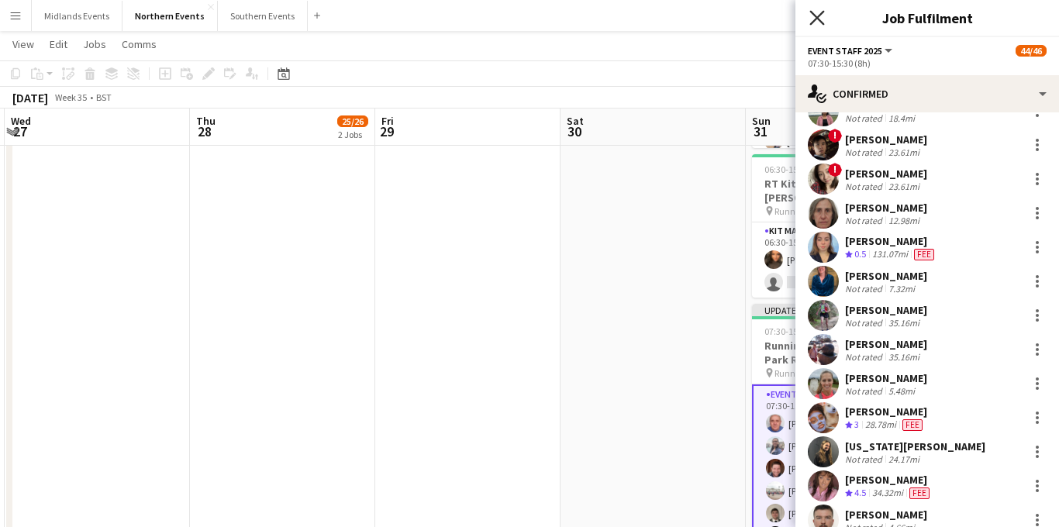
click at [816, 18] on icon at bounding box center [816, 17] width 15 height 15
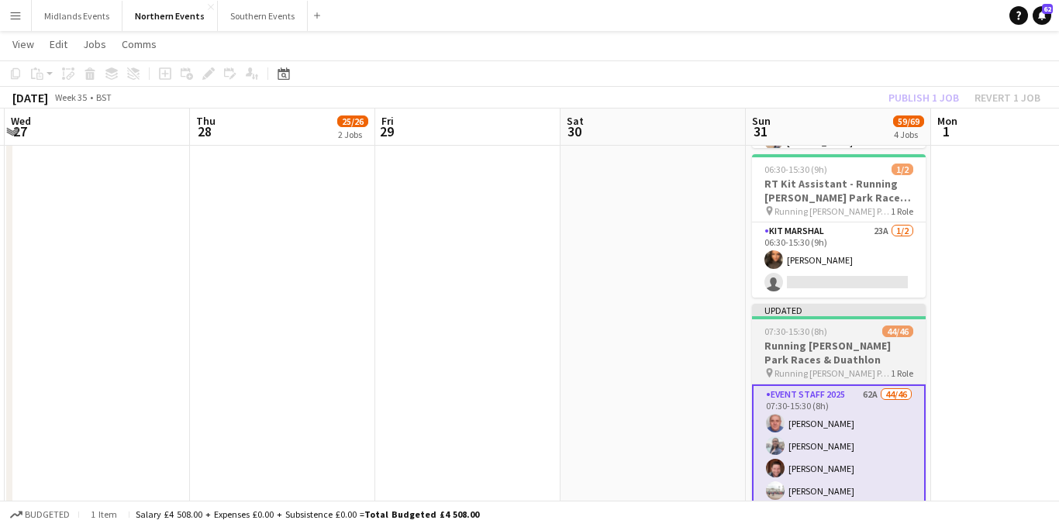
click at [812, 344] on h3 "Running [PERSON_NAME] Park Races & Duathlon" at bounding box center [839, 353] width 174 height 28
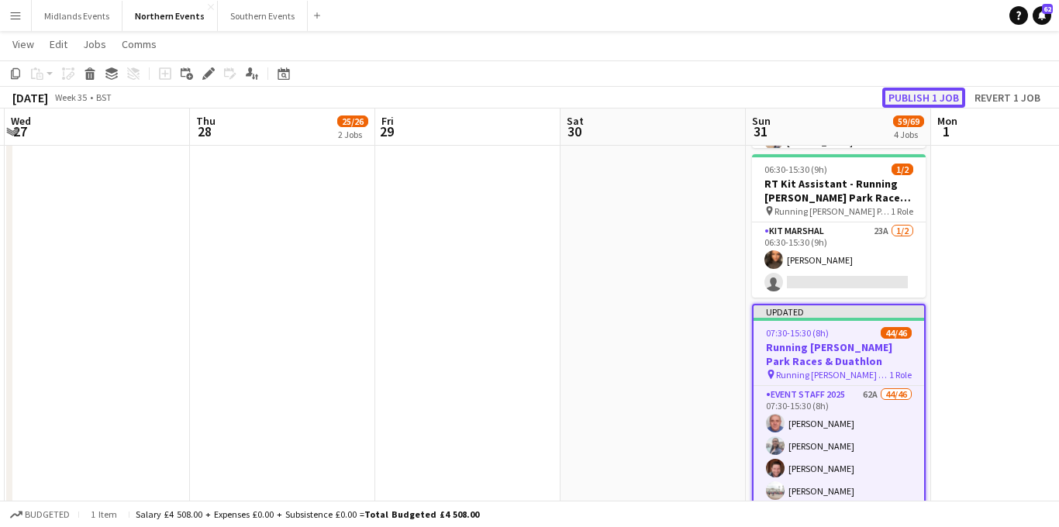
click at [919, 103] on button "Publish 1 job" at bounding box center [923, 98] width 83 height 20
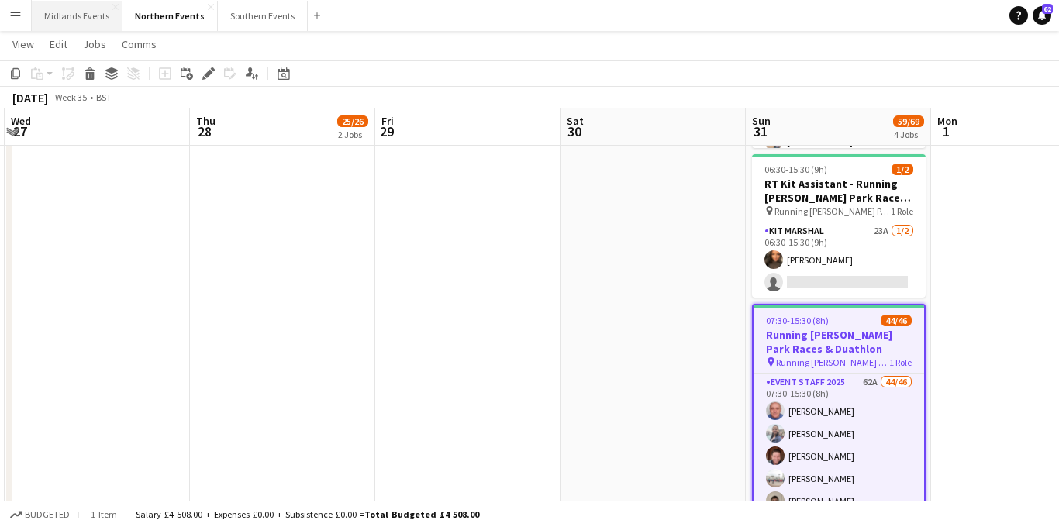
click at [89, 14] on button "Midlands Events Close" at bounding box center [77, 16] width 91 height 30
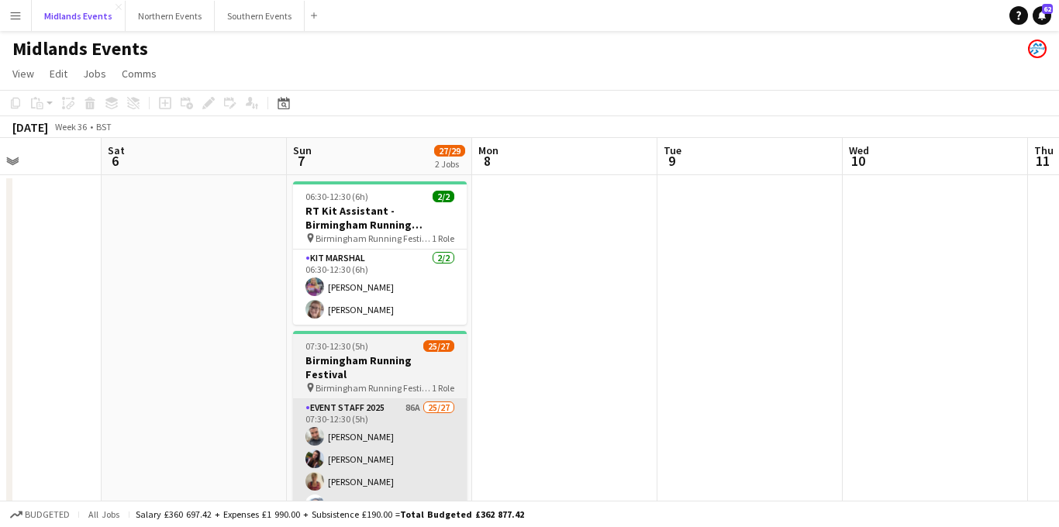
scroll to position [0, 498]
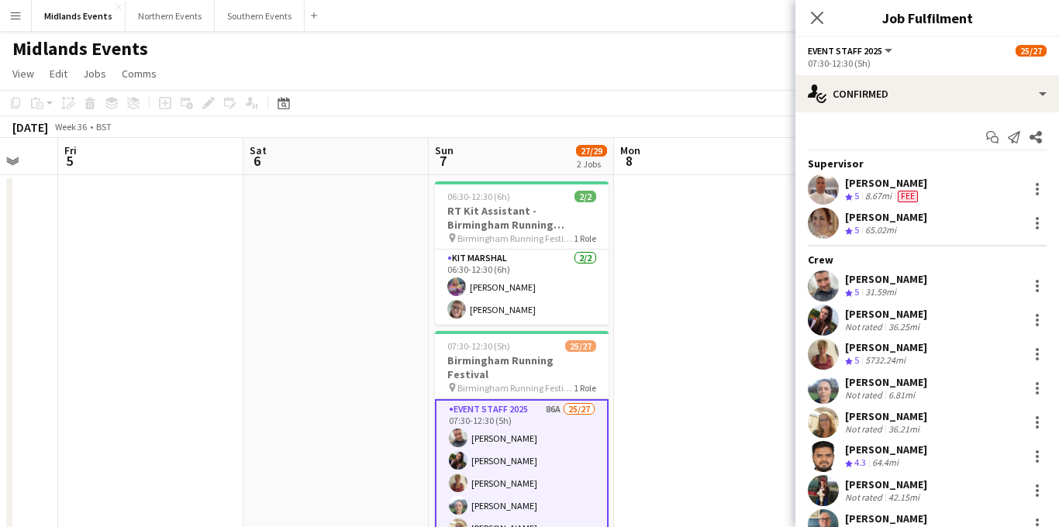
scroll to position [89, 0]
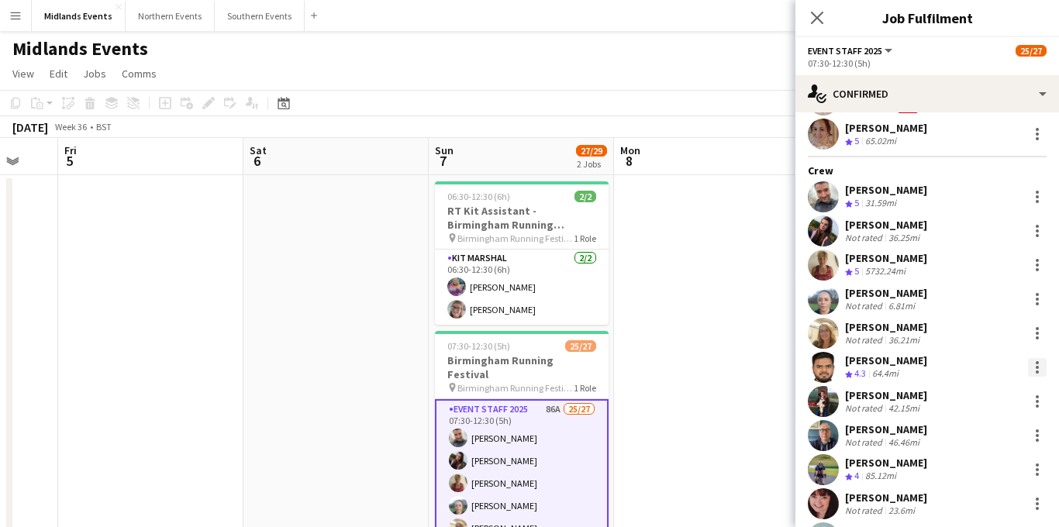
click at [1032, 367] on div at bounding box center [1037, 367] width 19 height 19
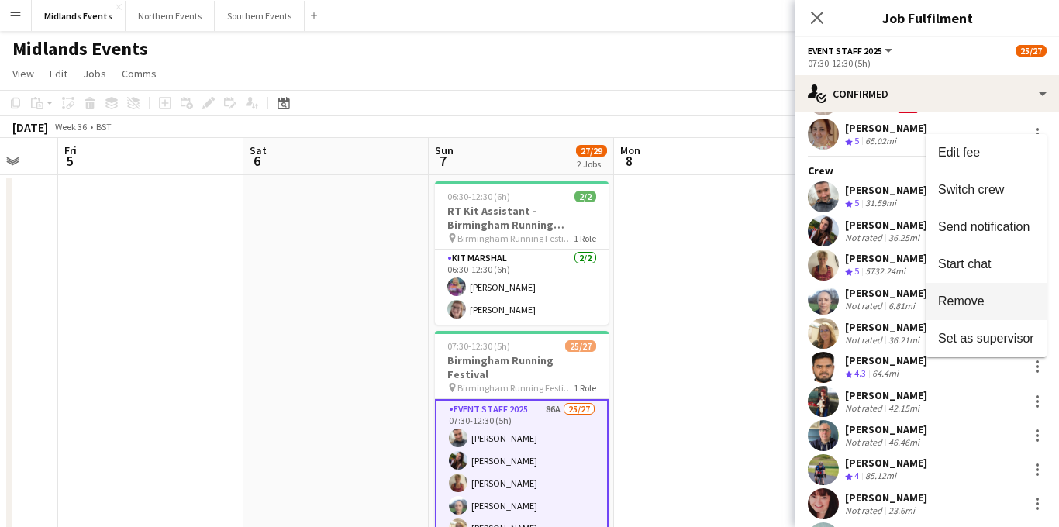
click at [969, 294] on span "Remove" at bounding box center [961, 300] width 47 height 13
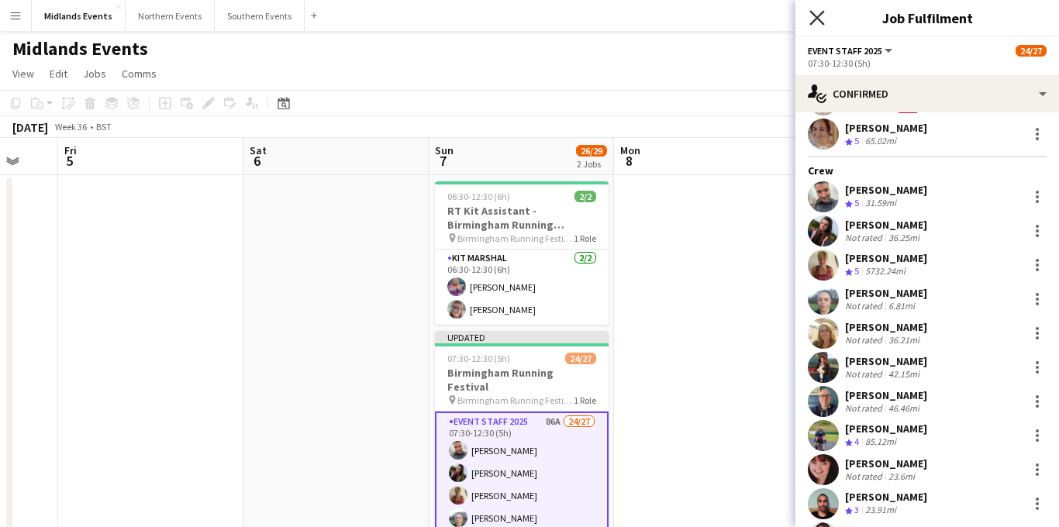
click at [810, 17] on icon "Close pop-in" at bounding box center [816, 17] width 15 height 15
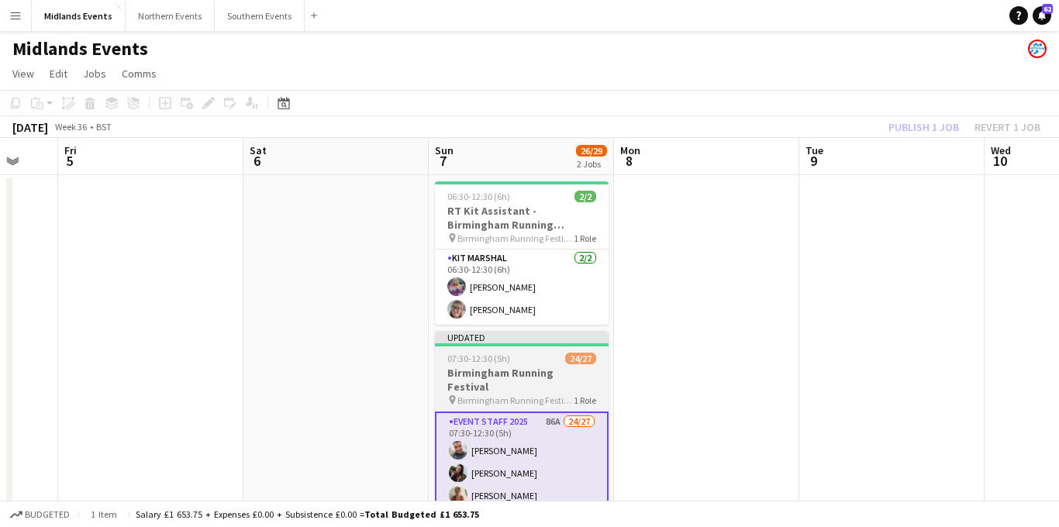
click at [519, 395] on span "Birmingham Running Festival" at bounding box center [515, 401] width 116 height 12
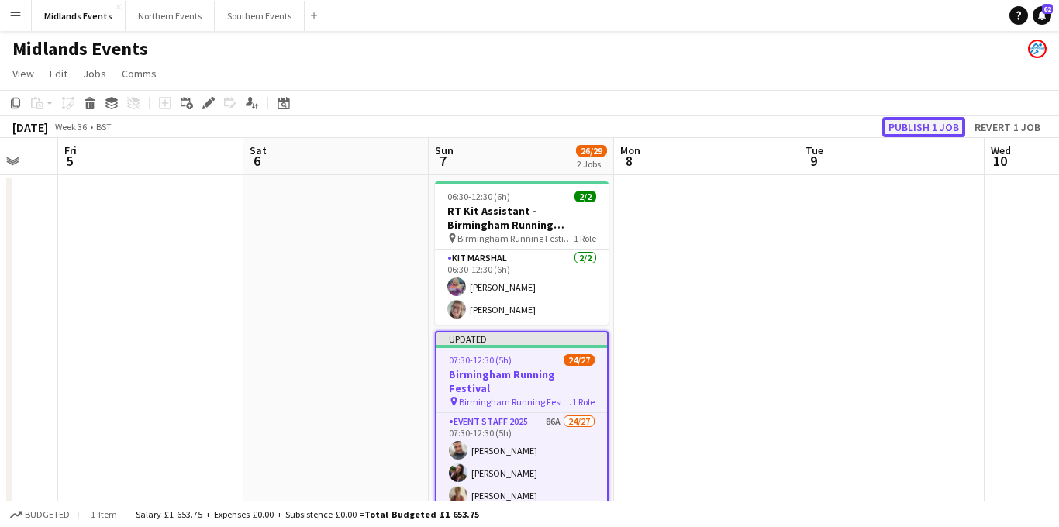
click at [923, 125] on button "Publish 1 job" at bounding box center [923, 127] width 83 height 20
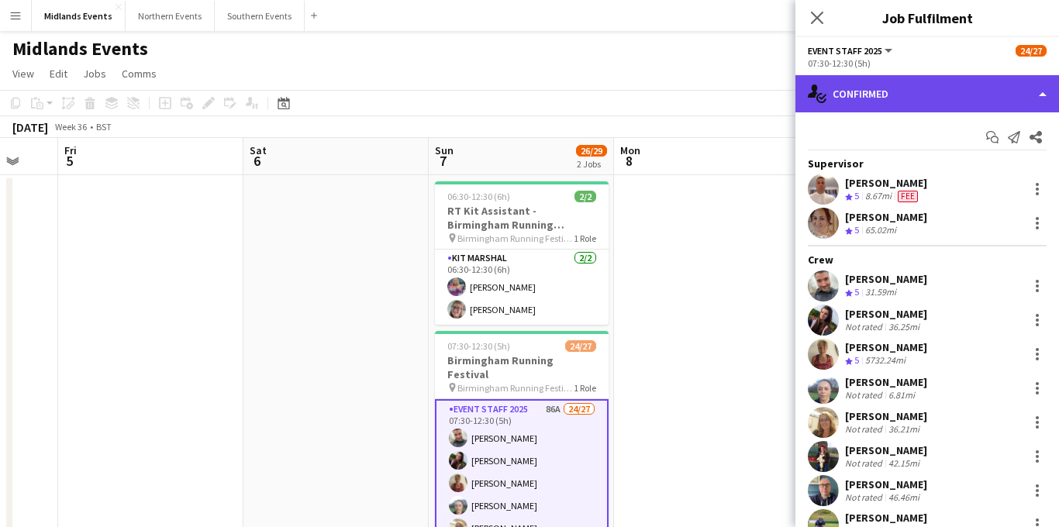
click at [942, 101] on div "single-neutral-actions-check-2 Confirmed" at bounding box center [927, 93] width 264 height 37
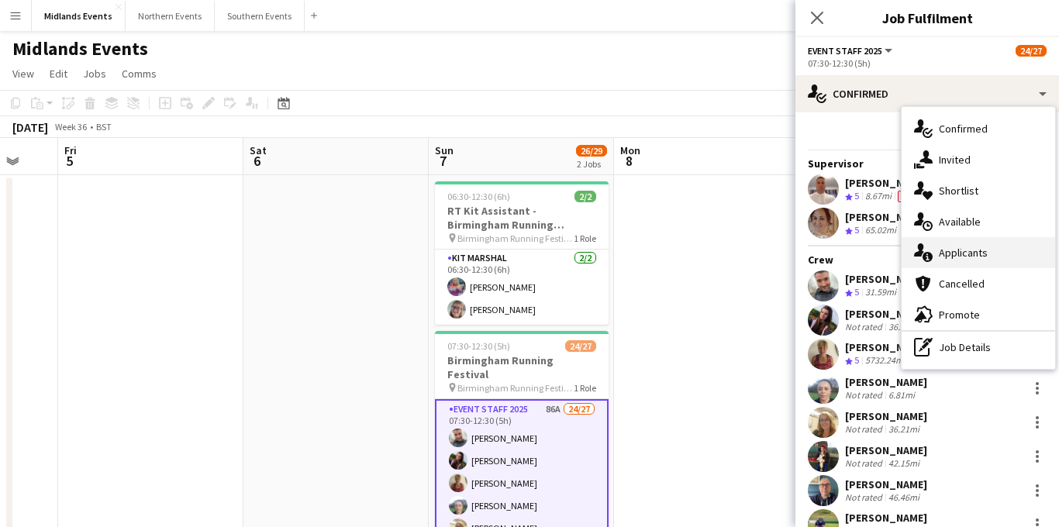
click at [959, 256] on div "single-neutral-actions-information Applicants" at bounding box center [977, 252] width 153 height 31
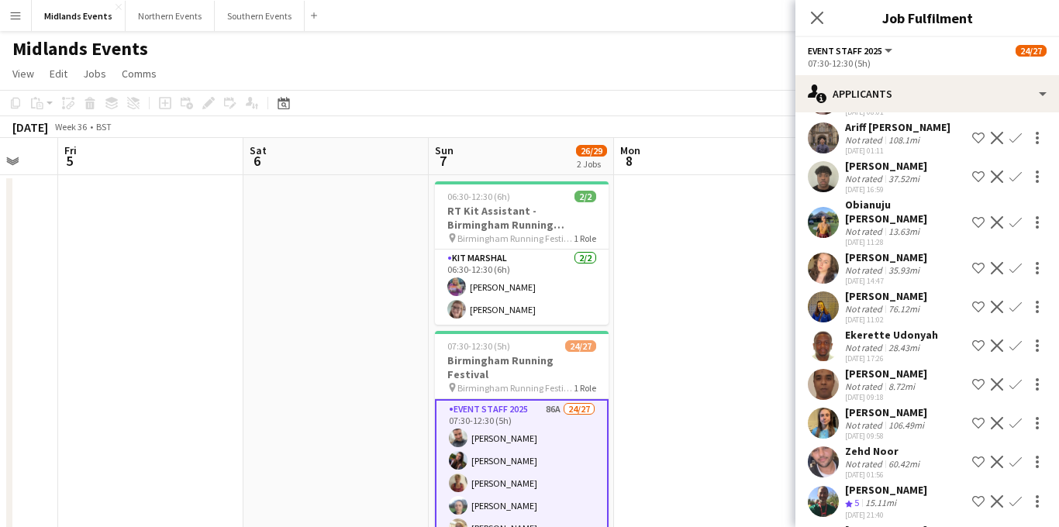
scroll to position [3038, 0]
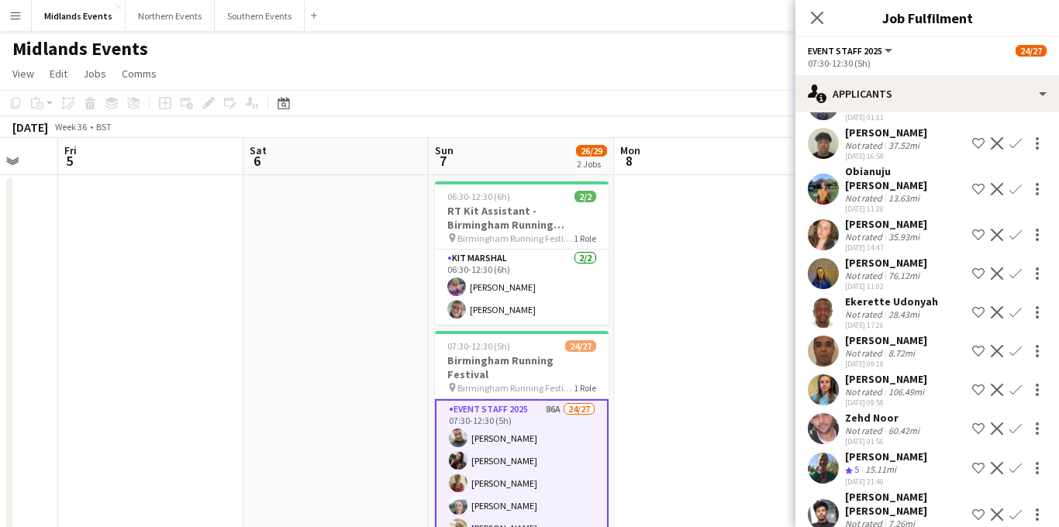
click at [1019, 462] on app-icon "Confirm" at bounding box center [1015, 468] width 12 height 12
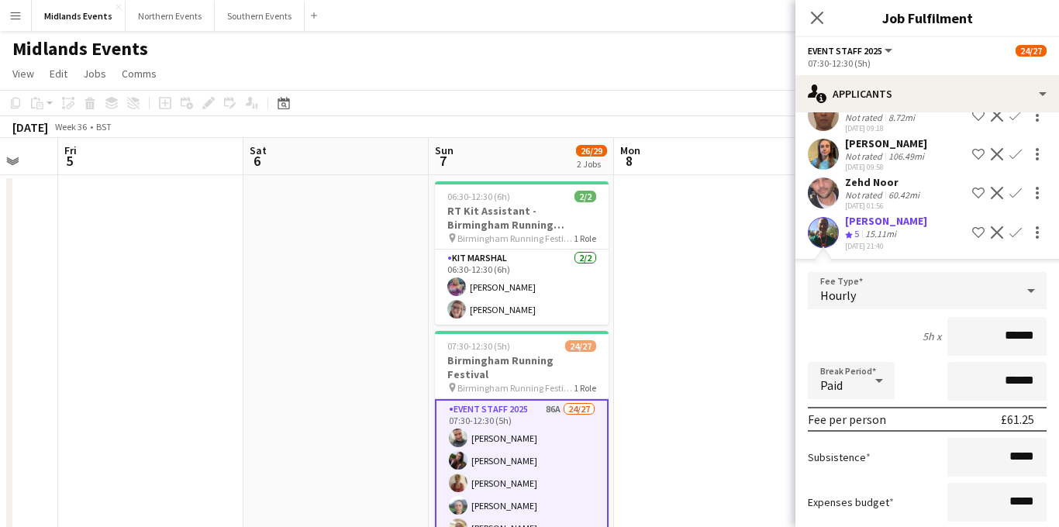
scroll to position [3390, 0]
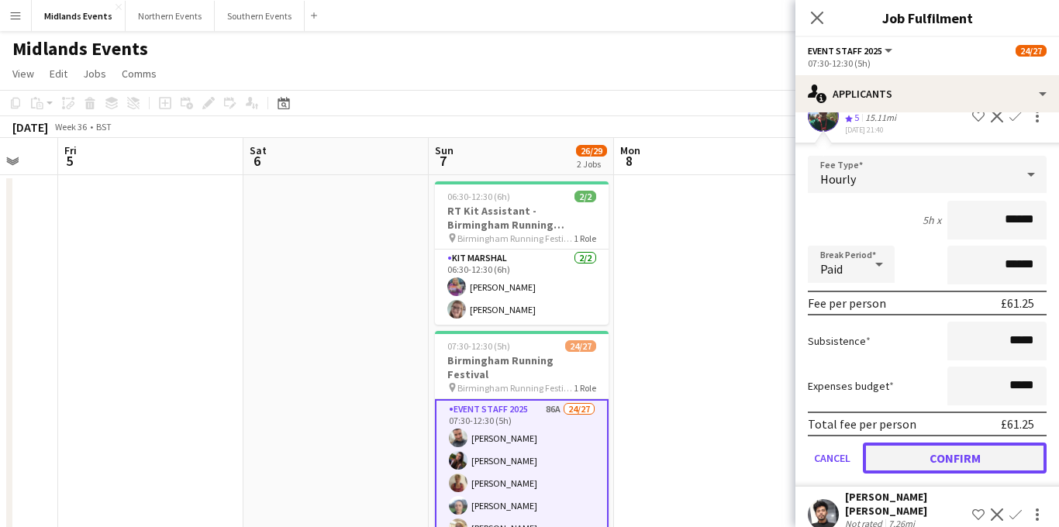
click at [926, 443] on button "Confirm" at bounding box center [955, 458] width 184 height 31
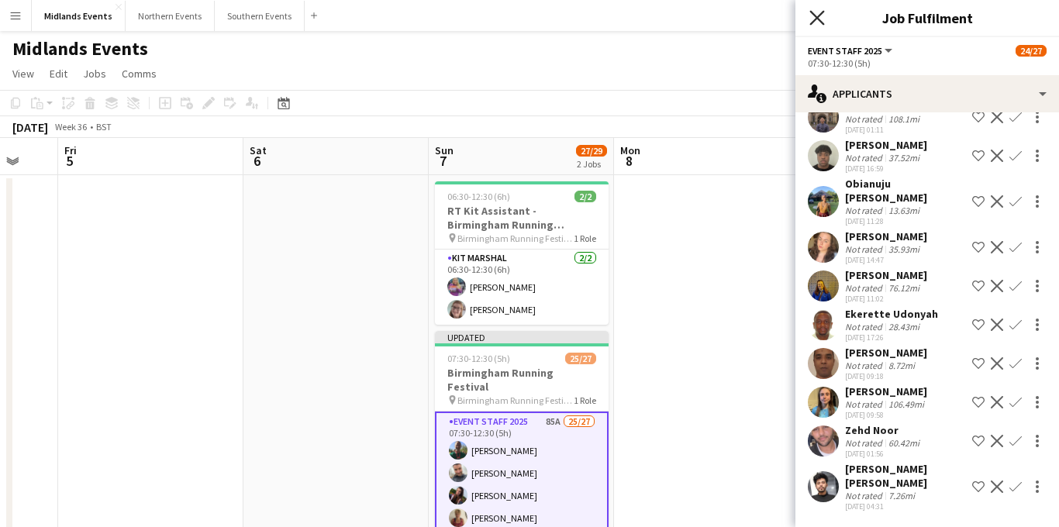
scroll to position [2997, 0]
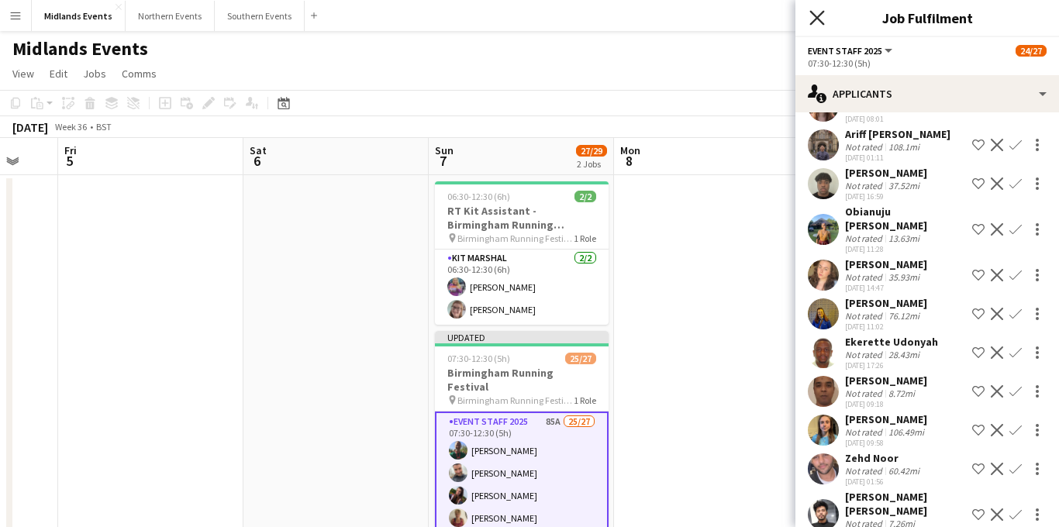
click at [819, 19] on icon at bounding box center [816, 17] width 15 height 15
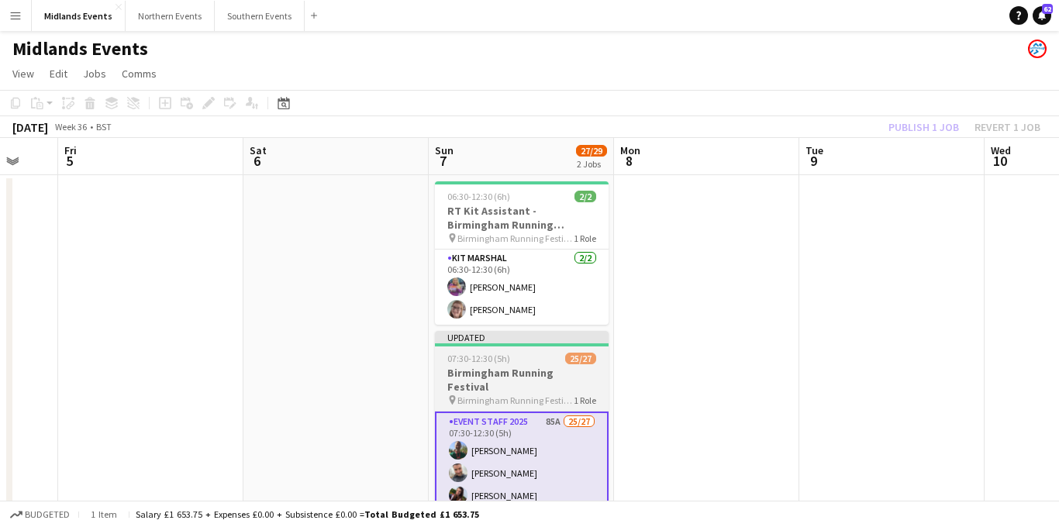
click at [517, 395] on span "Birmingham Running Festival" at bounding box center [515, 401] width 116 height 12
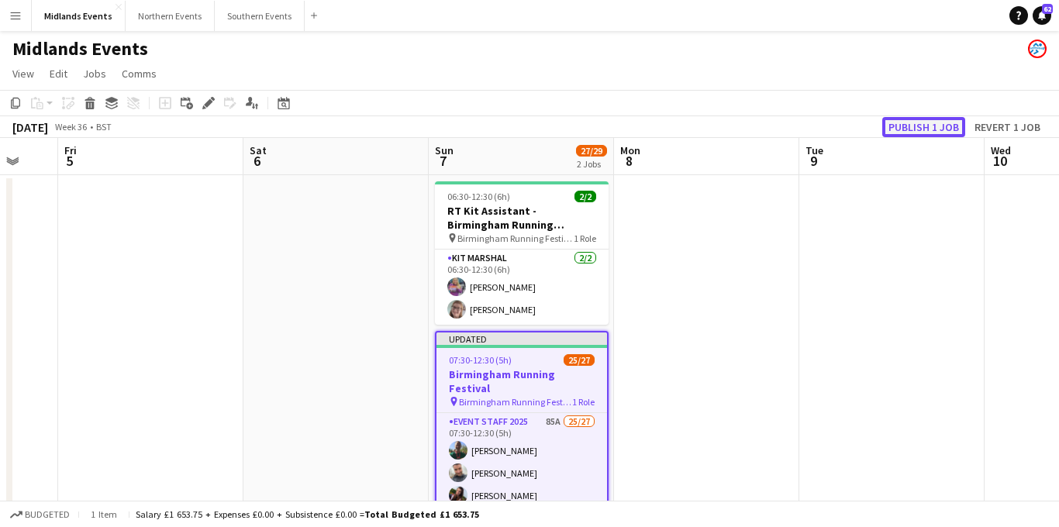
click at [934, 134] on button "Publish 1 job" at bounding box center [923, 127] width 83 height 20
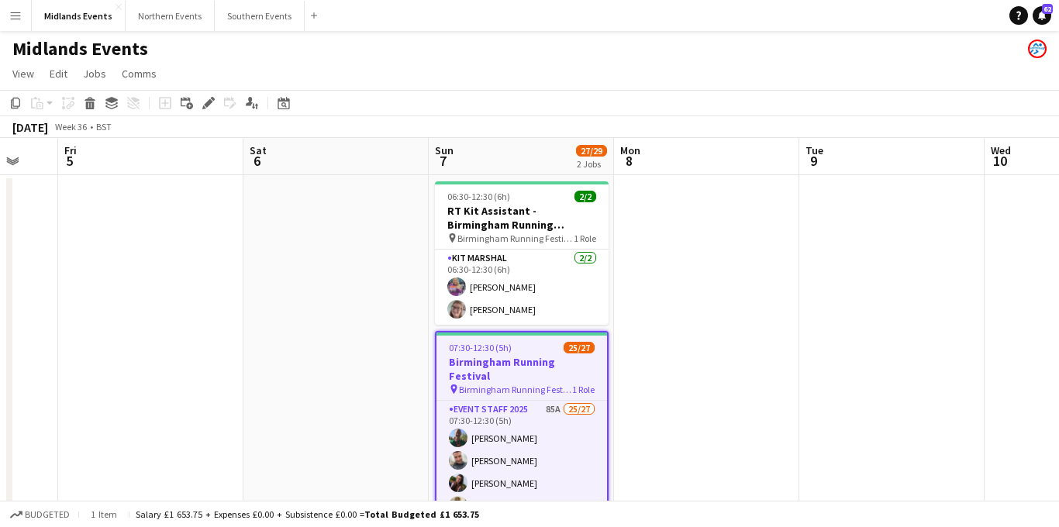
click at [11, 26] on button "Menu" at bounding box center [15, 15] width 31 height 31
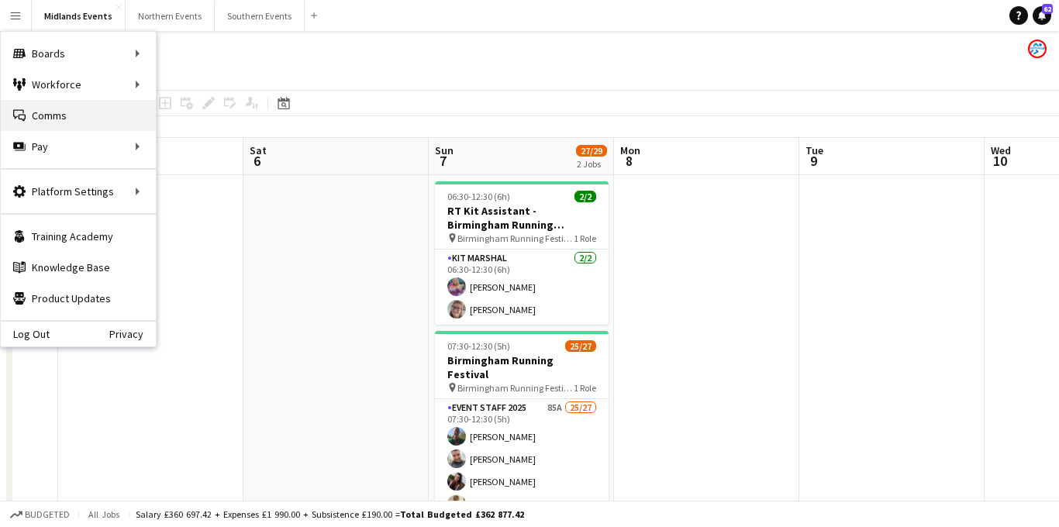
click at [63, 123] on link "Comms Comms" at bounding box center [78, 115] width 155 height 31
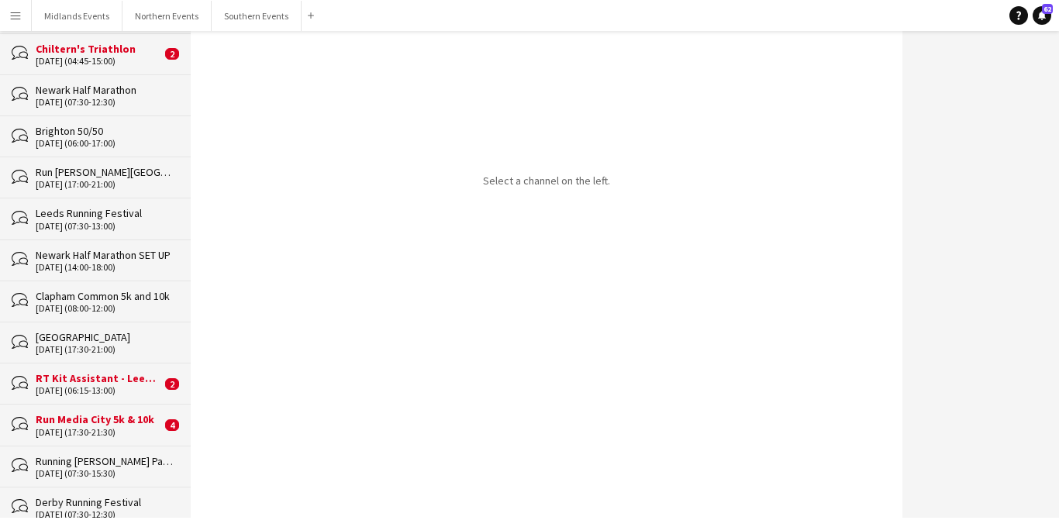
scroll to position [381, 0]
